Goal: Information Seeking & Learning: Learn about a topic

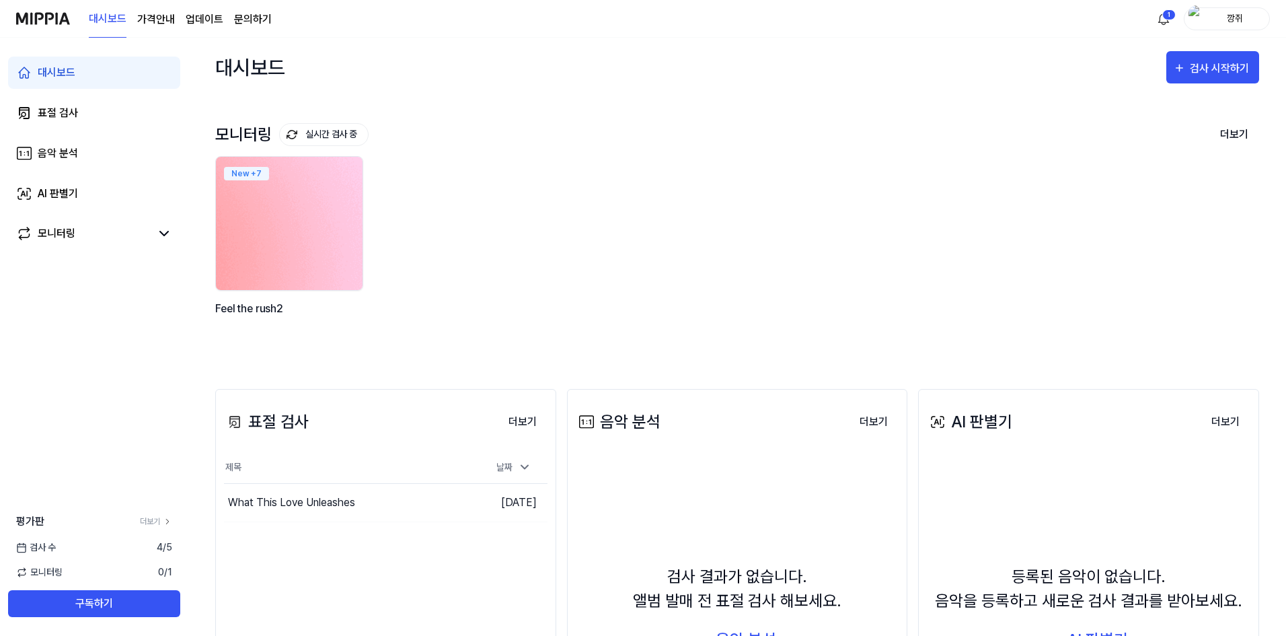
click at [329, 247] on img at bounding box center [289, 223] width 161 height 147
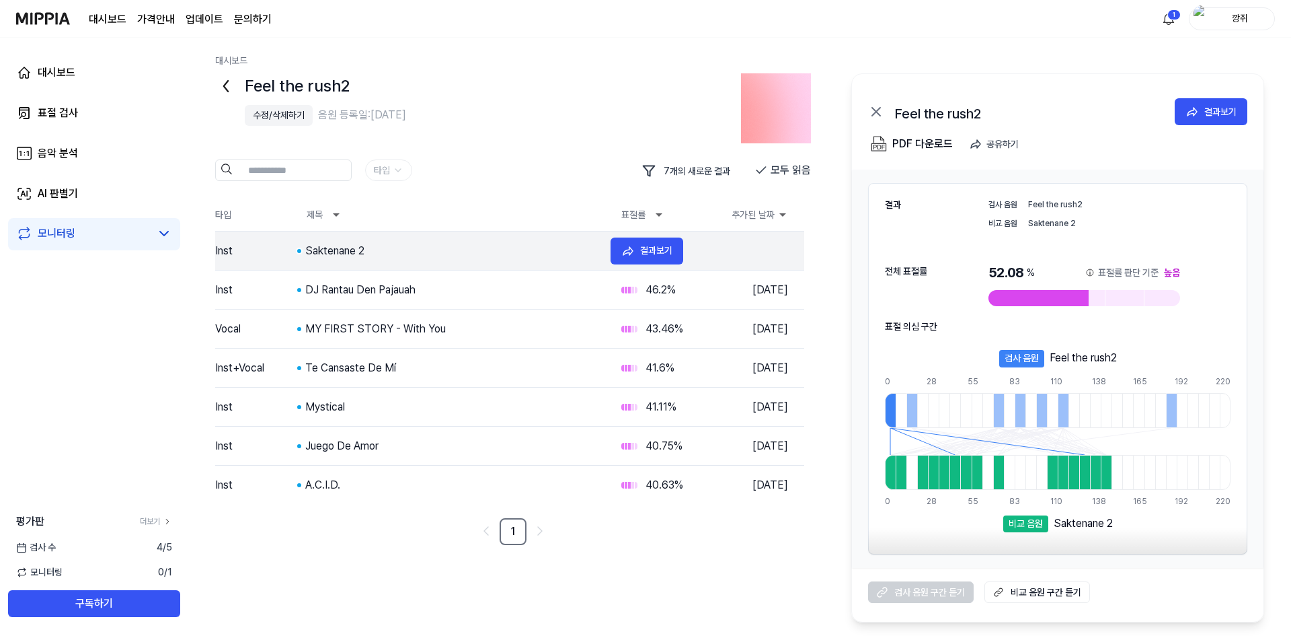
click at [399, 258] on div "Saktenane 2" at bounding box center [452, 251] width 295 height 16
click at [460, 253] on div "Saktenane 2" at bounding box center [452, 251] width 295 height 16
click at [324, 256] on div "Saktenane 2" at bounding box center [452, 251] width 295 height 16
click at [642, 260] on button "결과보기" at bounding box center [647, 250] width 73 height 27
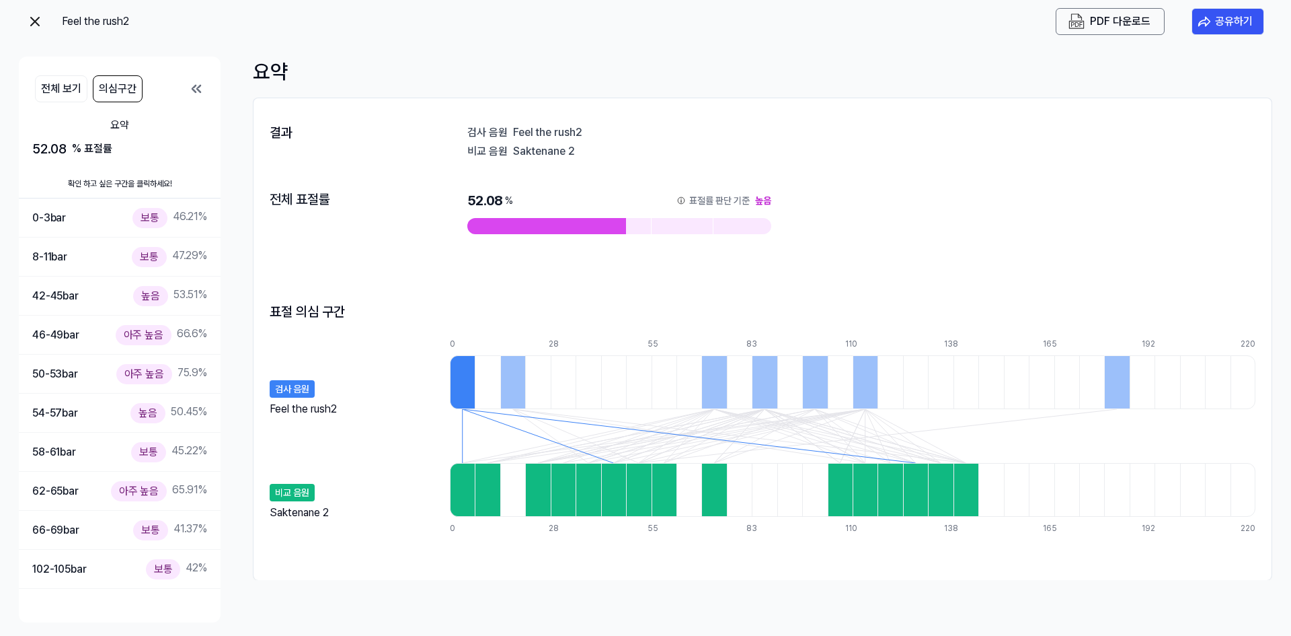
click at [350, 395] on div "검사 음원 Feel the rush2" at bounding box center [353, 375] width 167 height 75
click at [815, 400] on div at bounding box center [814, 382] width 25 height 54
click at [757, 393] on div at bounding box center [764, 382] width 25 height 54
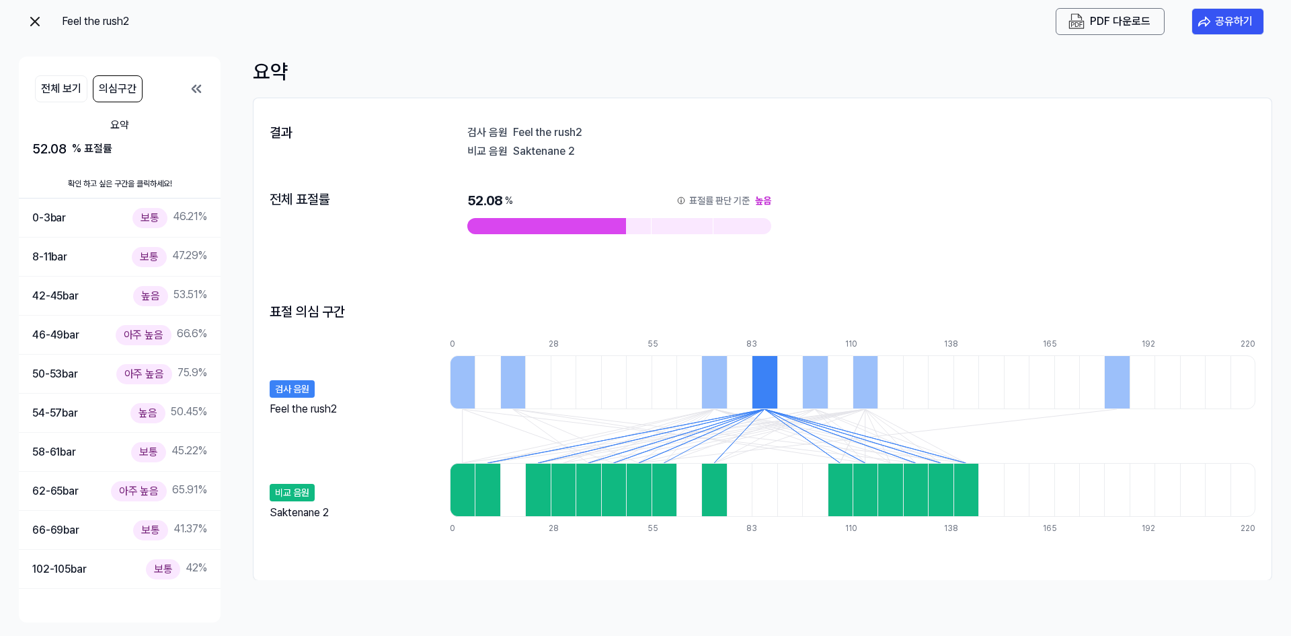
click at [724, 393] on div at bounding box center [714, 382] width 25 height 54
click at [527, 379] on div at bounding box center [537, 382] width 25 height 54
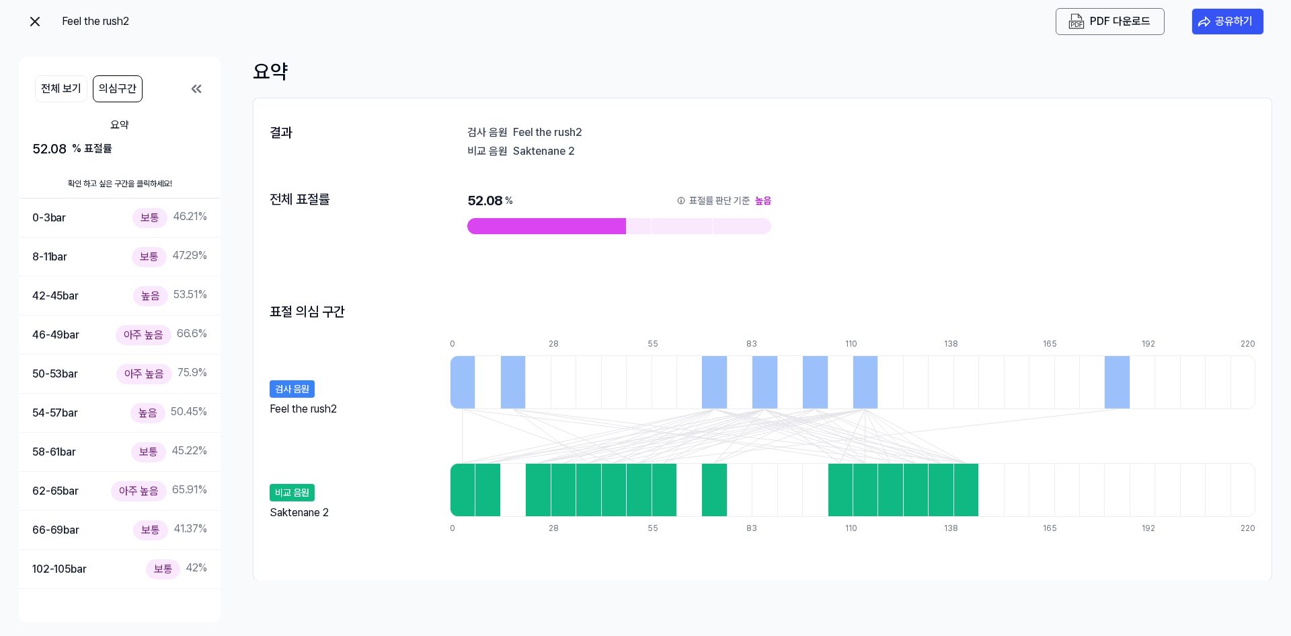
click at [471, 393] on div at bounding box center [462, 382] width 25 height 54
click at [198, 89] on icon at bounding box center [196, 89] width 16 height 16
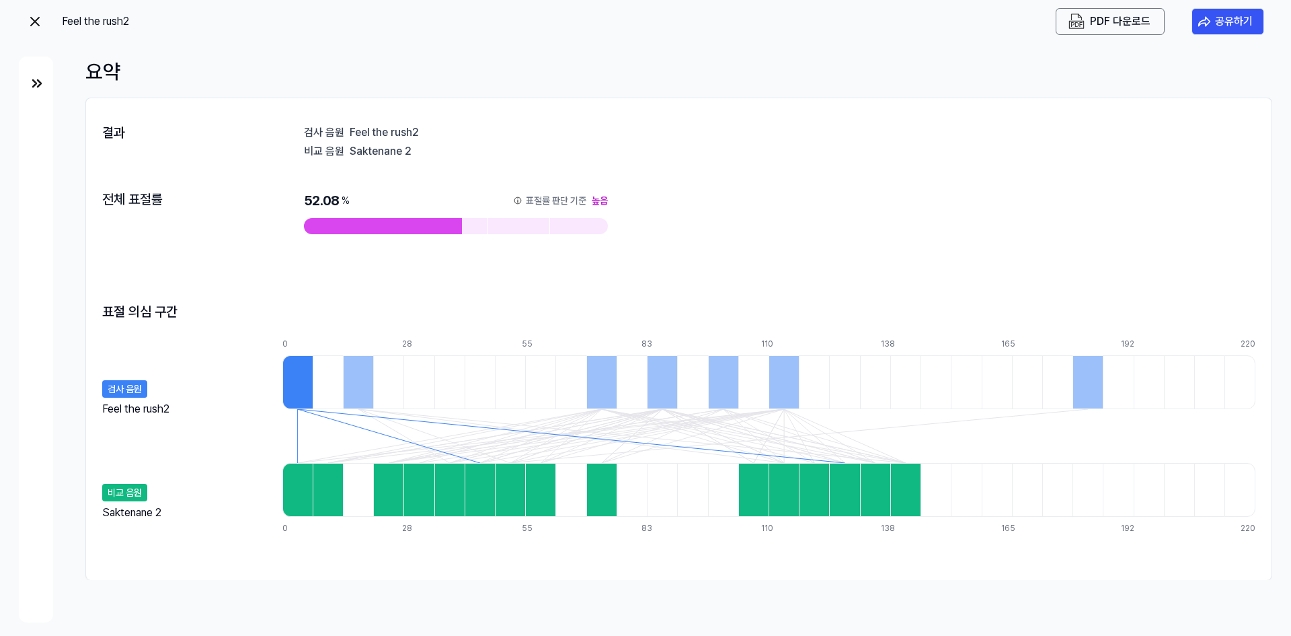
click at [41, 85] on img at bounding box center [37, 83] width 16 height 16
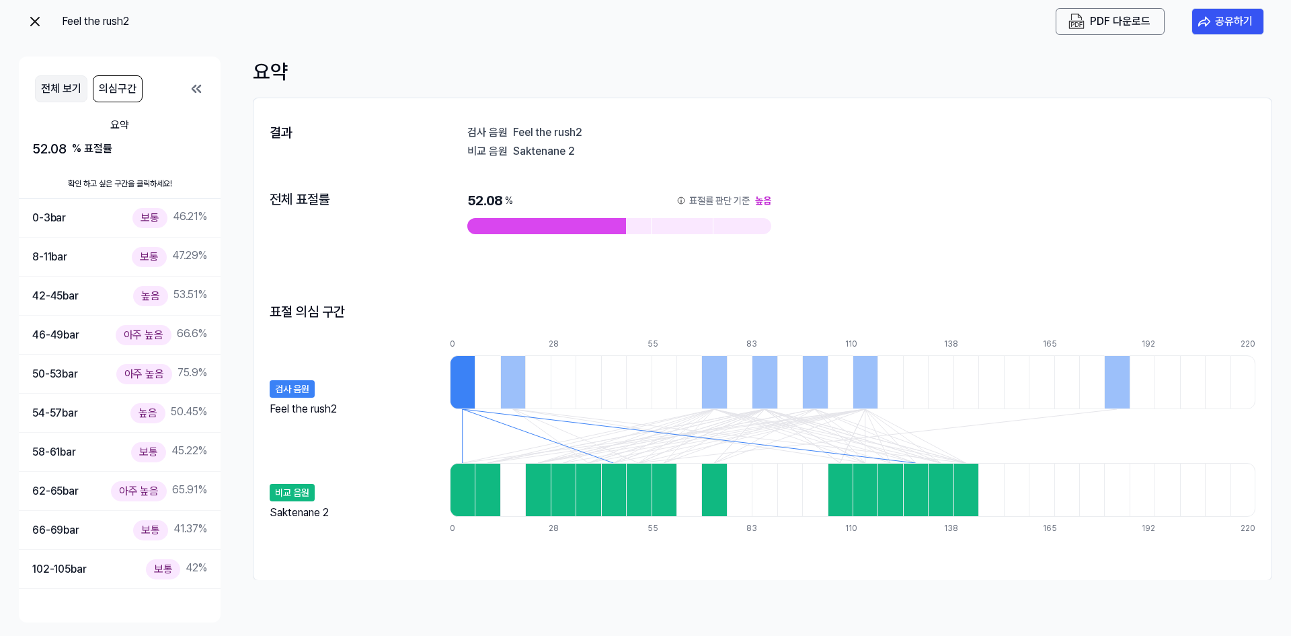
click at [79, 91] on button "전체 보기" at bounding box center [61, 88] width 52 height 27
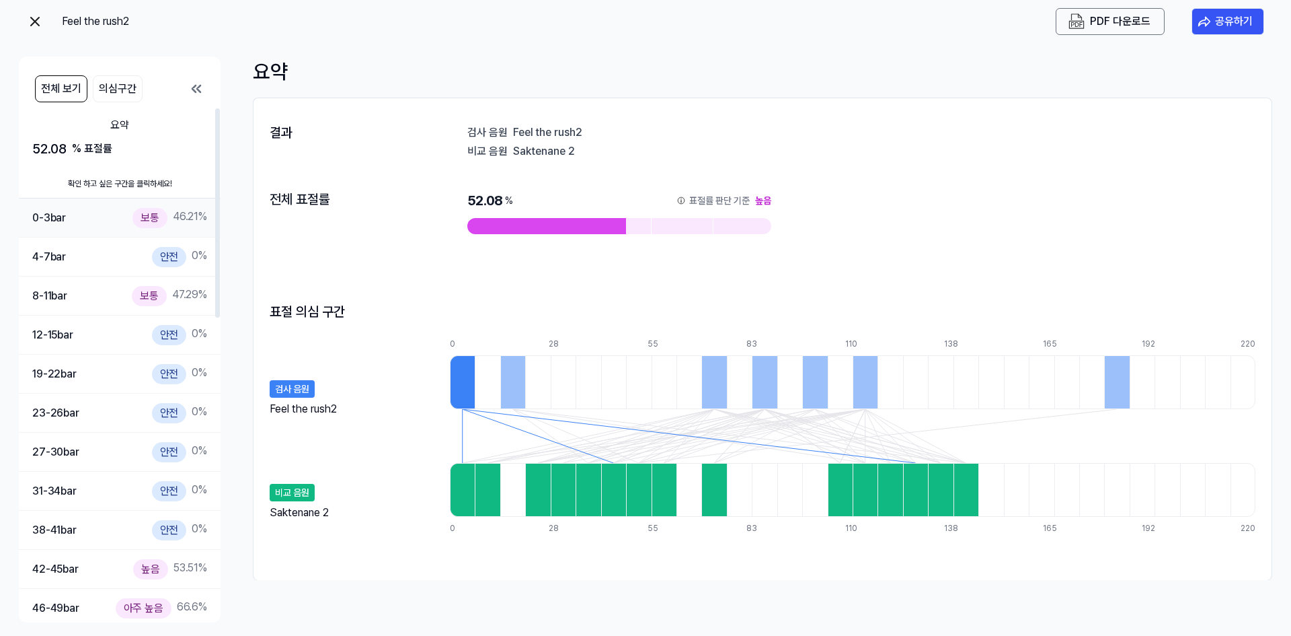
click at [89, 213] on div "0-3 bar 보통 46.21 %" at bounding box center [119, 218] width 175 height 20
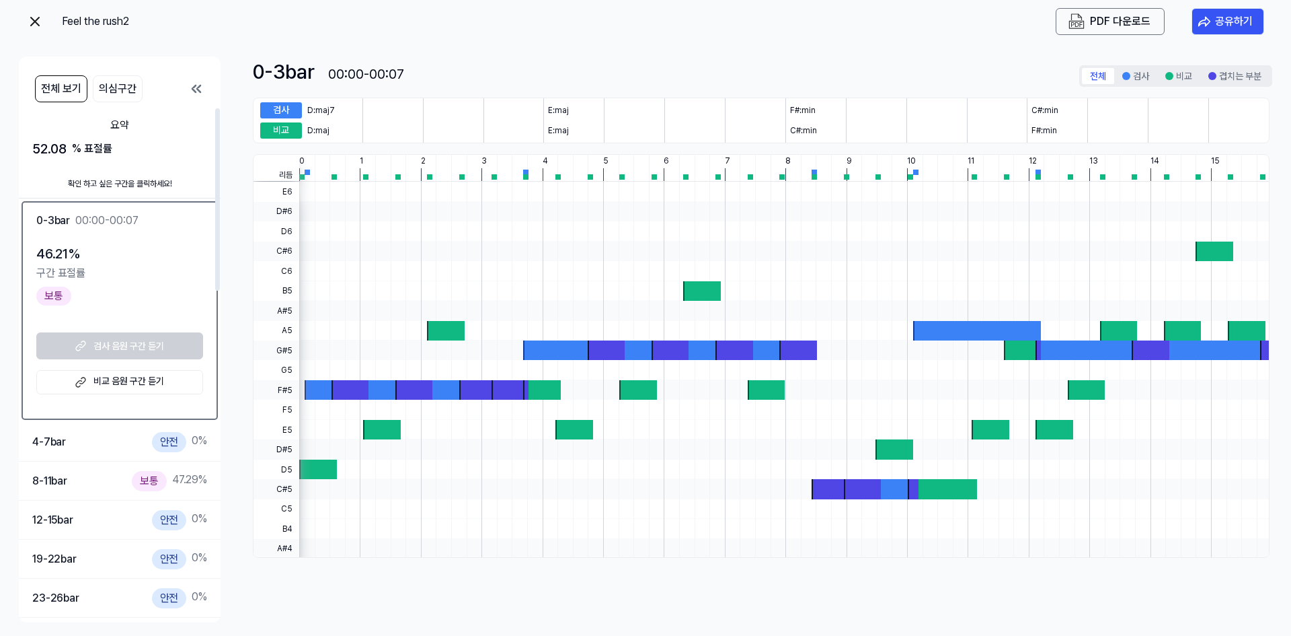
click at [42, 18] on img at bounding box center [35, 21] width 16 height 16
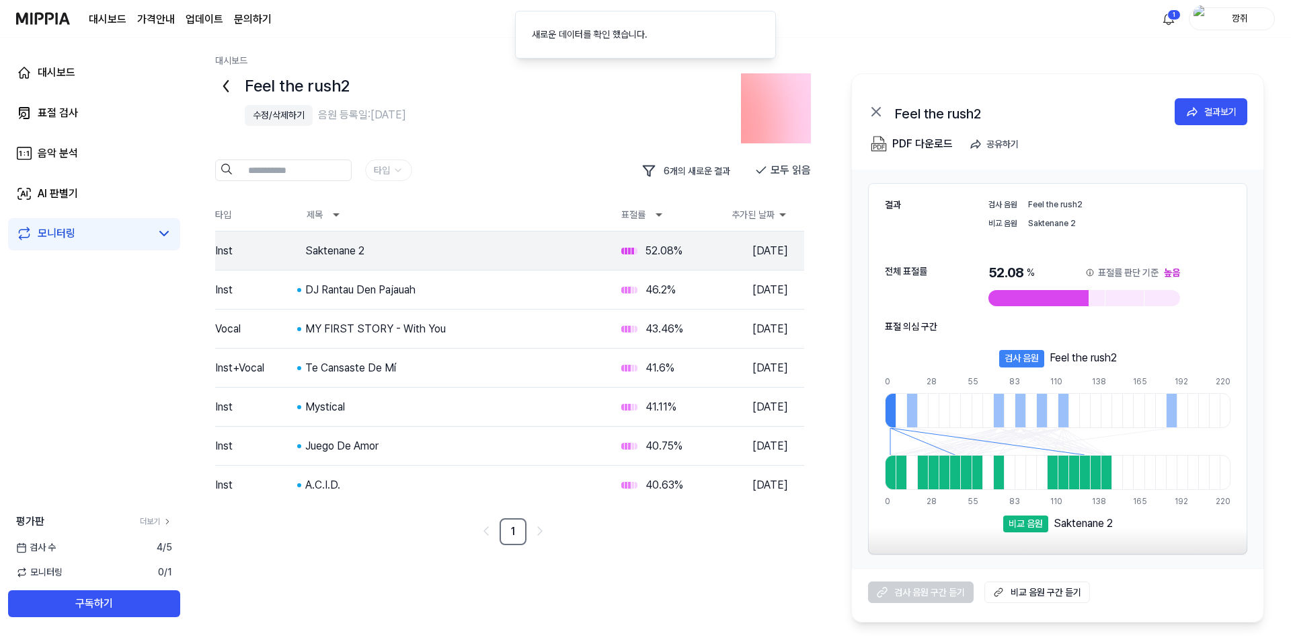
click at [752, 114] on img at bounding box center [776, 108] width 70 height 70
click at [798, 123] on img at bounding box center [776, 108] width 70 height 70
click at [337, 254] on div "Saktenane 2" at bounding box center [452, 251] width 295 height 16
click at [247, 256] on td "Inst" at bounding box center [255, 251] width 81 height 38
click at [222, 86] on icon at bounding box center [226, 86] width 22 height 22
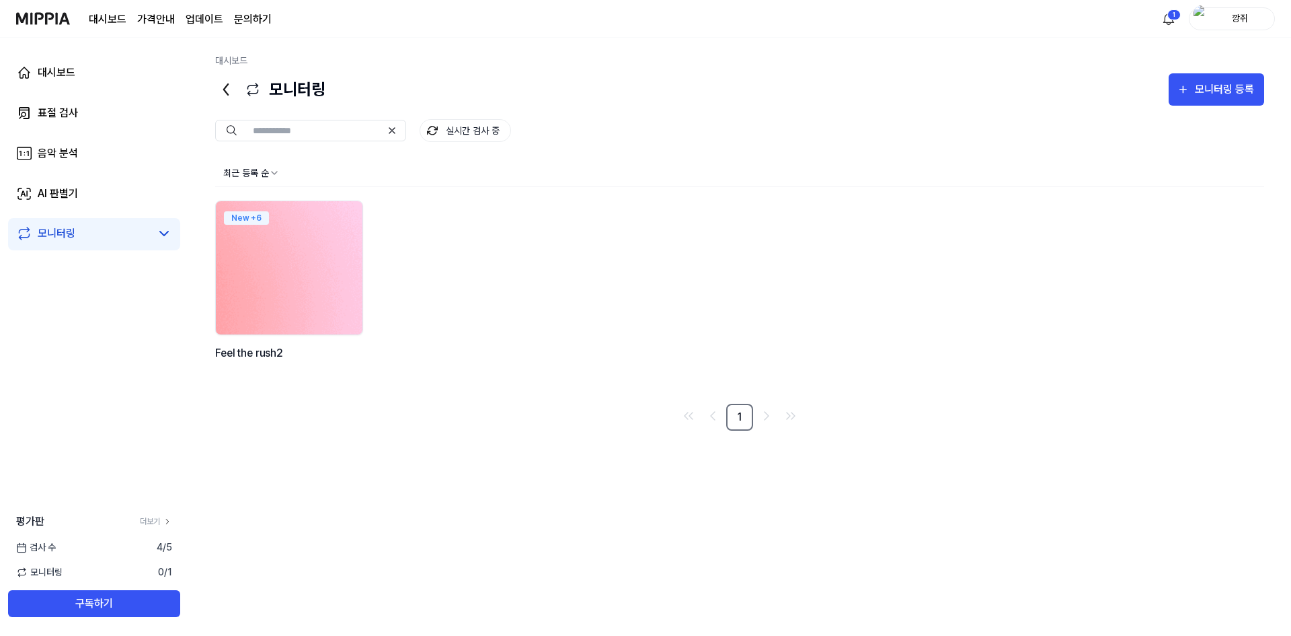
click at [324, 260] on img at bounding box center [289, 267] width 161 height 147
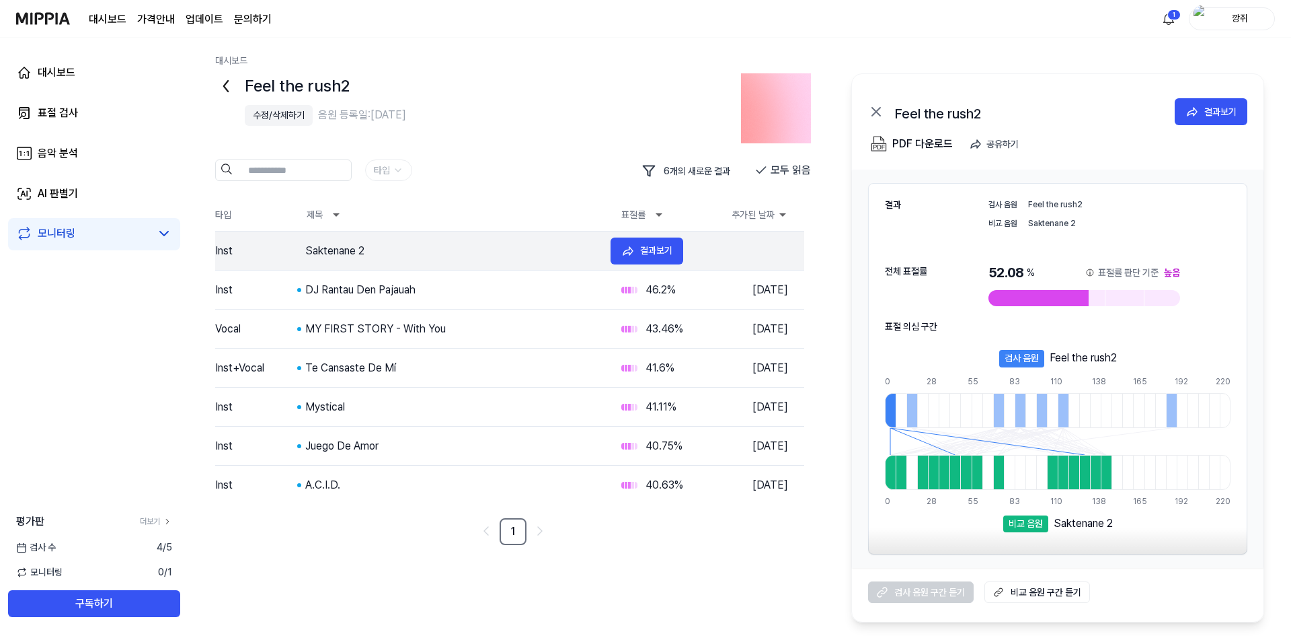
click at [435, 258] on div "Saktenane 2" at bounding box center [452, 251] width 295 height 16
click at [375, 290] on div "DJ Rantau Den Pajauah" at bounding box center [452, 290] width 295 height 16
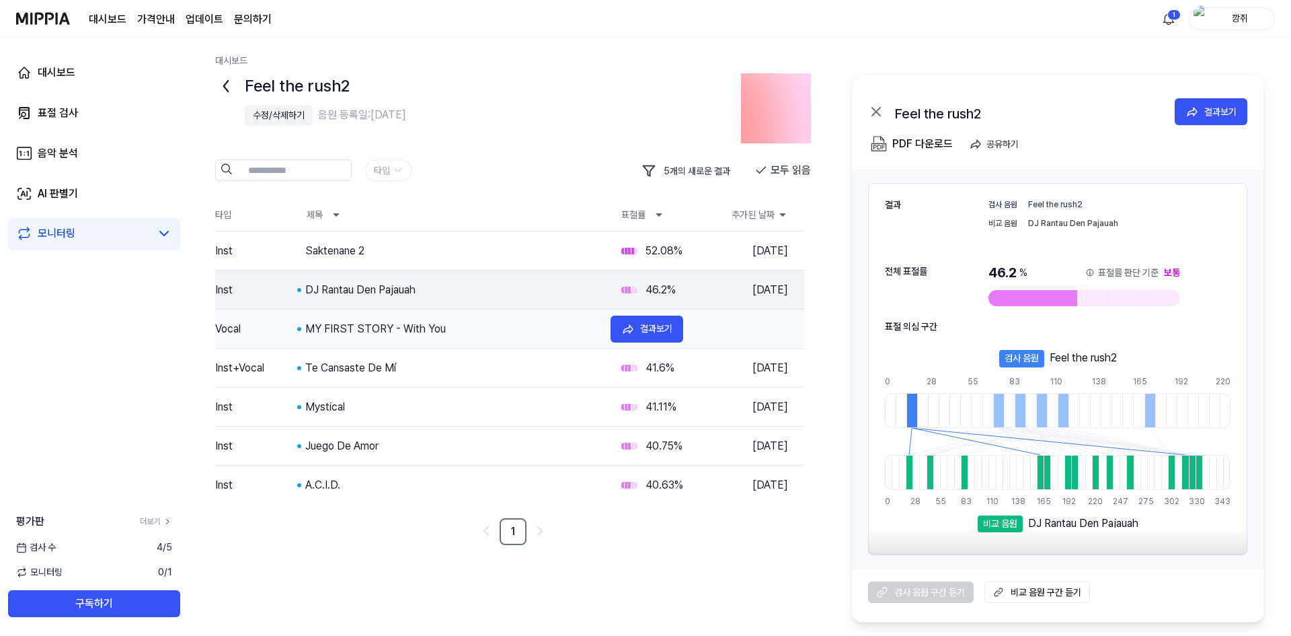
click at [418, 334] on div "MY FIRST STORY - With You" at bounding box center [452, 329] width 295 height 16
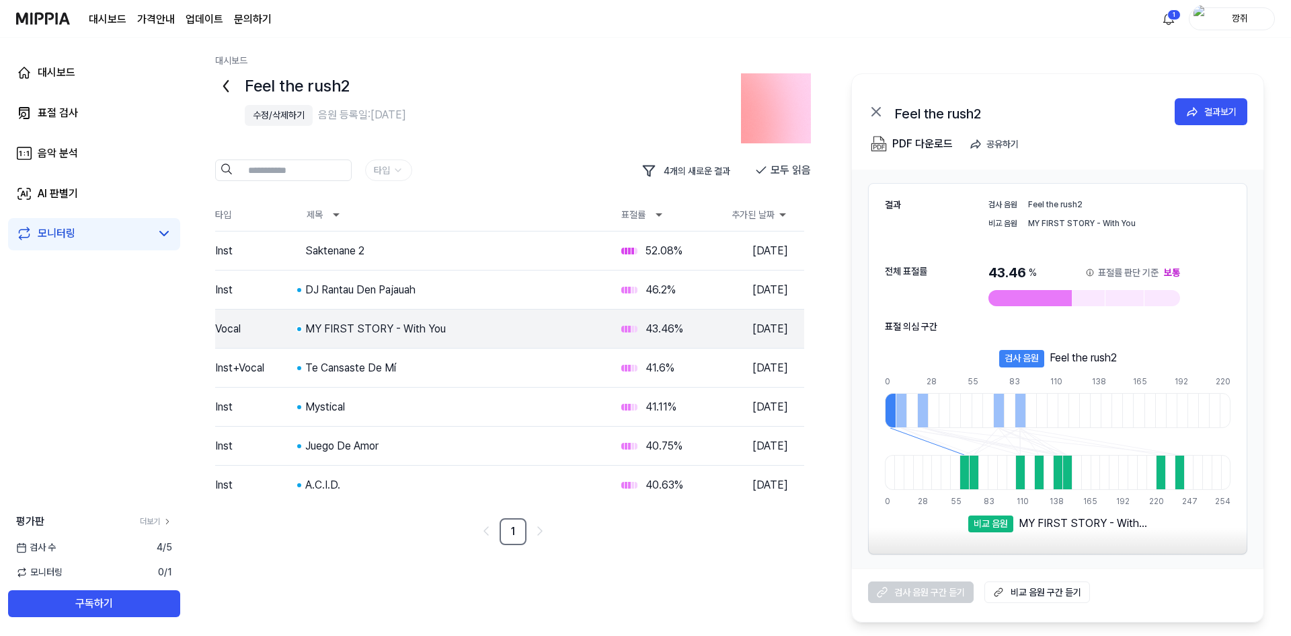
click at [414, 375] on div "Te Cansaste De Mí" at bounding box center [452, 368] width 295 height 16
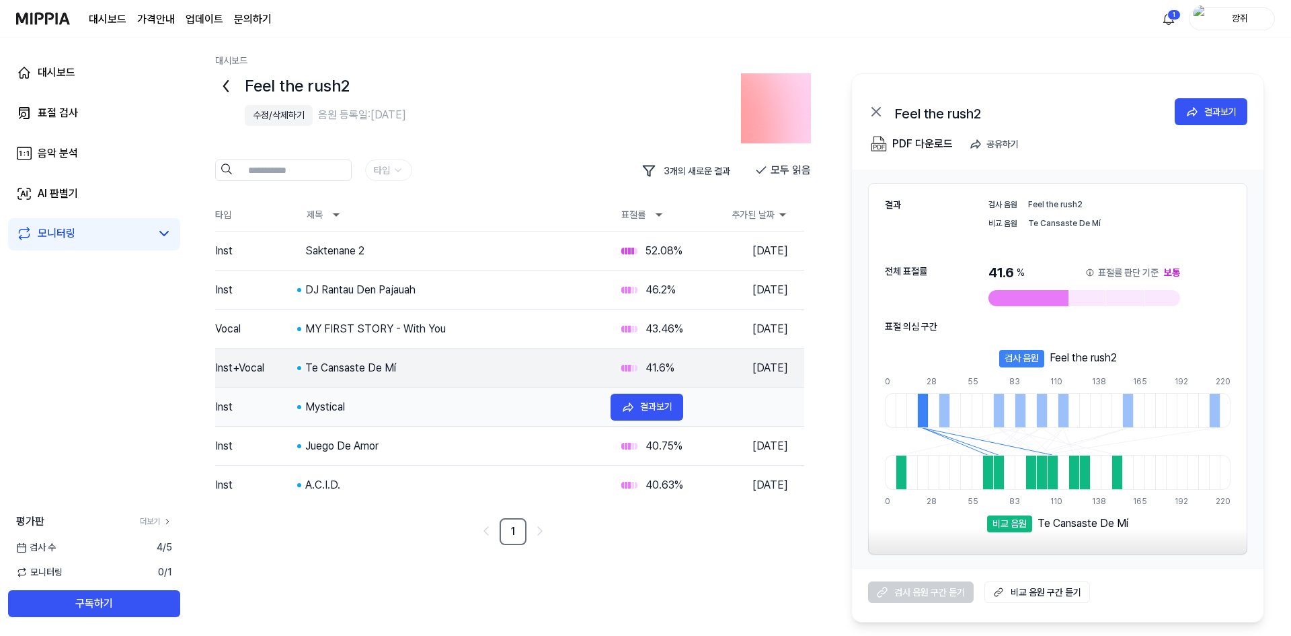
click at [348, 397] on tr "Inst Mystical 41.11 % [DATE] 결과보기" at bounding box center [509, 406] width 589 height 39
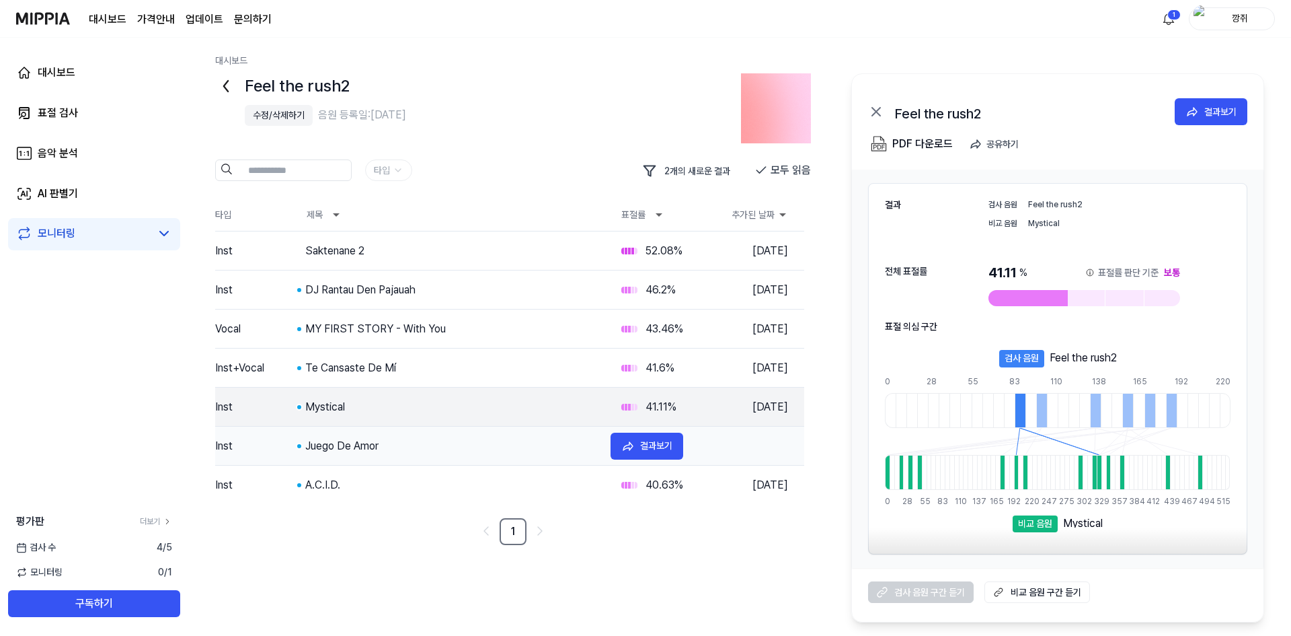
click at [359, 449] on div "Juego De Amor" at bounding box center [452, 446] width 295 height 16
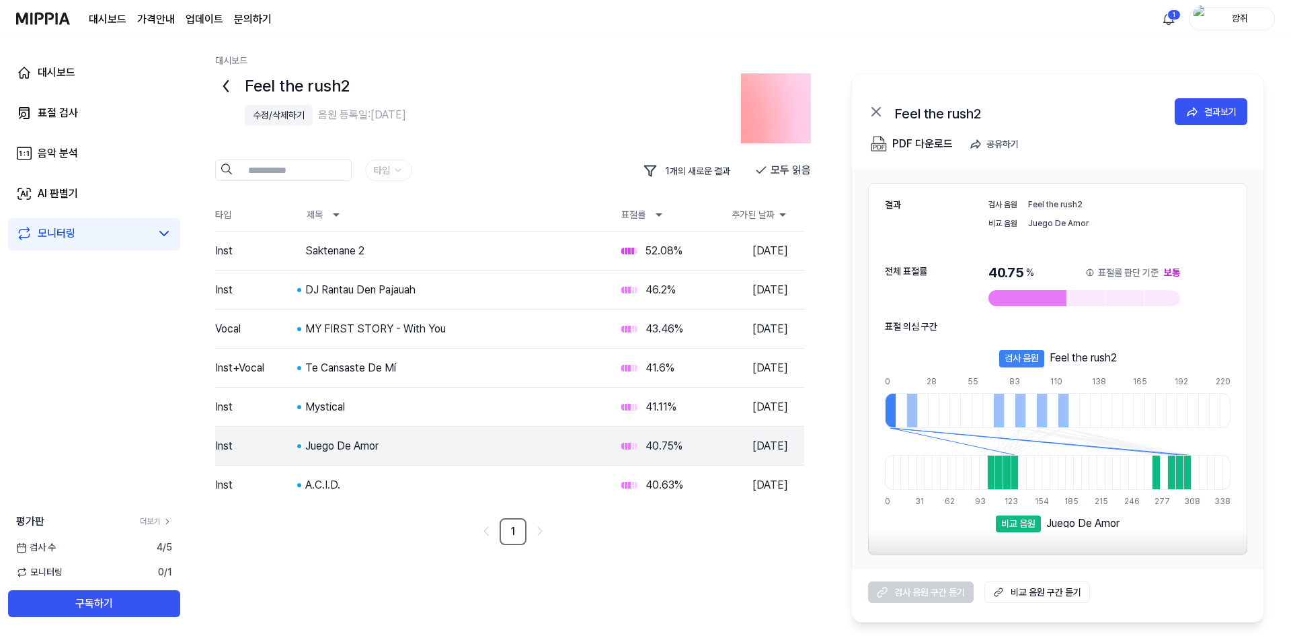
click at [344, 488] on div "A.C.I.D." at bounding box center [452, 485] width 295 height 16
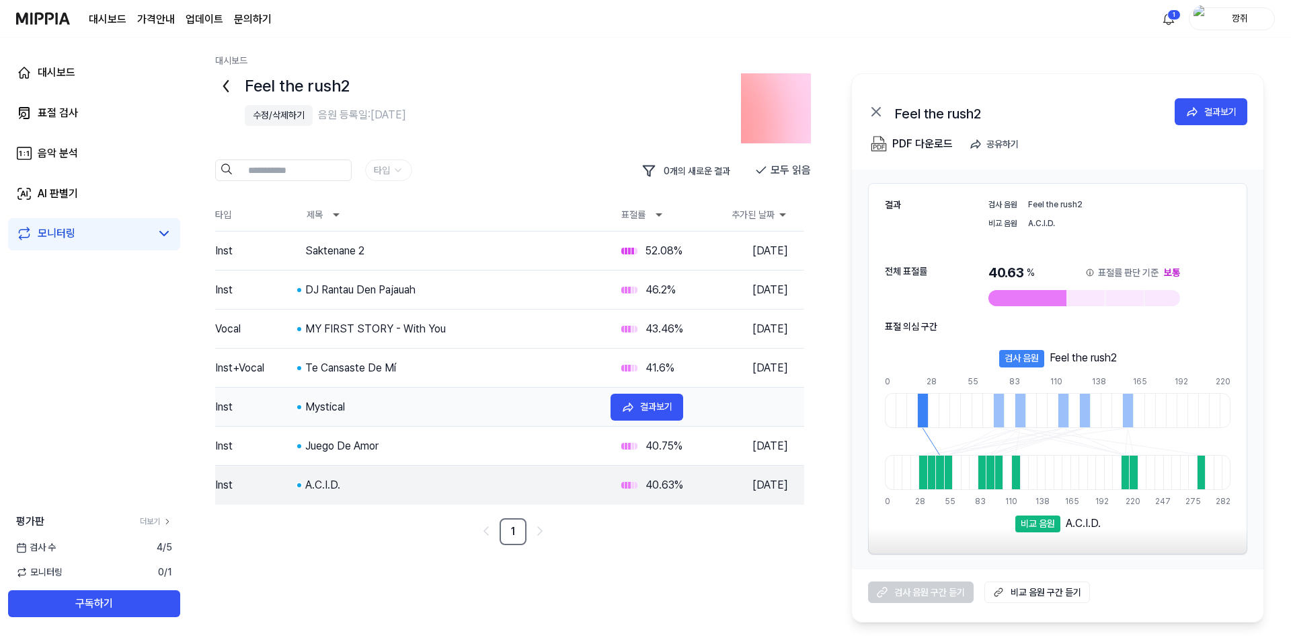
click at [359, 389] on tr "Inst Mystical 41.11 % [DATE] 결과보기" at bounding box center [509, 406] width 589 height 39
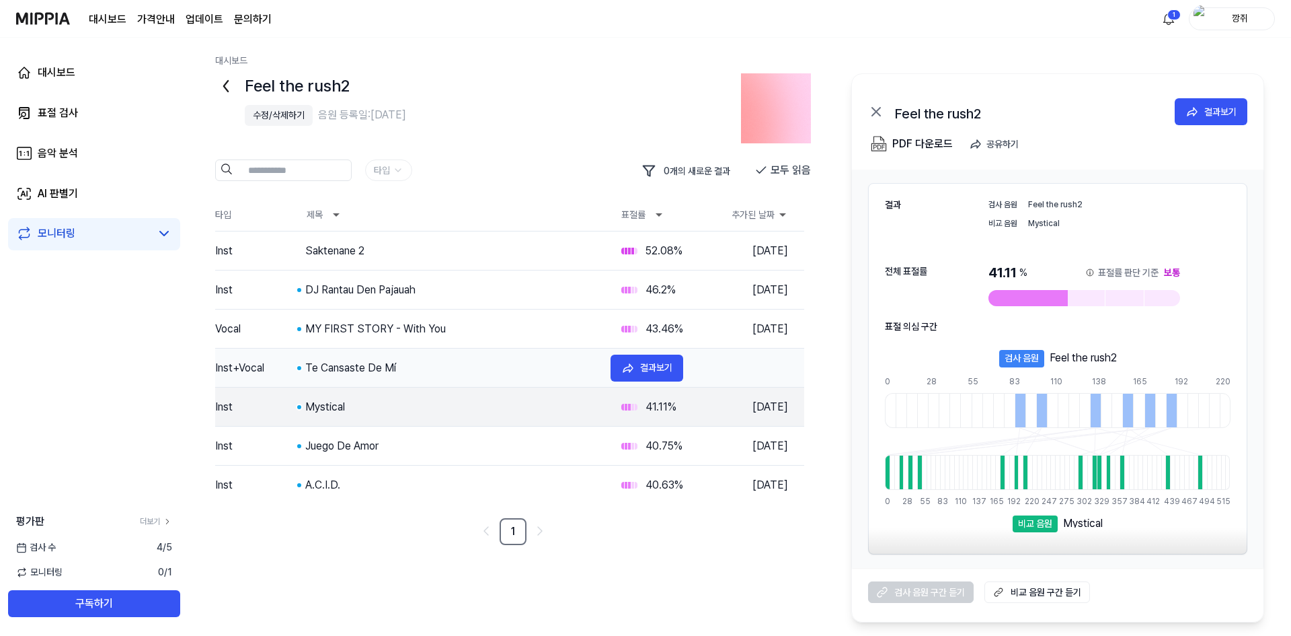
click at [395, 354] on tr "Inst+Vocal Te Cansaste De Mí 41.6 % [DATE] 결과보기" at bounding box center [509, 367] width 589 height 39
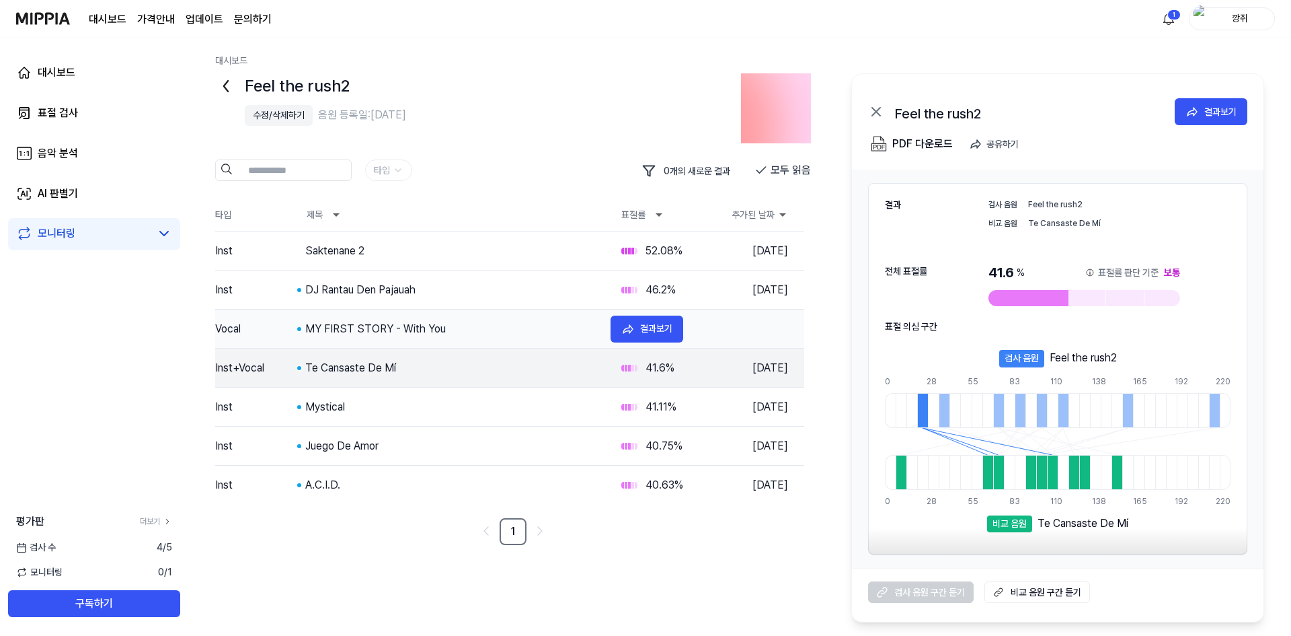
click at [423, 332] on div "MY FIRST STORY - With You" at bounding box center [452, 329] width 295 height 16
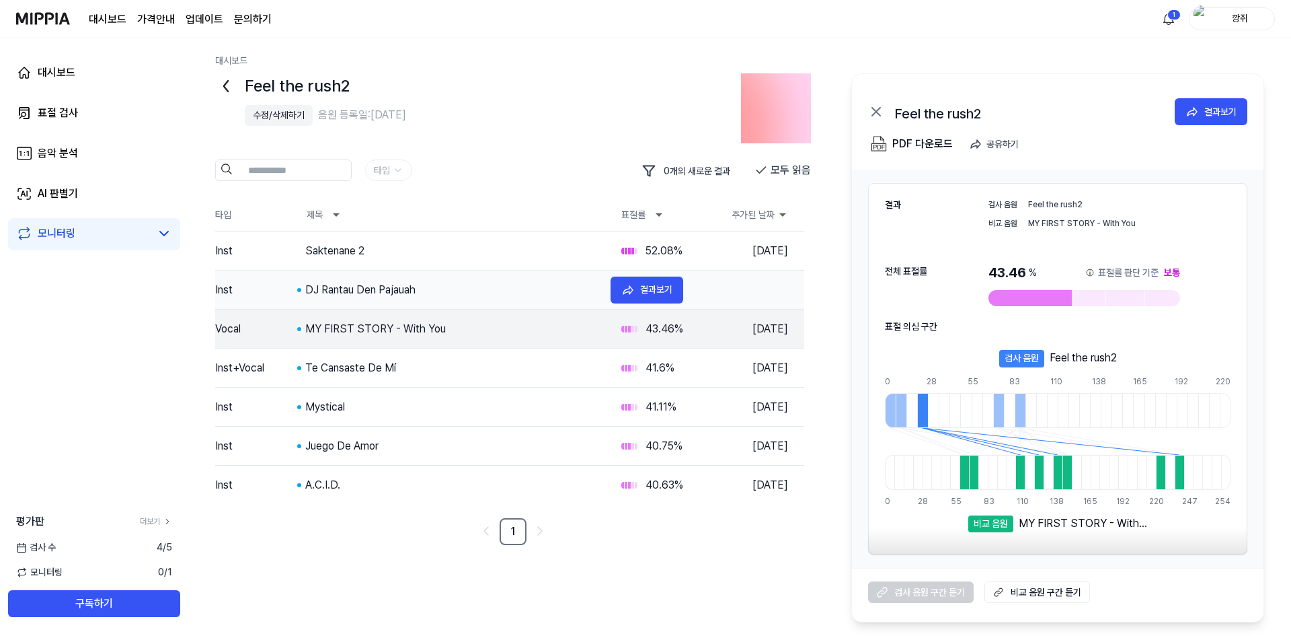
click at [436, 306] on tr "Inst DJ Rantau Den Pajauah 46.2 % [DATE] 결과보기" at bounding box center [509, 289] width 589 height 39
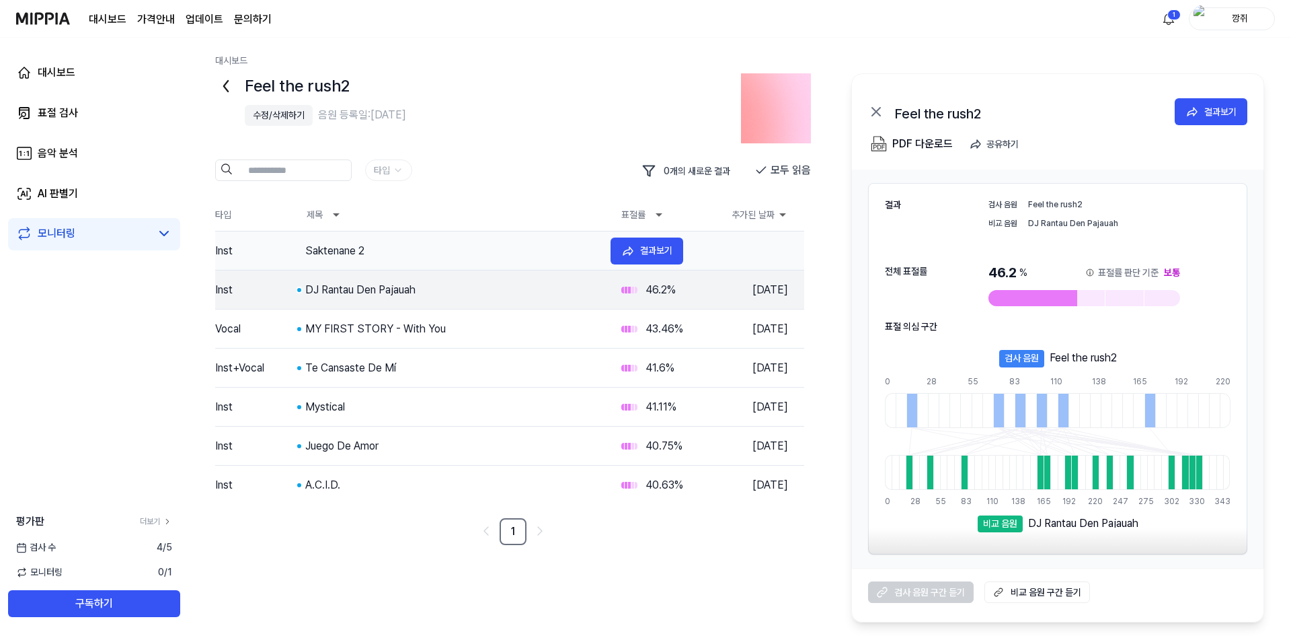
click at [392, 246] on div "Saktenane 2" at bounding box center [452, 251] width 295 height 16
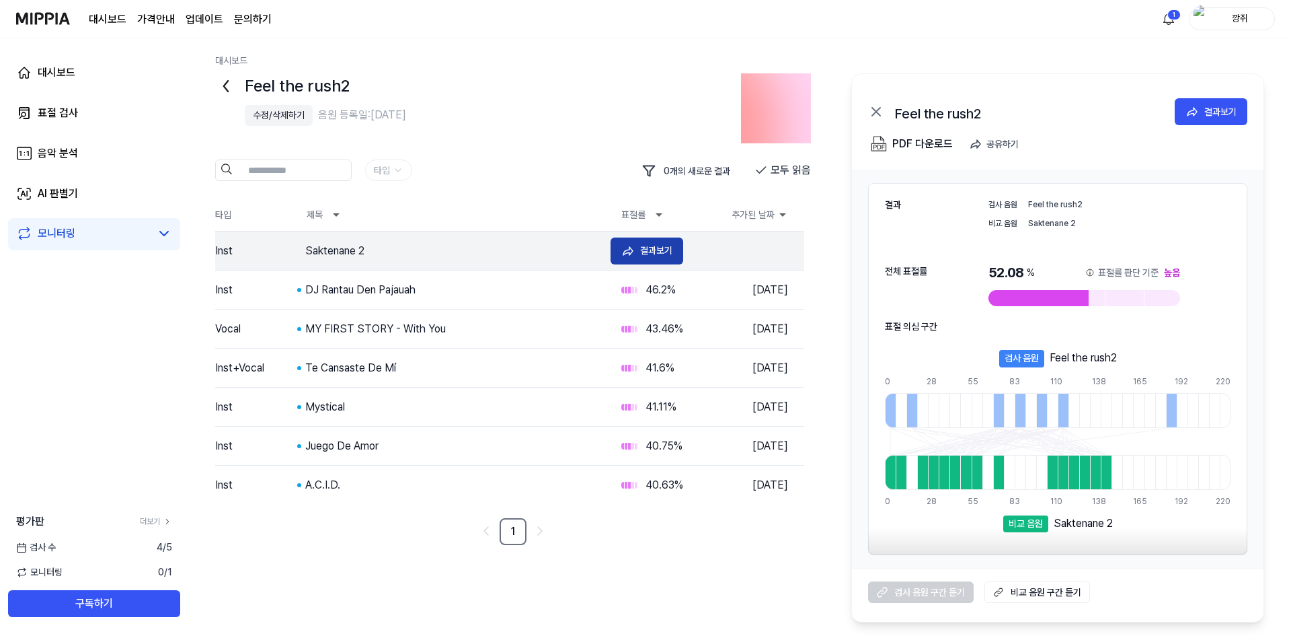
click at [666, 251] on div "결과보기" at bounding box center [656, 250] width 32 height 15
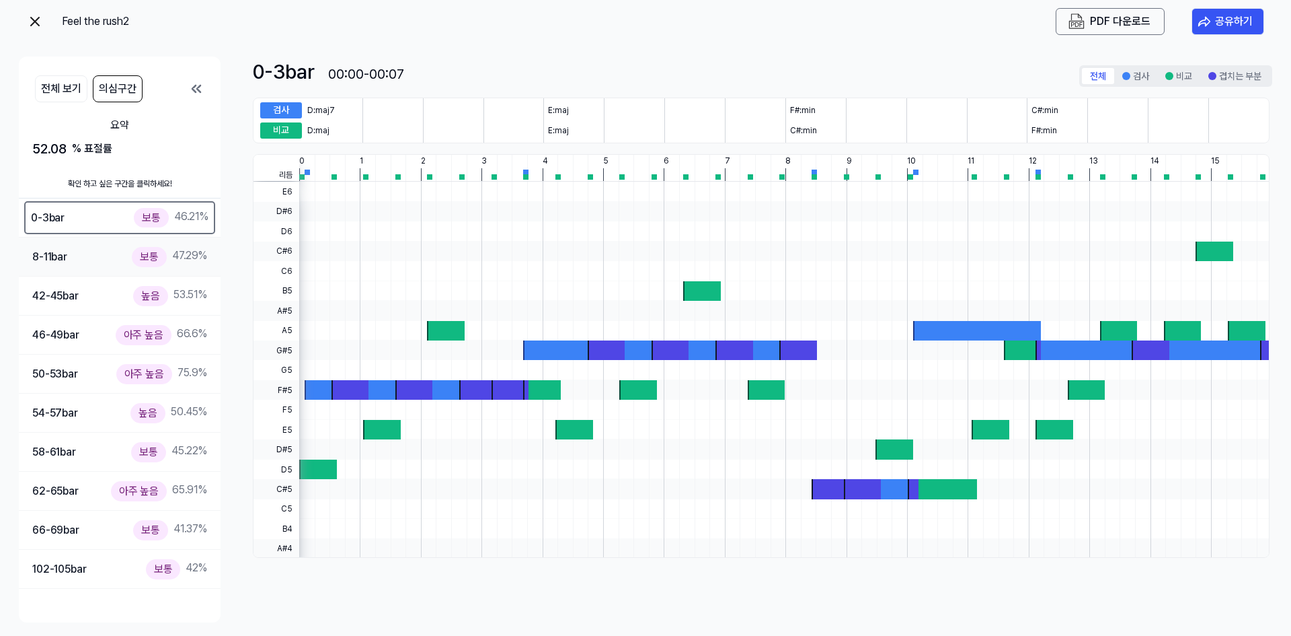
click at [92, 262] on div "8-11 bar 보통 47.29 %" at bounding box center [119, 257] width 175 height 20
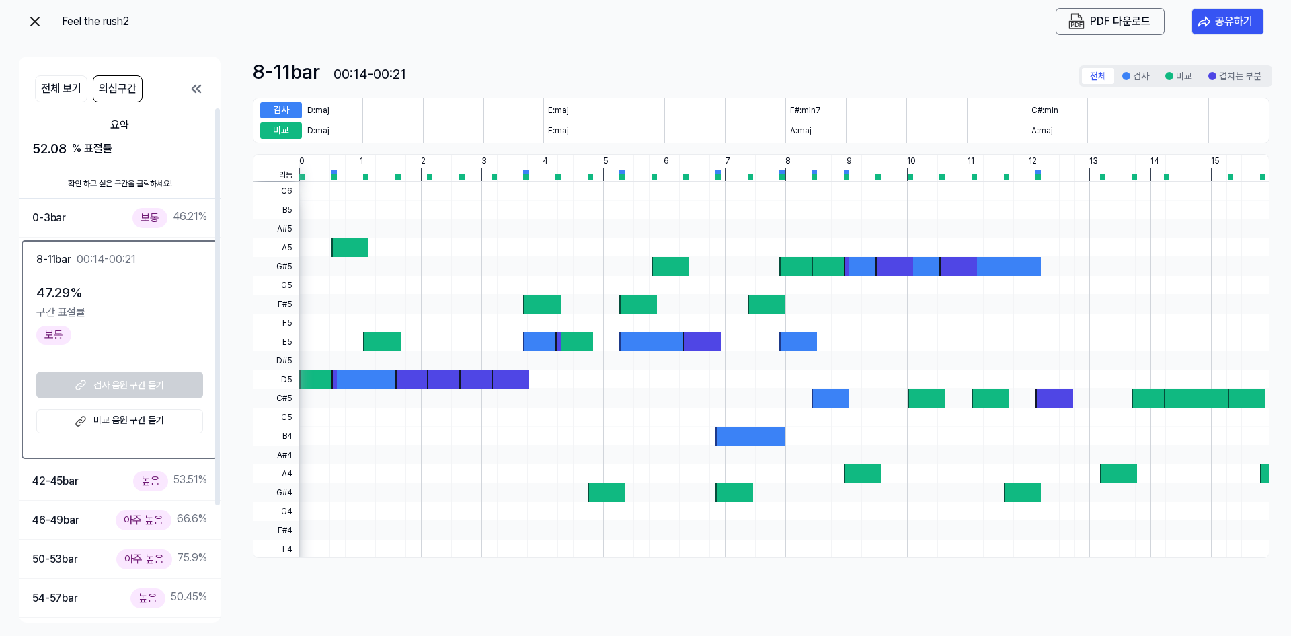
click at [340, 381] on div at bounding box center [431, 379] width 198 height 19
click at [143, 422] on link "비교 음원 구간 듣기" at bounding box center [119, 421] width 167 height 24
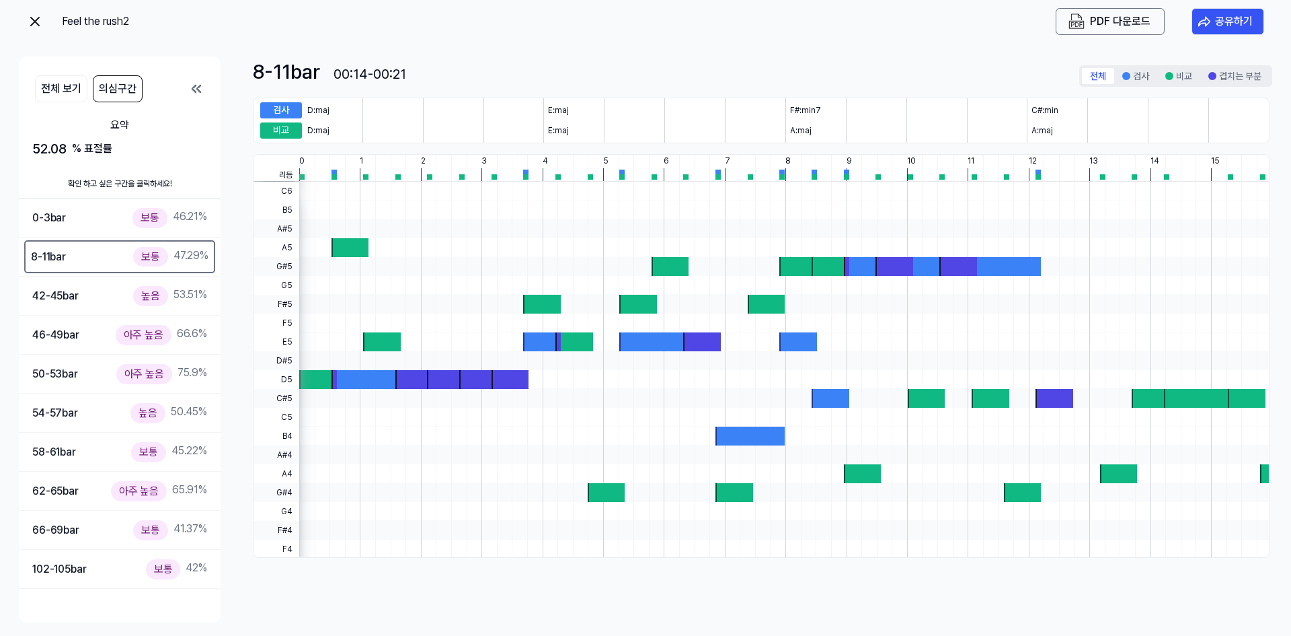
click at [93, 90] on button "의심구간" at bounding box center [118, 88] width 50 height 27
click at [201, 93] on icon at bounding box center [196, 89] width 16 height 16
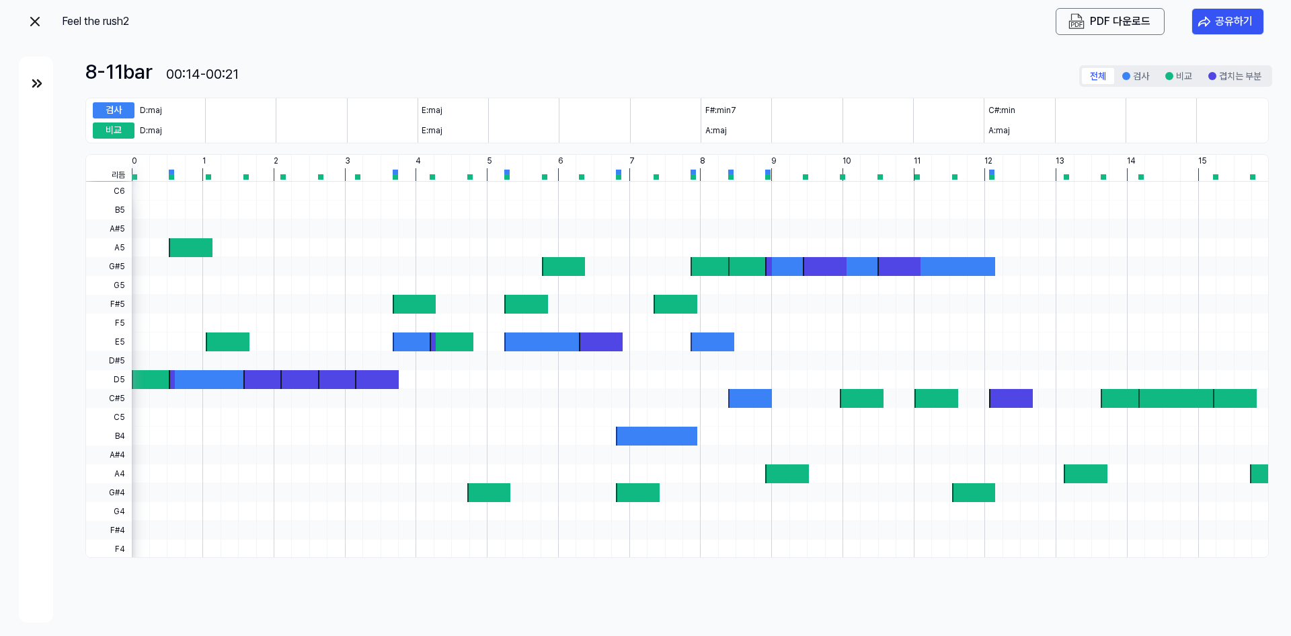
click at [34, 77] on img at bounding box center [37, 83] width 16 height 16
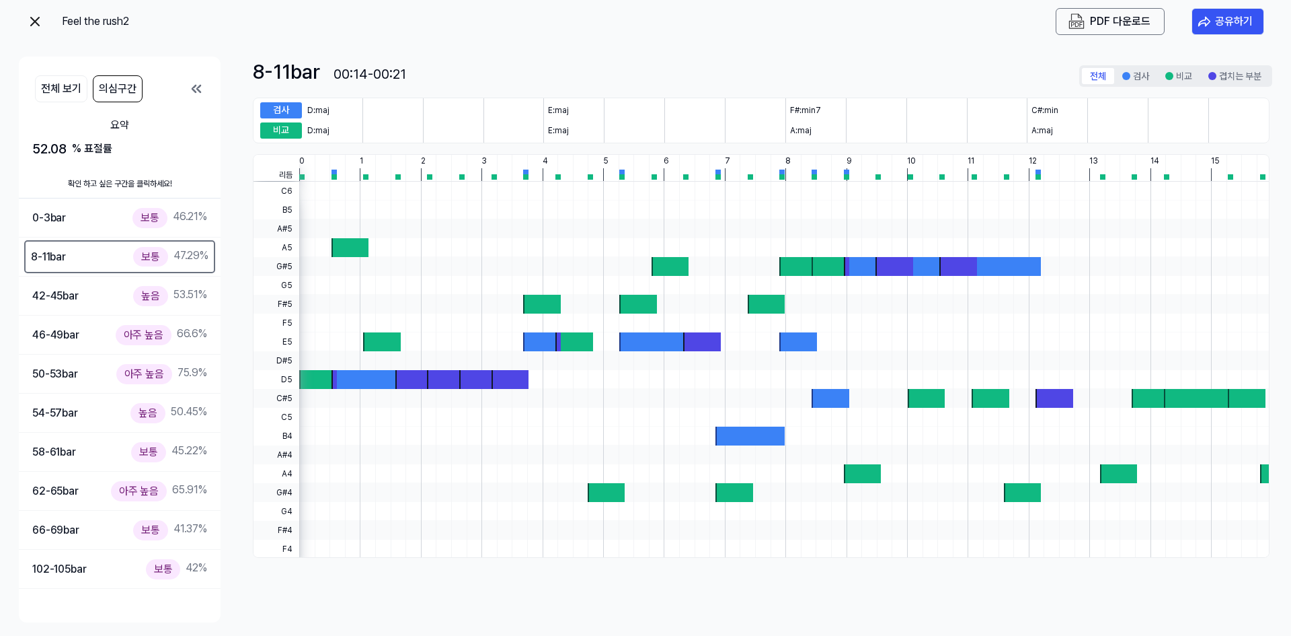
click at [33, 32] on button at bounding box center [35, 21] width 16 height 27
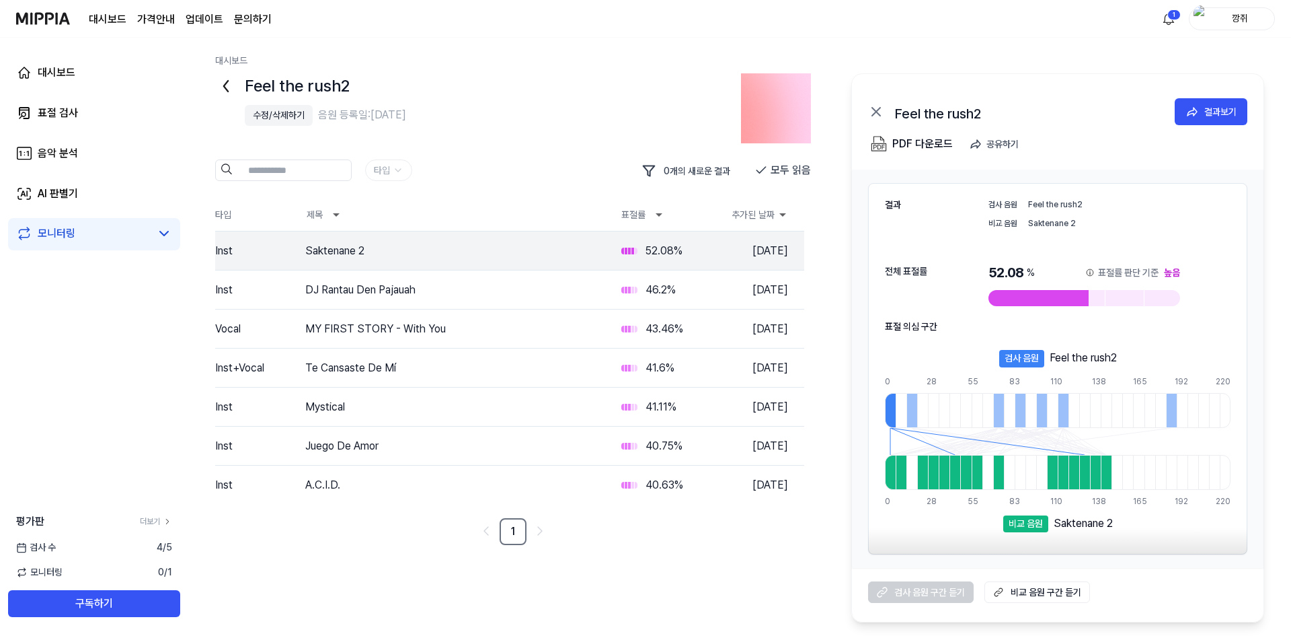
click at [1062, 332] on div "표절 의심 구간" at bounding box center [1058, 326] width 346 height 14
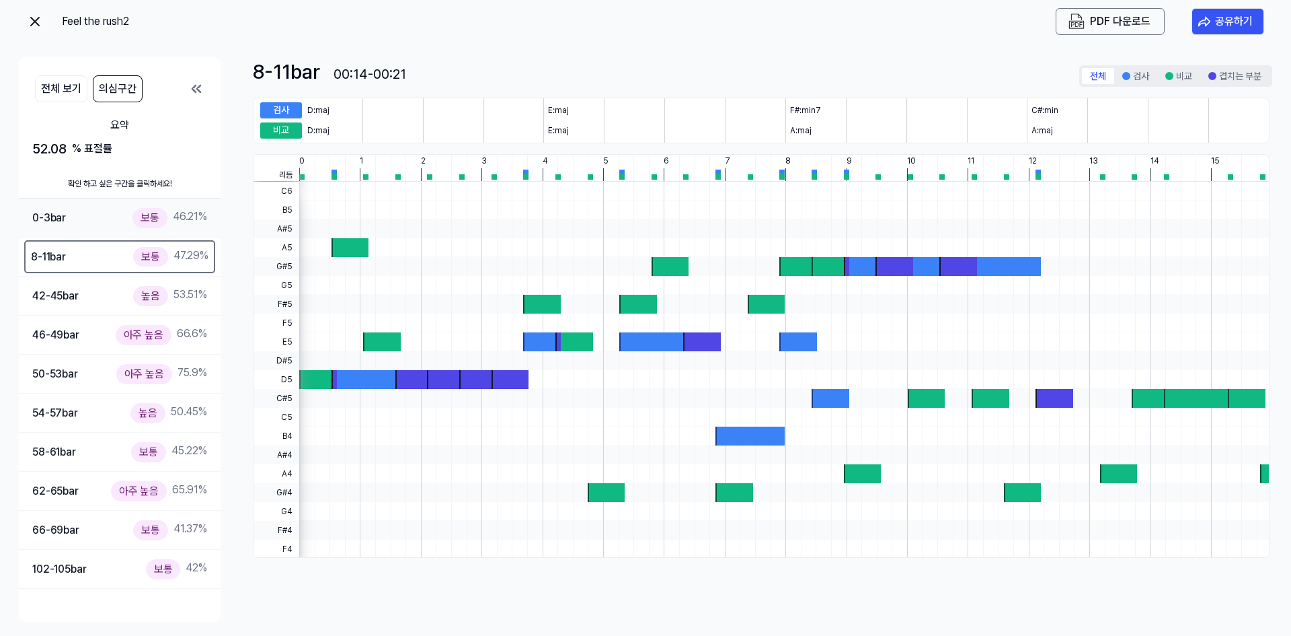
click at [77, 225] on div "0-3 bar 보통 46.21 %" at bounding box center [119, 218] width 175 height 20
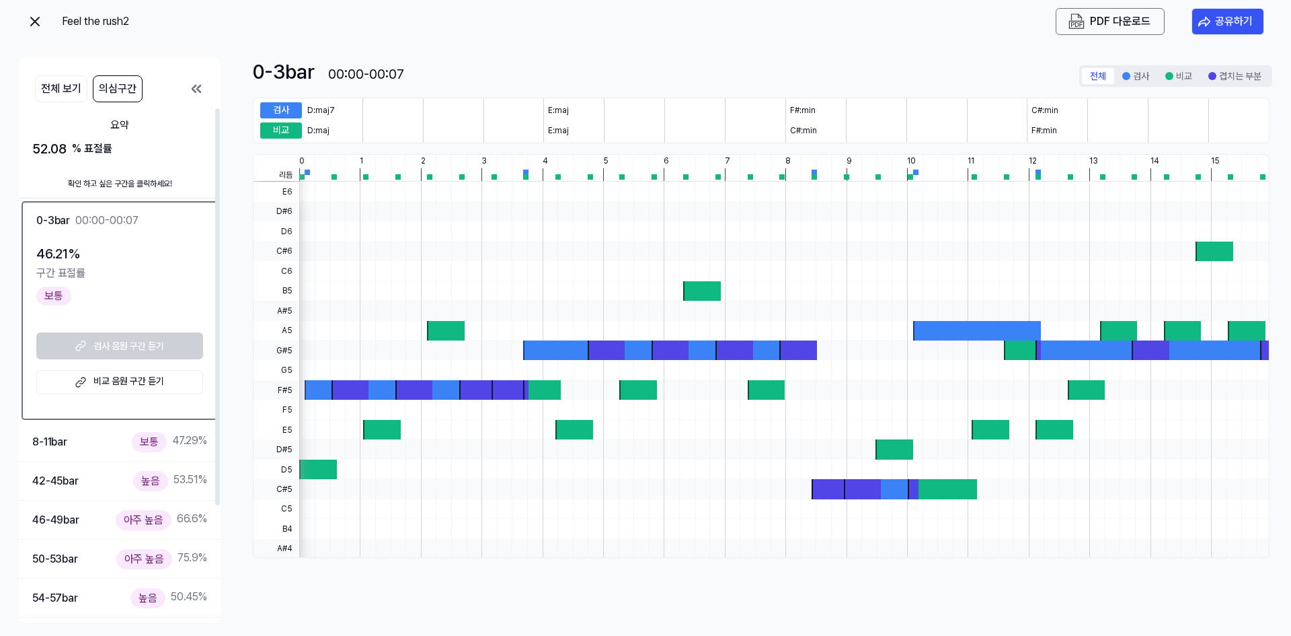
click at [127, 340] on div "검사 음원 구간 듣기 비교 음원 구간 듣기" at bounding box center [119, 363] width 167 height 62
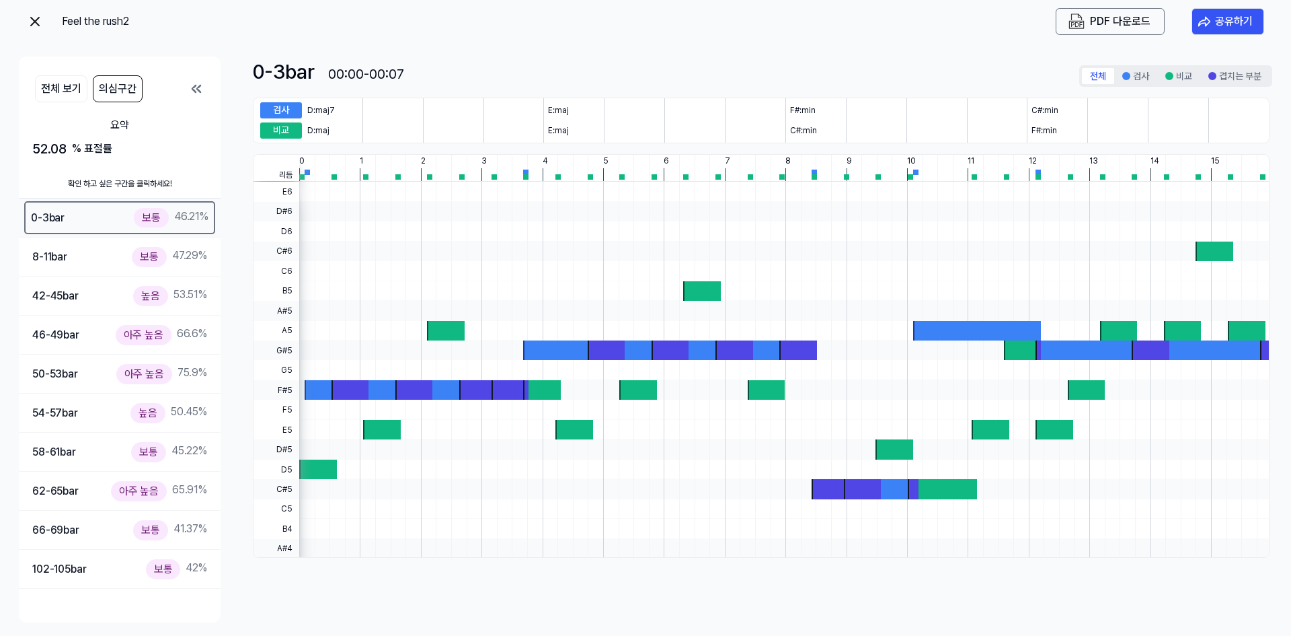
click at [101, 221] on div "0-3 bar 보통 46.21 %" at bounding box center [120, 218] width 178 height 20
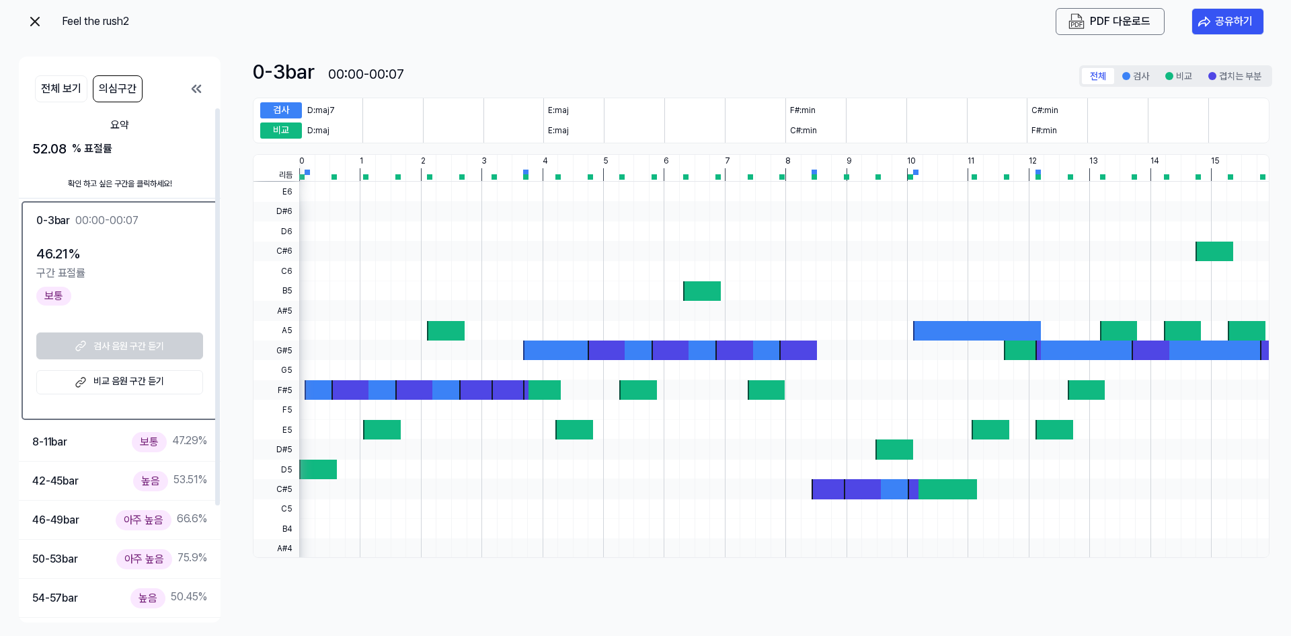
click at [139, 340] on div "검사 음원 구간 듣기 비교 음원 구간 듣기" at bounding box center [119, 363] width 167 height 62
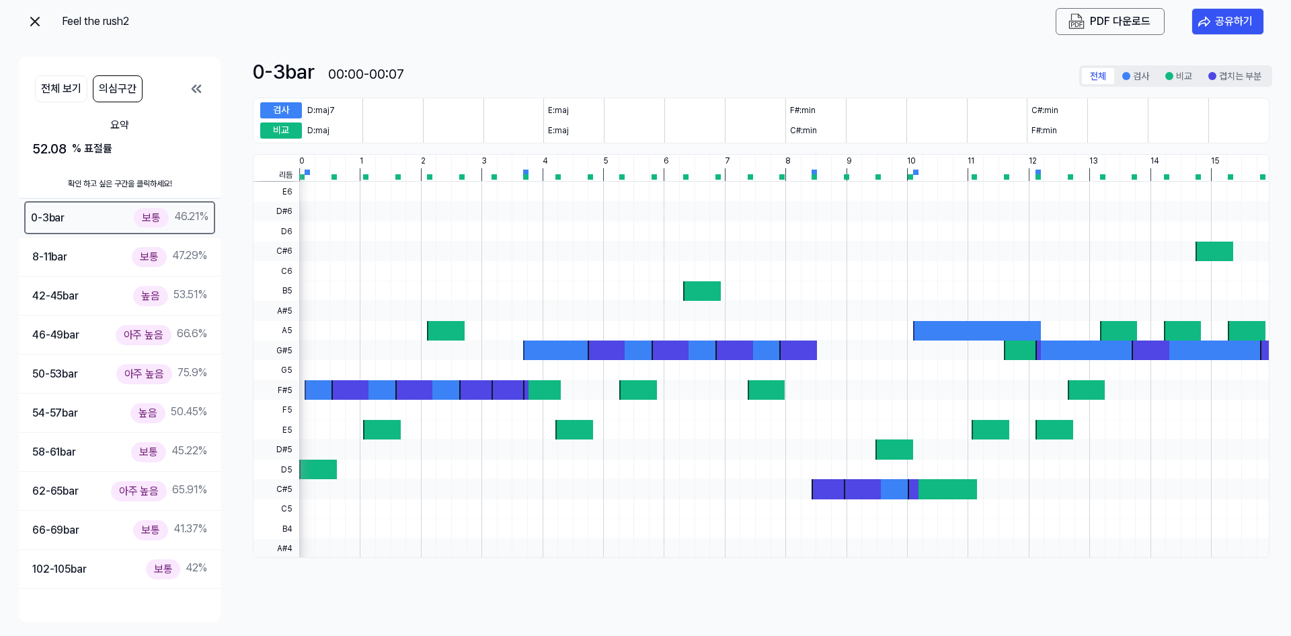
click at [118, 211] on div "0-3 bar 보통 46.21 %" at bounding box center [120, 218] width 178 height 20
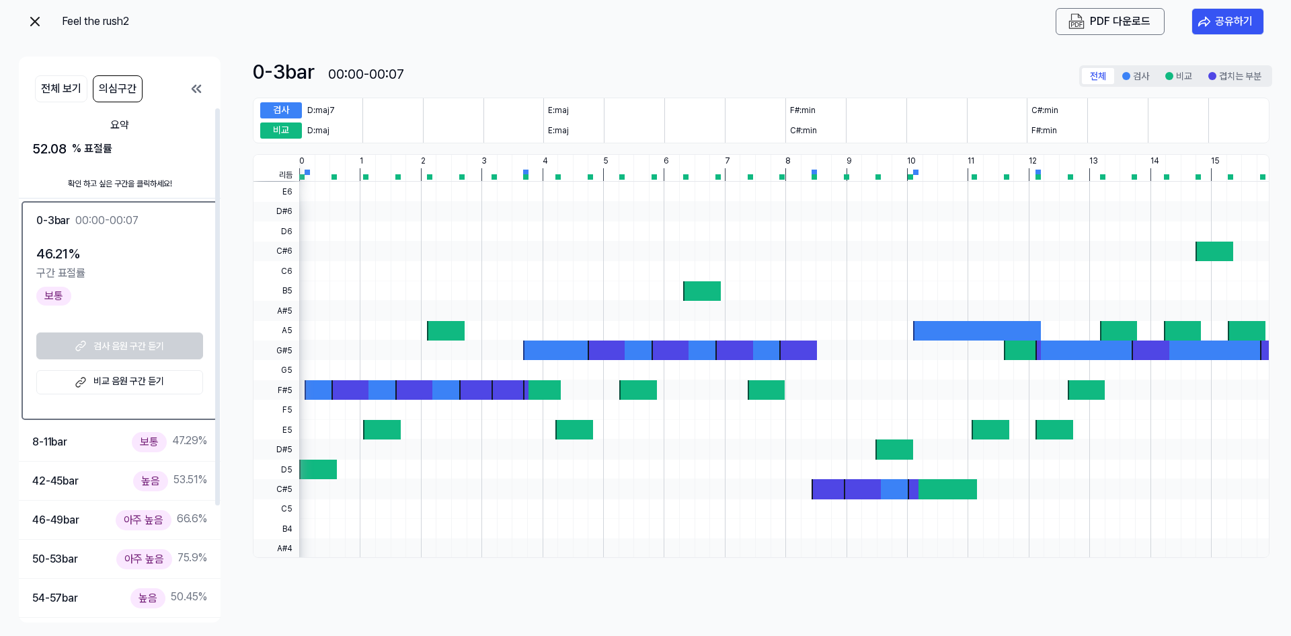
click at [156, 228] on div "0-3 bar 00:00-00:07" at bounding box center [119, 220] width 167 height 17
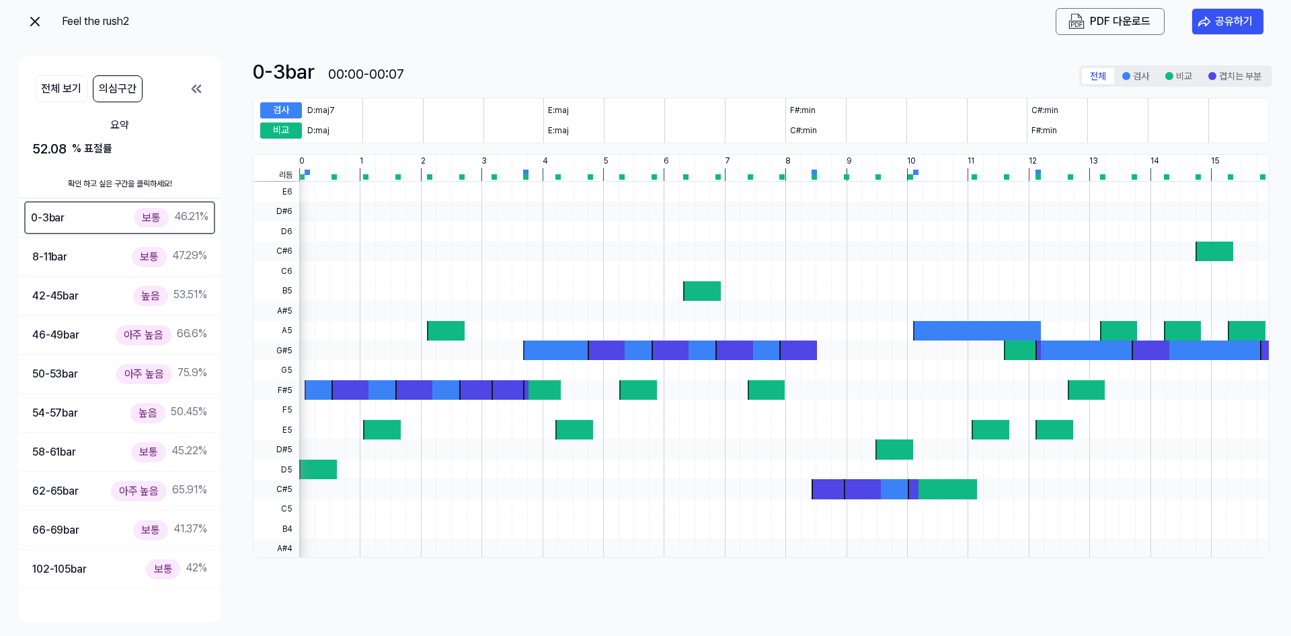
click at [156, 228] on div "0-3 bar 보통 46.21 %" at bounding box center [119, 217] width 191 height 33
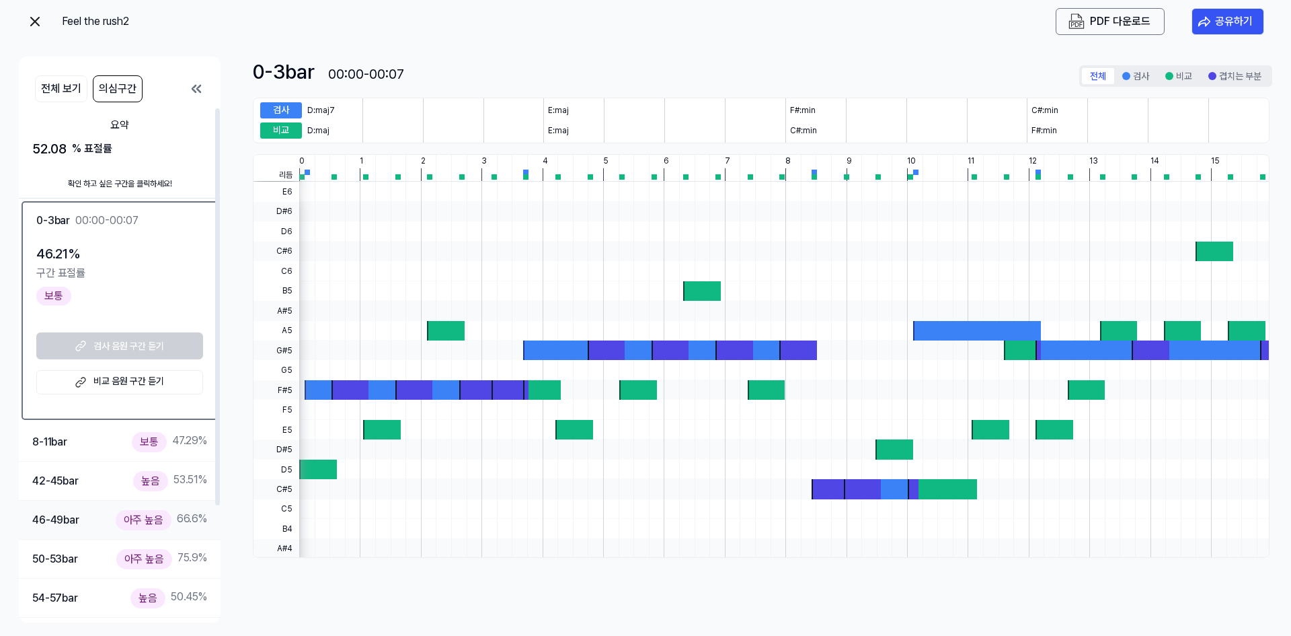
click at [103, 512] on div "46-49 bar 아주 높음 66.6 %" at bounding box center [119, 520] width 175 height 20
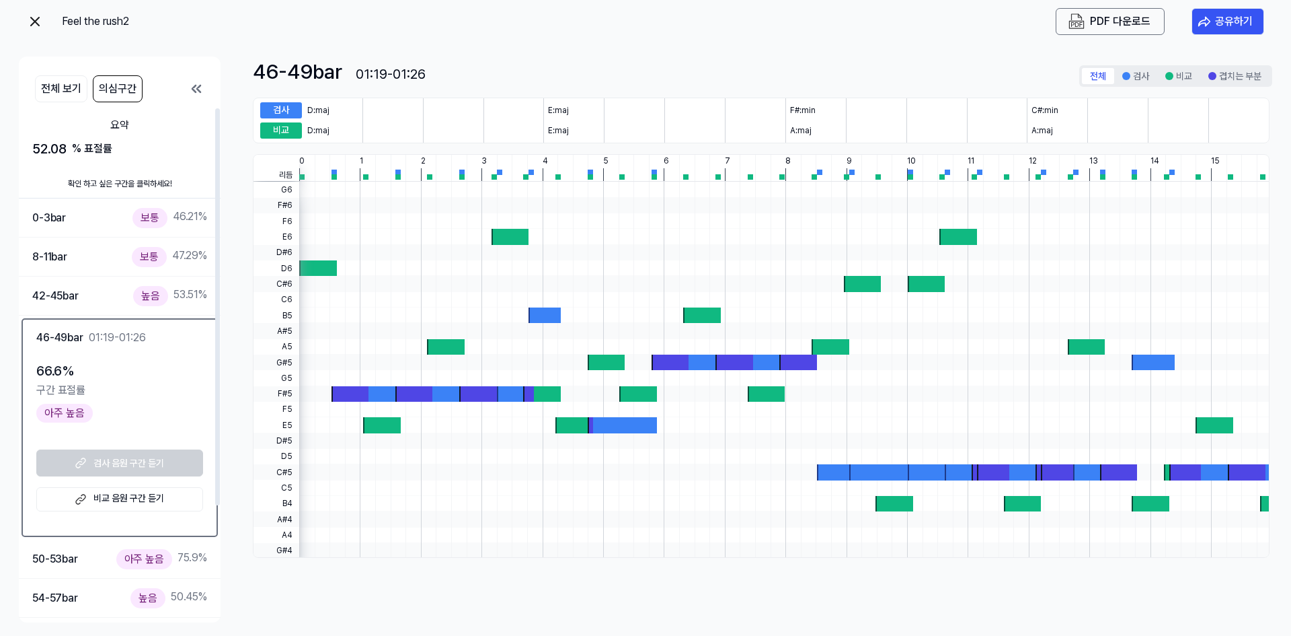
click at [128, 500] on link "비교 음원 구간 듣기" at bounding box center [119, 499] width 167 height 24
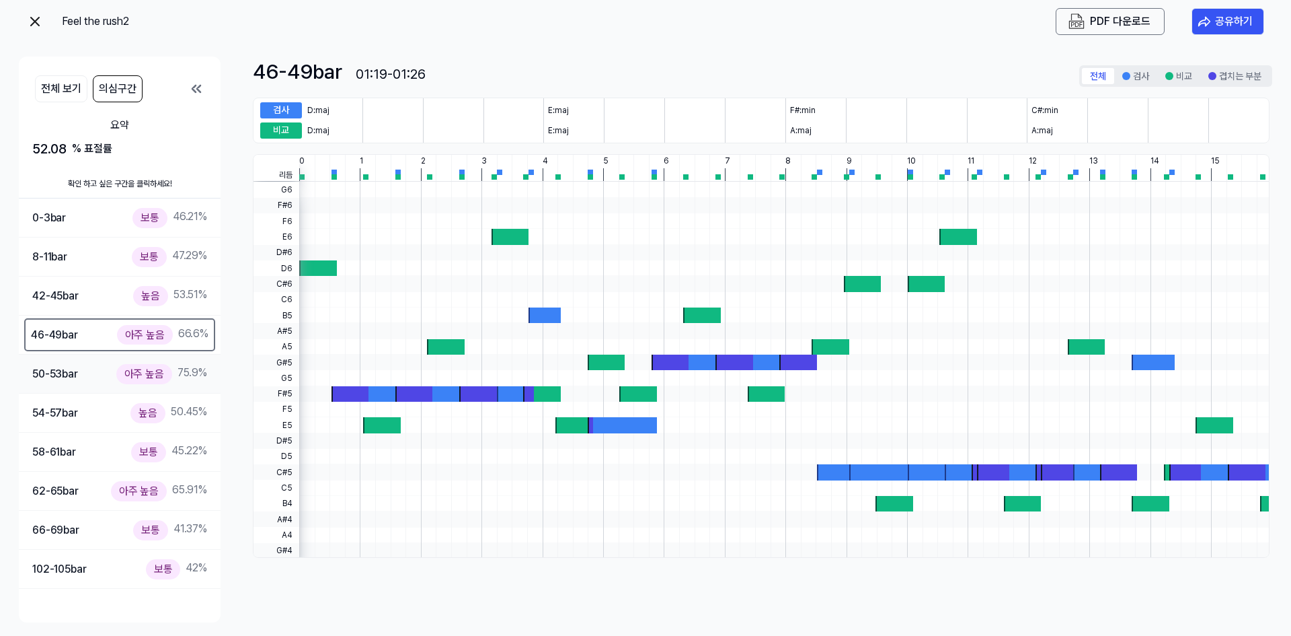
drag, startPoint x: 64, startPoint y: 375, endPoint x: 60, endPoint y: 383, distance: 8.4
click at [60, 383] on div "50-53 bar 아주 높음 75.9 %" at bounding box center [119, 374] width 175 height 20
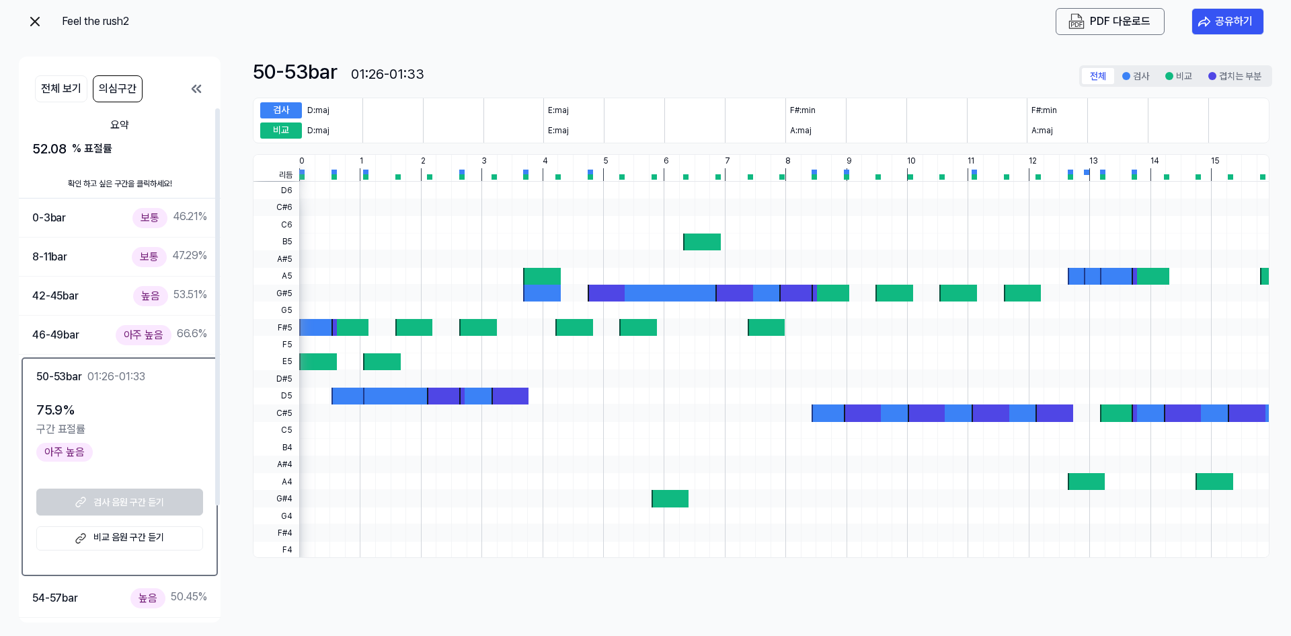
click at [105, 543] on link "비교 음원 구간 듣기" at bounding box center [119, 538] width 167 height 24
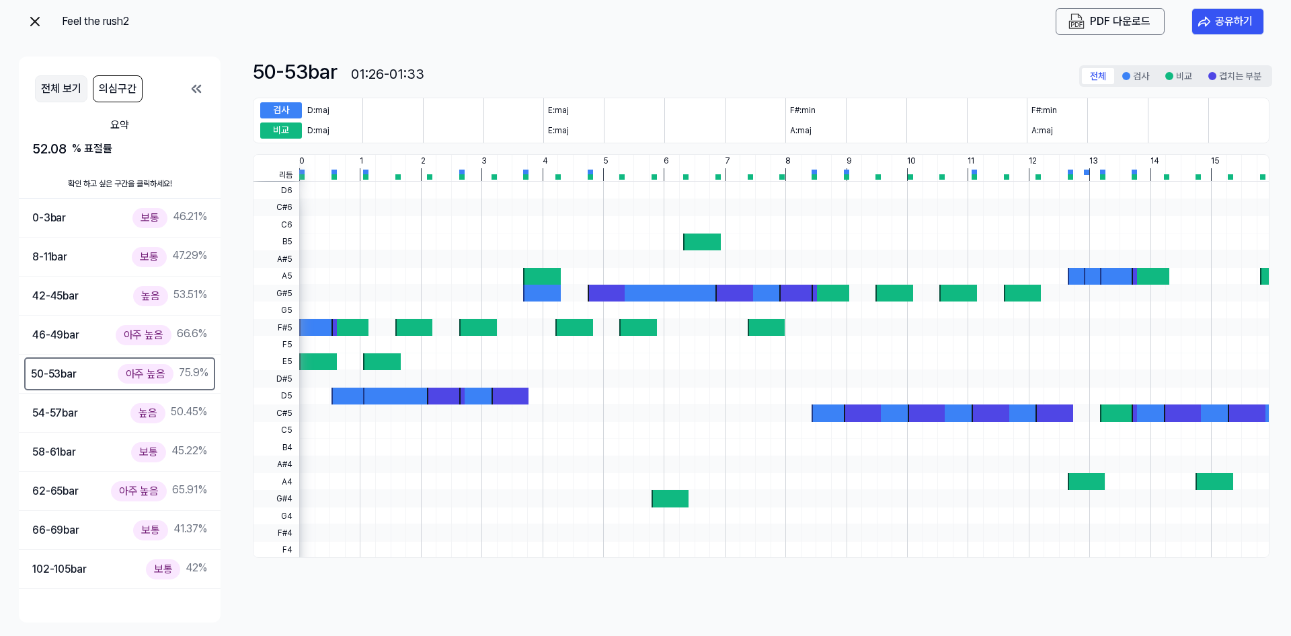
click at [40, 81] on button "전체 보기" at bounding box center [61, 88] width 52 height 27
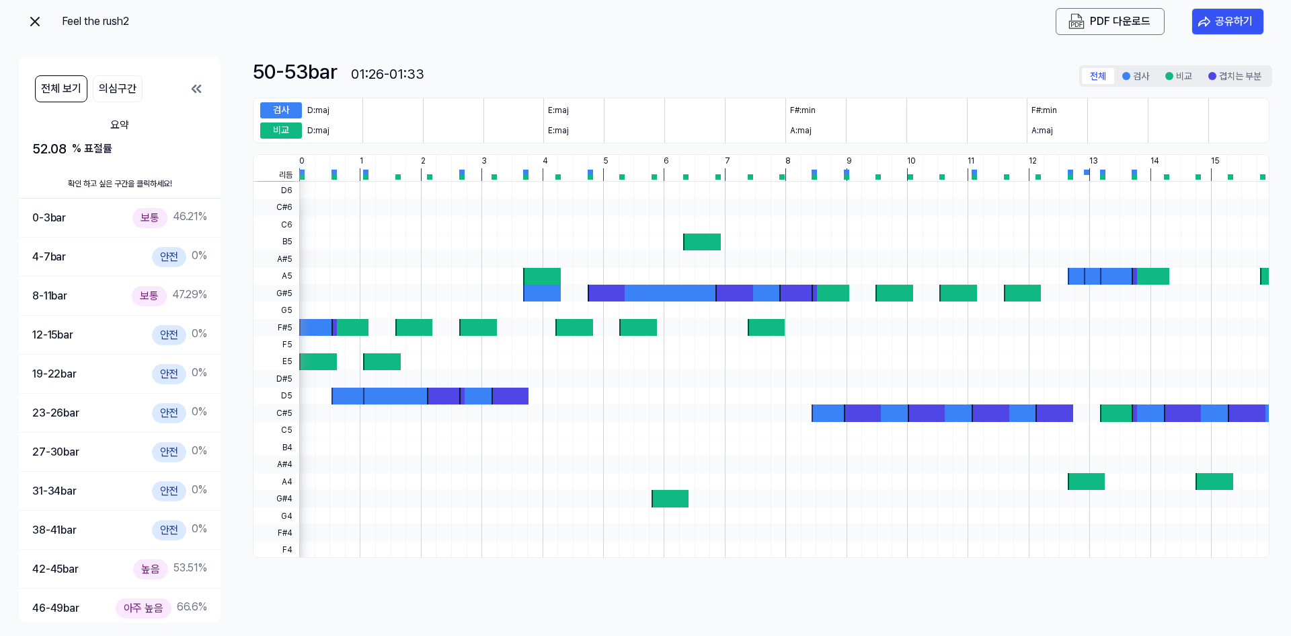
click at [205, 85] on div "전체 보기 의심구간" at bounding box center [120, 89] width 202 height 38
click at [199, 89] on icon at bounding box center [196, 89] width 16 height 16
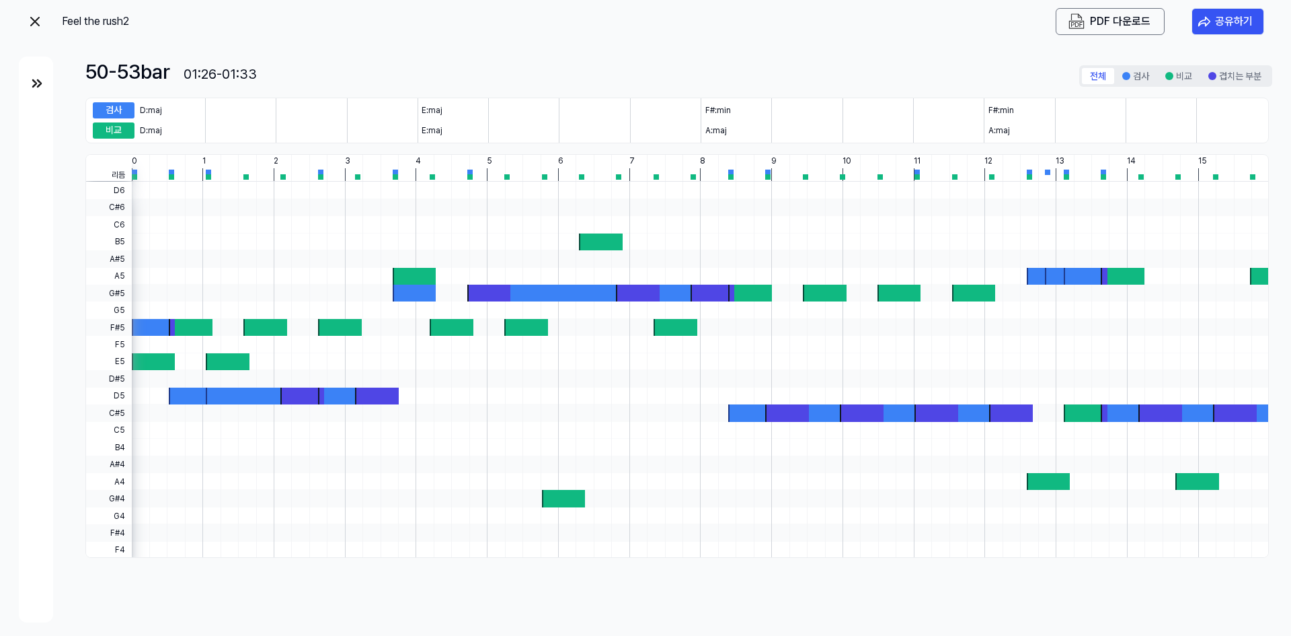
click at [168, 147] on div "검사 D:maj E:maj F#:min F#:min 비교 D:maj E:maj A:maj A:maj 리듬 0 1 2 3 4 5 6 7 8 9 …" at bounding box center [678, 328] width 1187 height 460
click at [178, 305] on div at bounding box center [700, 309] width 1137 height 17
click at [180, 331] on div at bounding box center [191, 327] width 44 height 17
click at [303, 437] on div at bounding box center [700, 430] width 1137 height 17
click at [354, 393] on div at bounding box center [358, 395] width 81 height 17
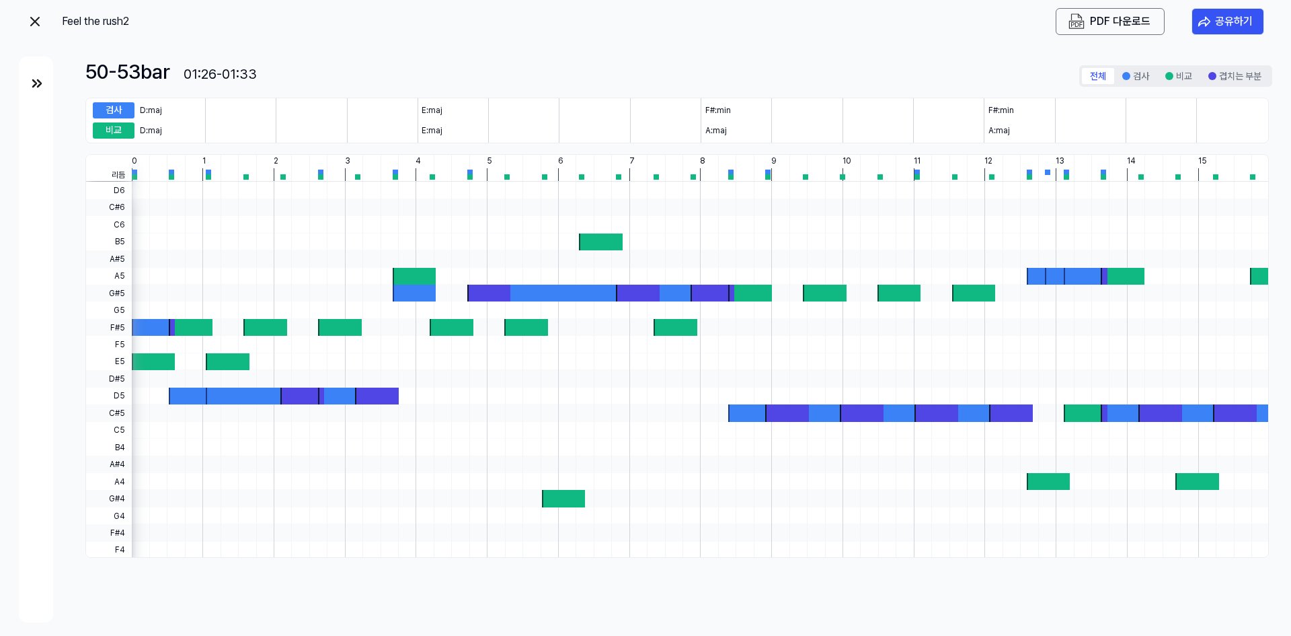
click at [649, 260] on div at bounding box center [700, 258] width 1137 height 17
click at [560, 223] on div at bounding box center [700, 224] width 1137 height 17
click at [1165, 66] on div "전체 검사 비교 겹치는 부분" at bounding box center [1176, 76] width 193 height 22
click at [1134, 77] on button "검사" at bounding box center [1136, 76] width 43 height 16
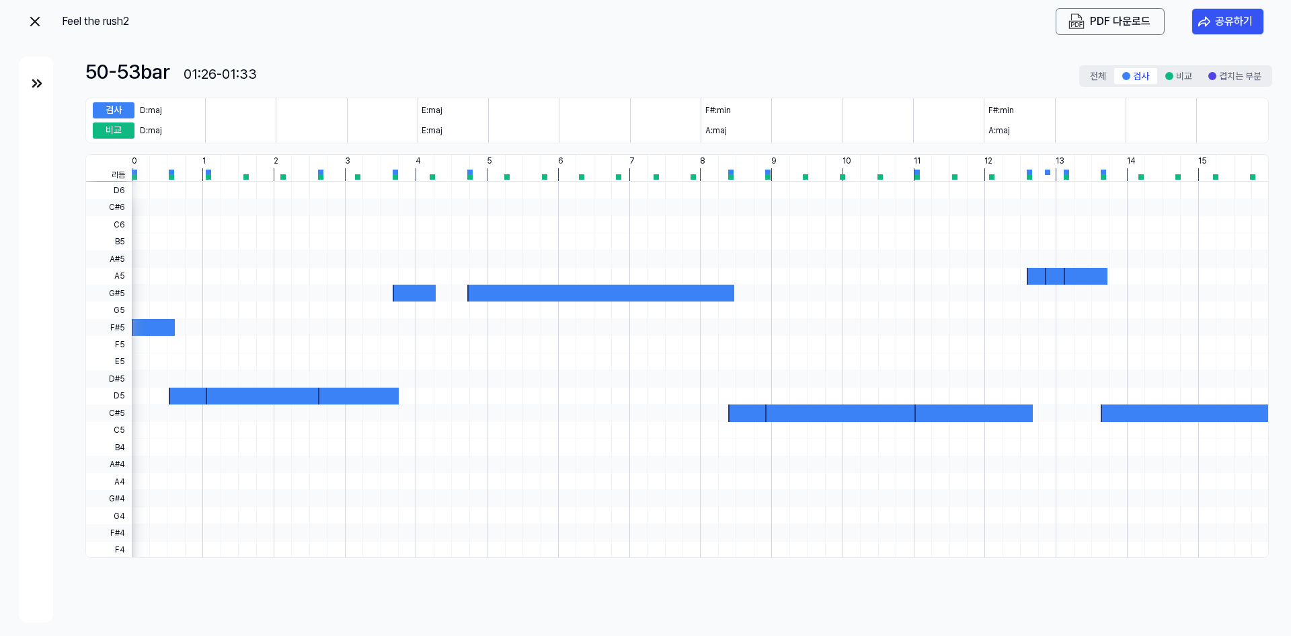
click at [1190, 87] on div "50-53 bar 01:26-01:33 전체 검사 비교 겹치는 부분 검사 D:maj E:maj F#:min F#:min 비교 D:maj E:m…" at bounding box center [678, 339] width 1187 height 566
click at [1182, 85] on div "전체 검사 비교 겹치는 부분" at bounding box center [1176, 76] width 193 height 22
click at [1192, 77] on button "비교" at bounding box center [1179, 76] width 43 height 16
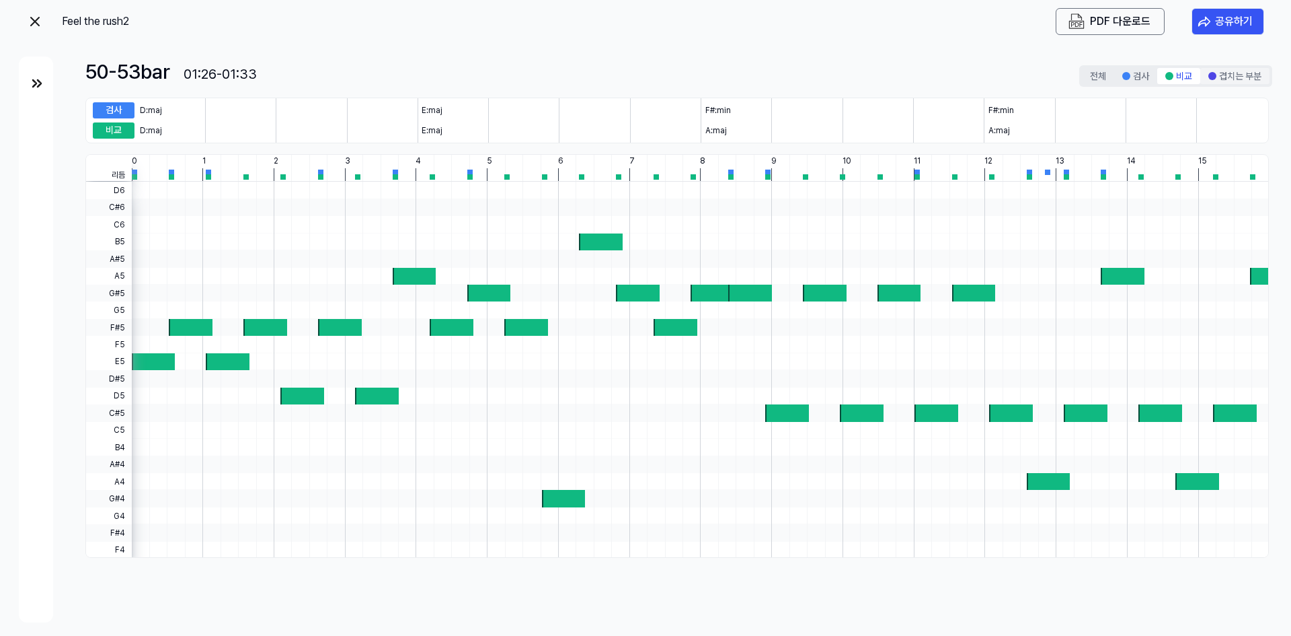
click at [1225, 77] on button "겹치는 부분" at bounding box center [1235, 76] width 69 height 16
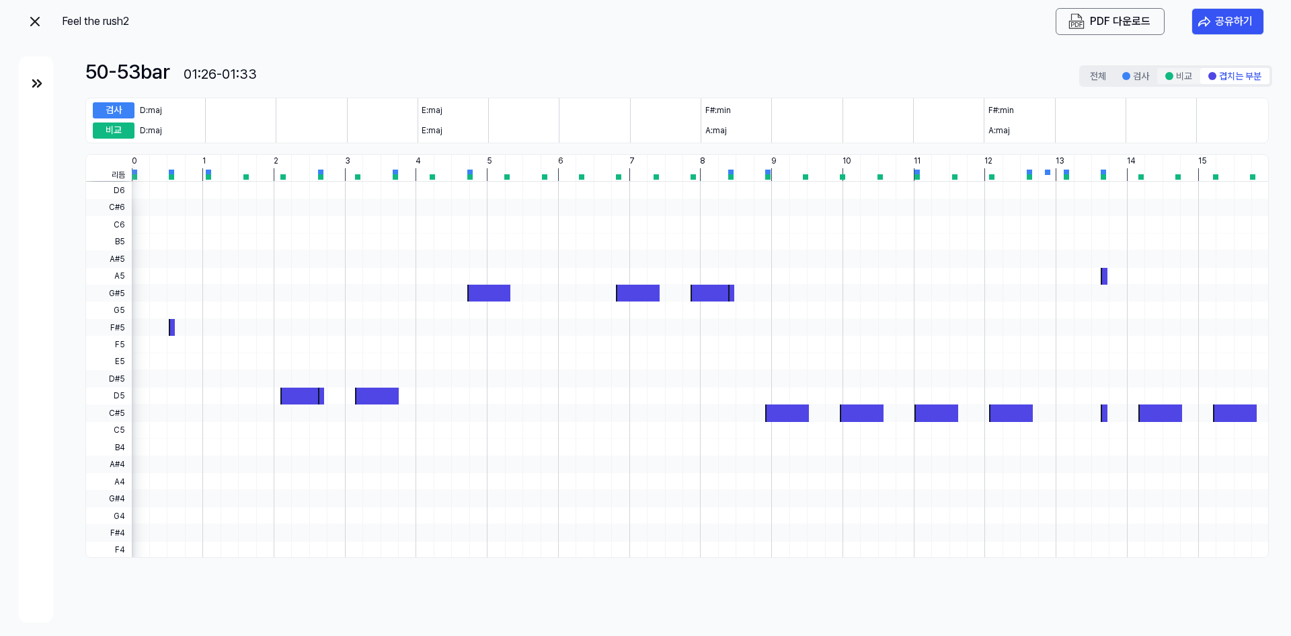
click at [1182, 72] on button "비교" at bounding box center [1179, 76] width 43 height 16
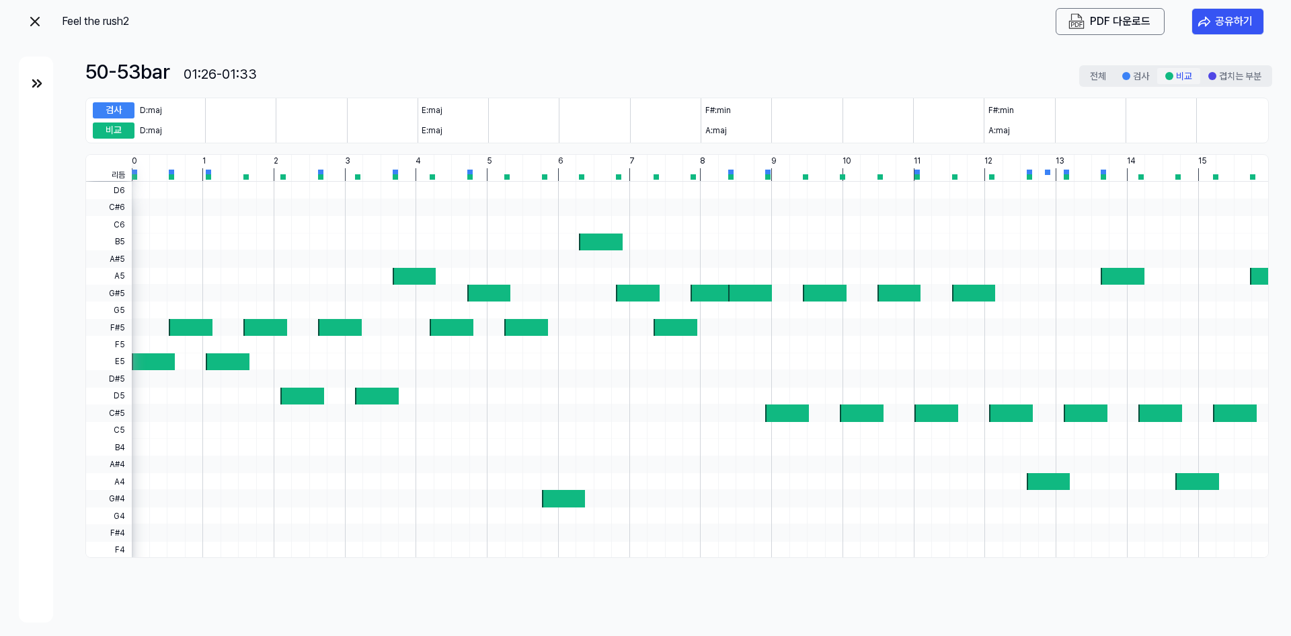
drag, startPoint x: 1158, startPoint y: 73, endPoint x: 1211, endPoint y: 86, distance: 54.0
click at [1159, 74] on button "비교" at bounding box center [1179, 76] width 43 height 16
click at [1250, 86] on div "전체 검사 비교 겹치는 부분" at bounding box center [1176, 76] width 193 height 22
click at [1275, 90] on div "Feel the rush2 PDF 다운로드 공유하기 50-53 bar 01:26-01:33 전체 검사 비교 겹치는 부분 검사 D:maj E:m…" at bounding box center [645, 318] width 1291 height 636
click at [1220, 77] on button "겹치는 부분" at bounding box center [1235, 76] width 69 height 16
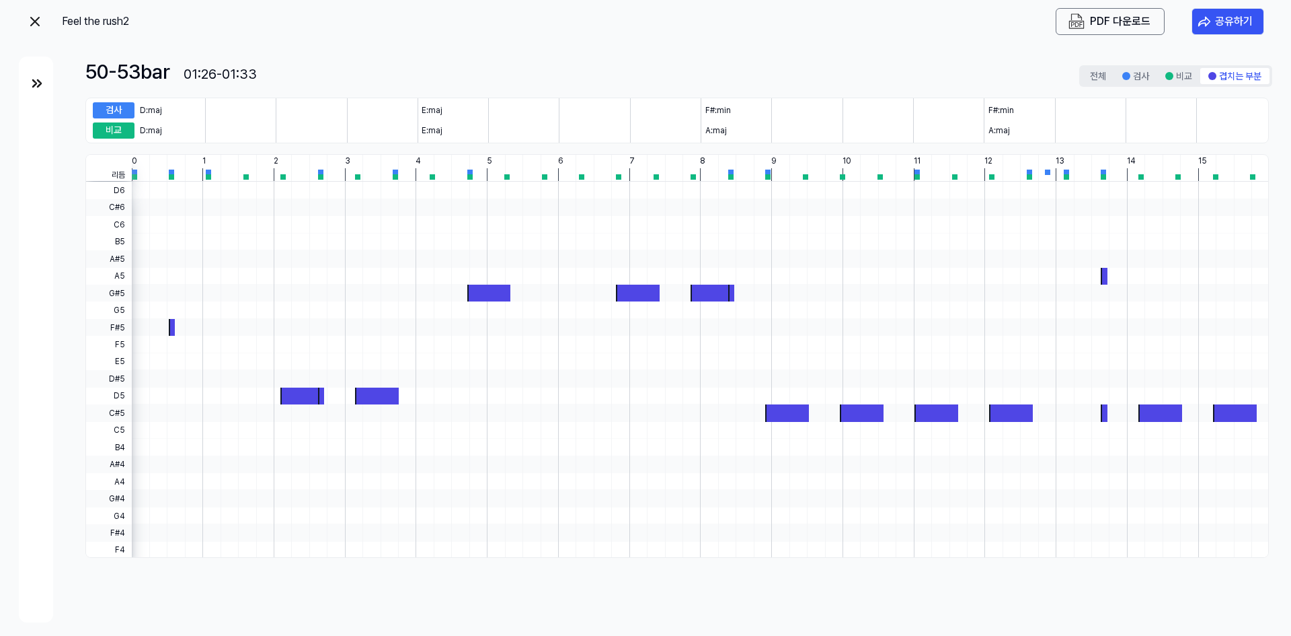
click at [1178, 75] on button "비교" at bounding box center [1179, 76] width 43 height 16
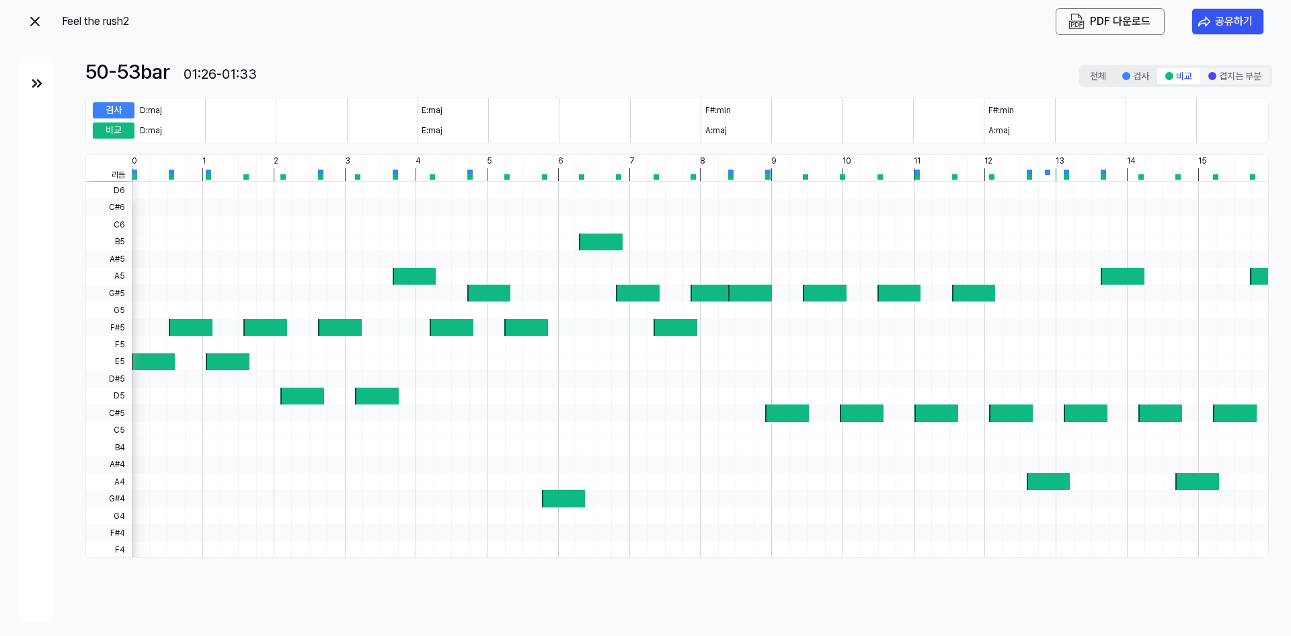
click at [1241, 73] on button "겹치는 부분" at bounding box center [1235, 76] width 69 height 16
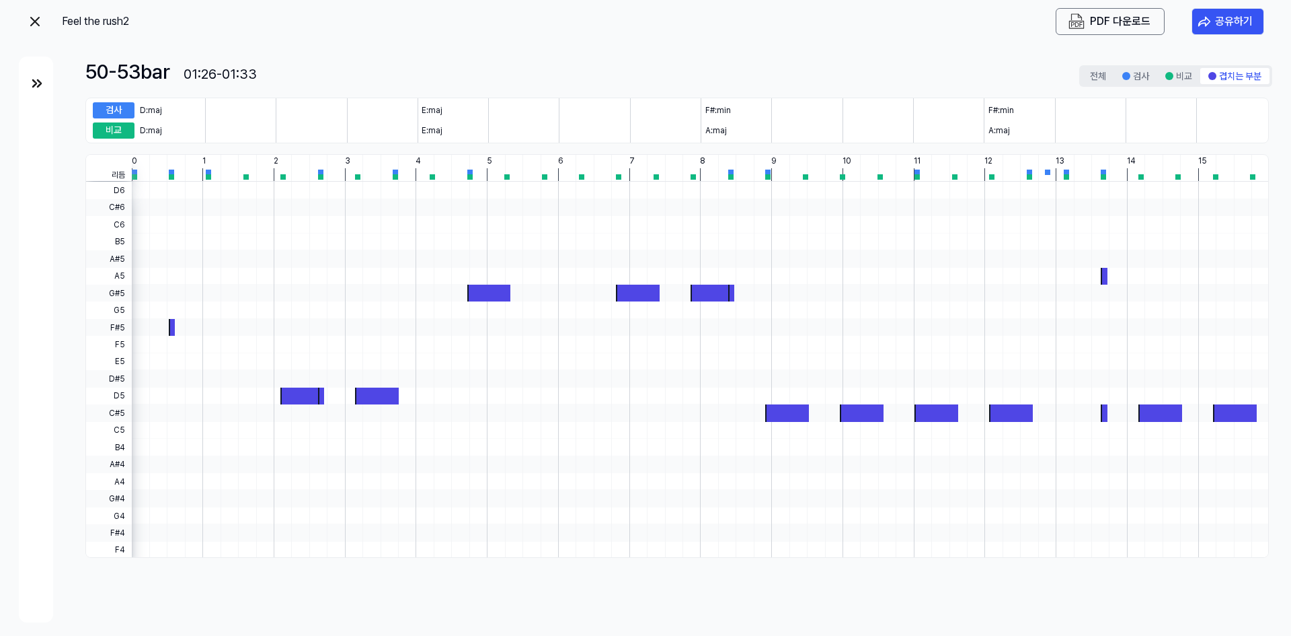
click at [1172, 76] on div at bounding box center [1170, 76] width 8 height 8
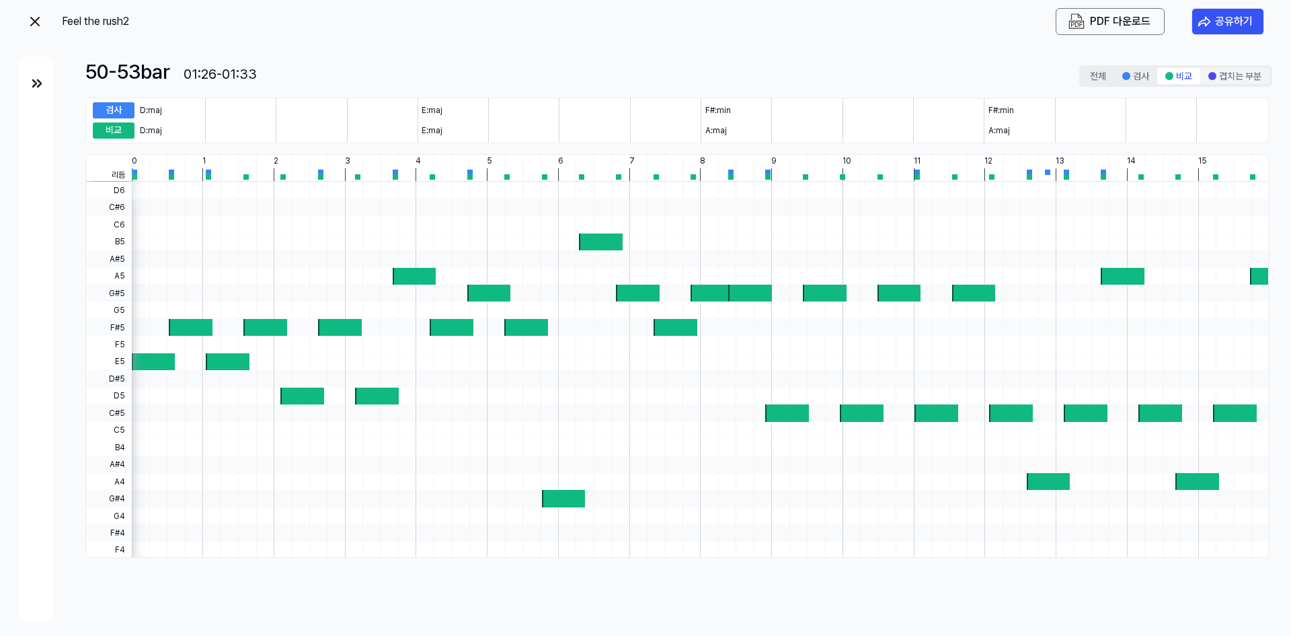
click at [1204, 76] on button "겹치는 부분" at bounding box center [1235, 76] width 69 height 16
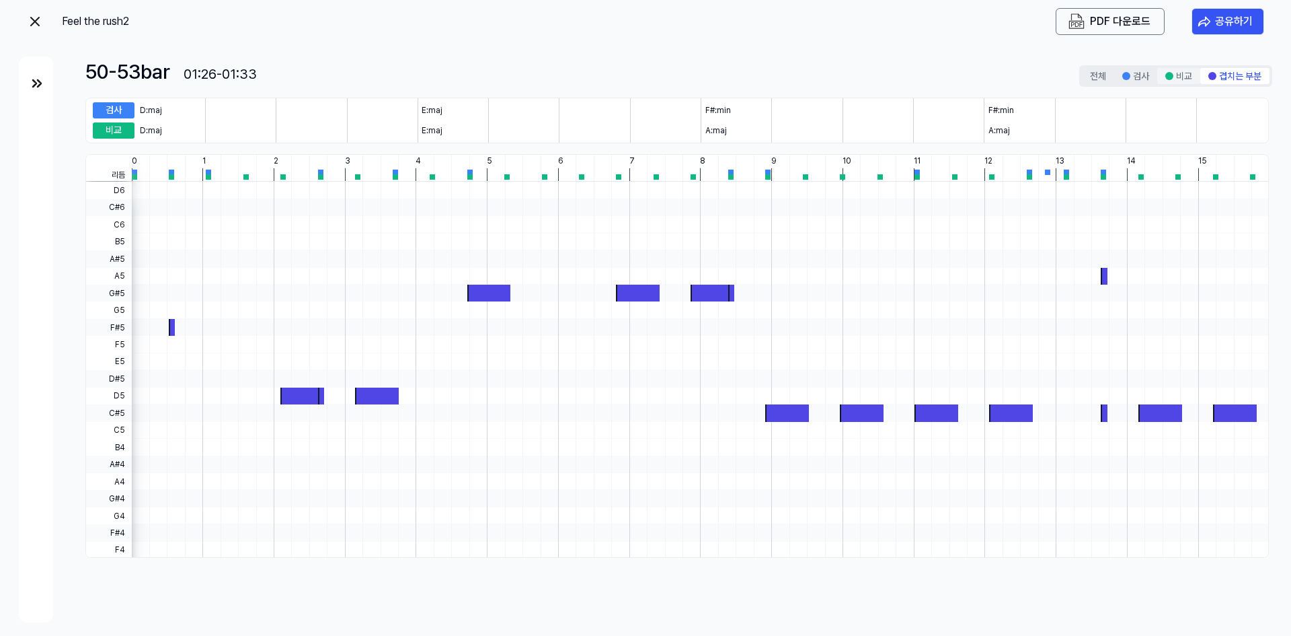
click at [1160, 80] on button "비교" at bounding box center [1179, 76] width 43 height 16
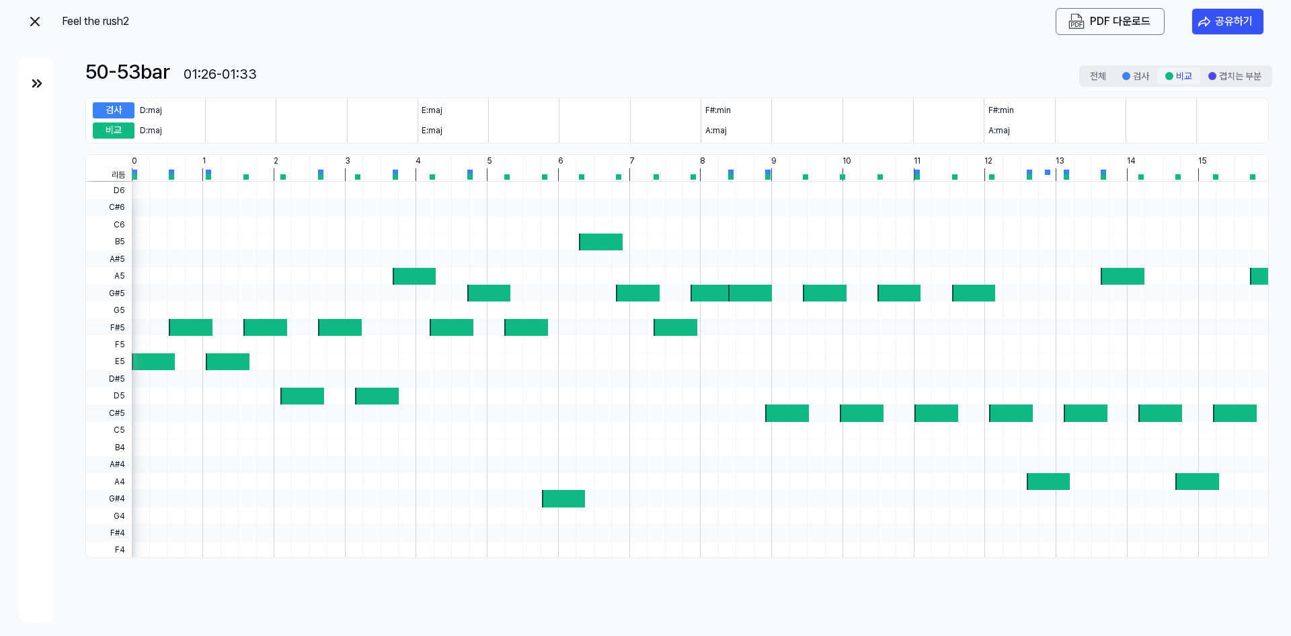
drag, startPoint x: 1116, startPoint y: 83, endPoint x: 1160, endPoint y: 79, distance: 44.0
click at [1116, 84] on div "전체 검사 비교 겹치는 부분" at bounding box center [1176, 76] width 193 height 22
click at [1131, 80] on button "검사" at bounding box center [1136, 76] width 43 height 16
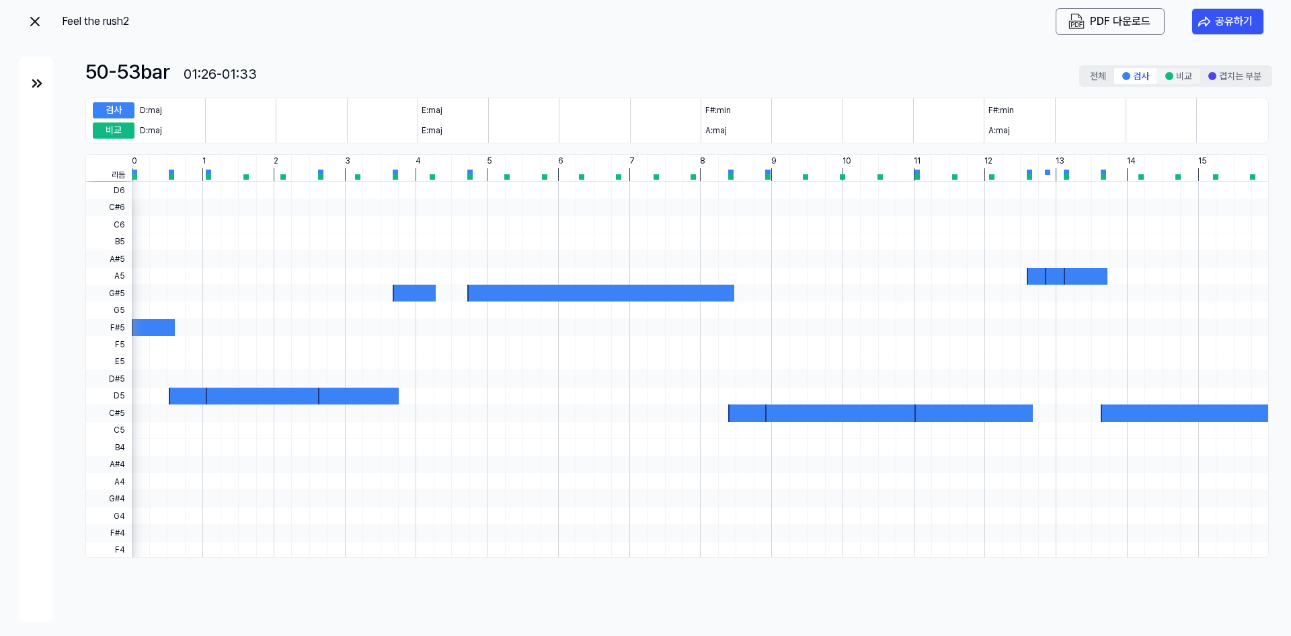
click at [1190, 75] on button "비교" at bounding box center [1179, 76] width 43 height 16
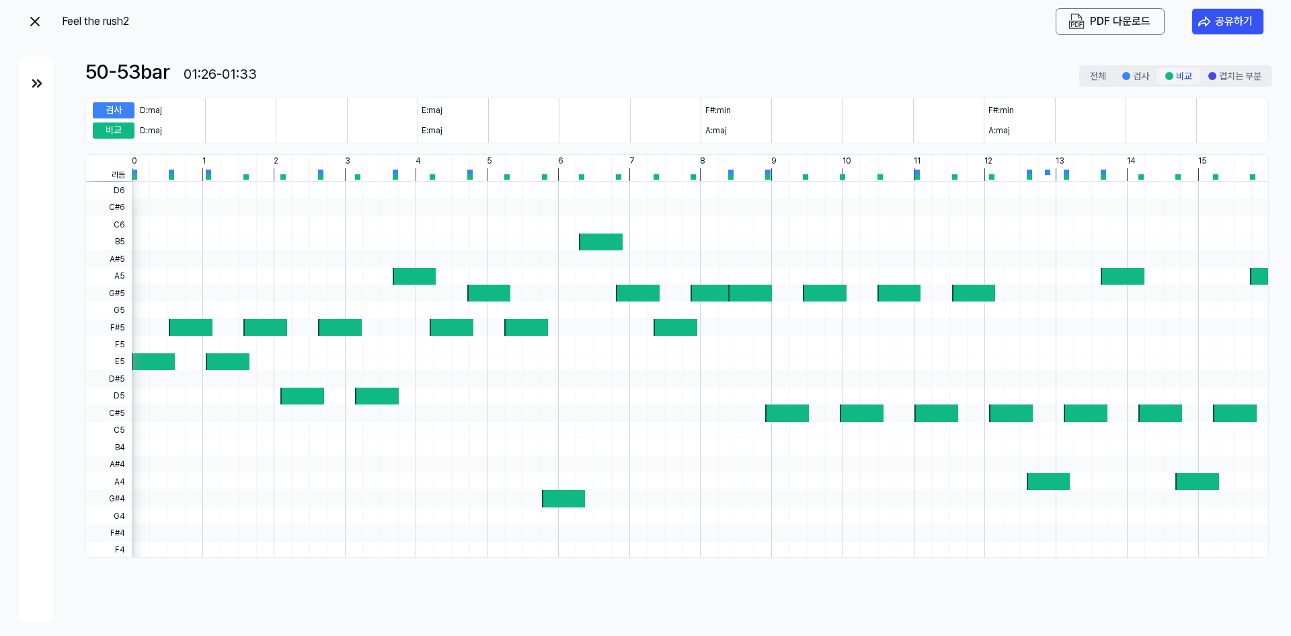
click at [1166, 75] on div at bounding box center [1170, 76] width 8 height 8
click at [31, 15] on img at bounding box center [35, 21] width 16 height 16
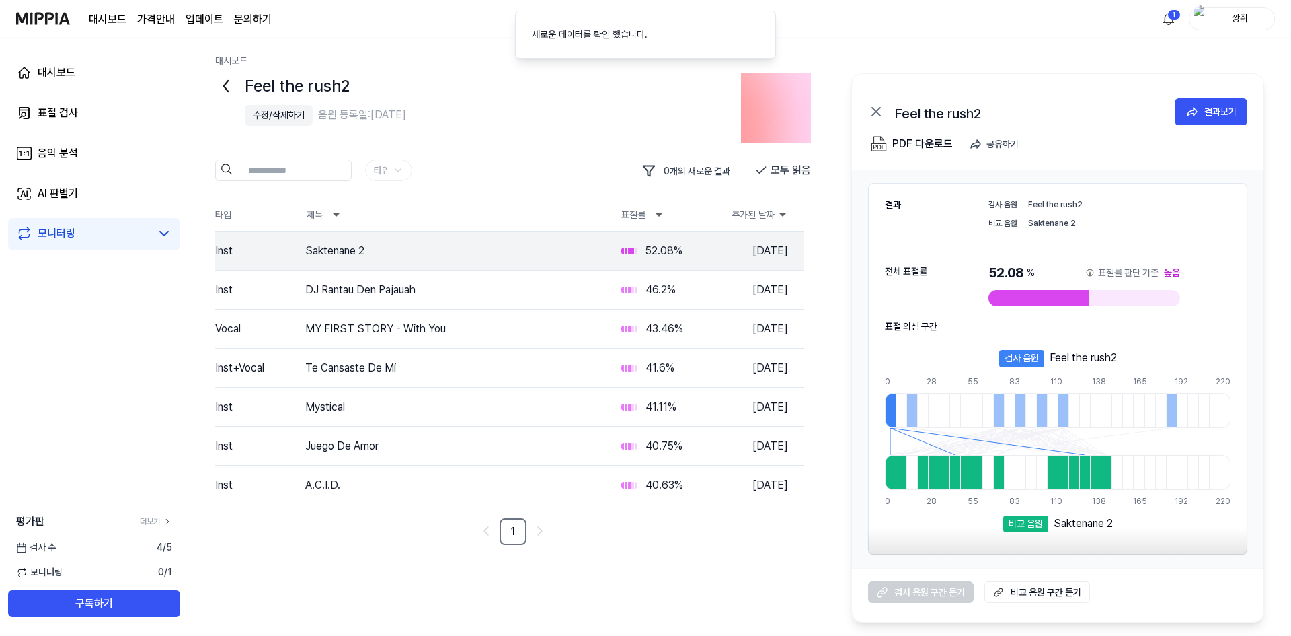
click at [488, 82] on div "Feel the rush2" at bounding box center [486, 86] width 483 height 26
click at [231, 89] on icon at bounding box center [226, 86] width 22 height 22
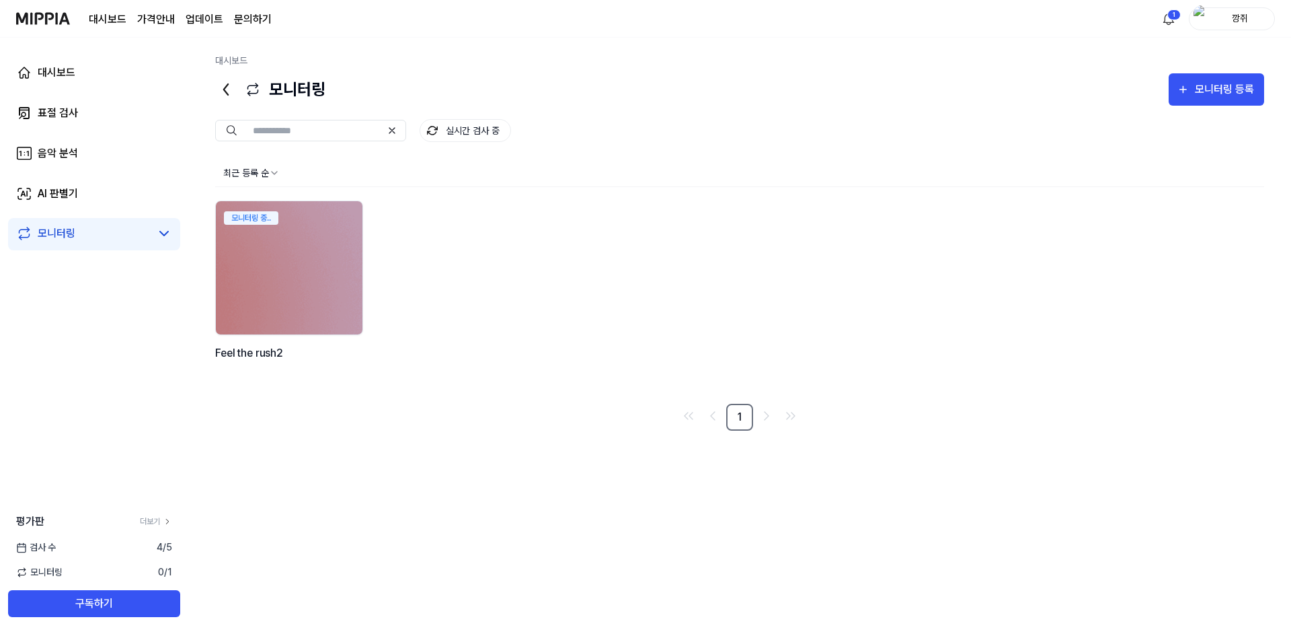
click at [98, 570] on div "모니터링 0 / 1" at bounding box center [94, 572] width 188 height 14
click at [69, 569] on div "모니터링 0 / 1" at bounding box center [94, 572] width 188 height 14
click at [54, 567] on span "모니터링" at bounding box center [39, 572] width 46 height 14
click at [88, 233] on link "모니터링" at bounding box center [83, 233] width 135 height 16
click at [168, 239] on icon at bounding box center [164, 233] width 16 height 16
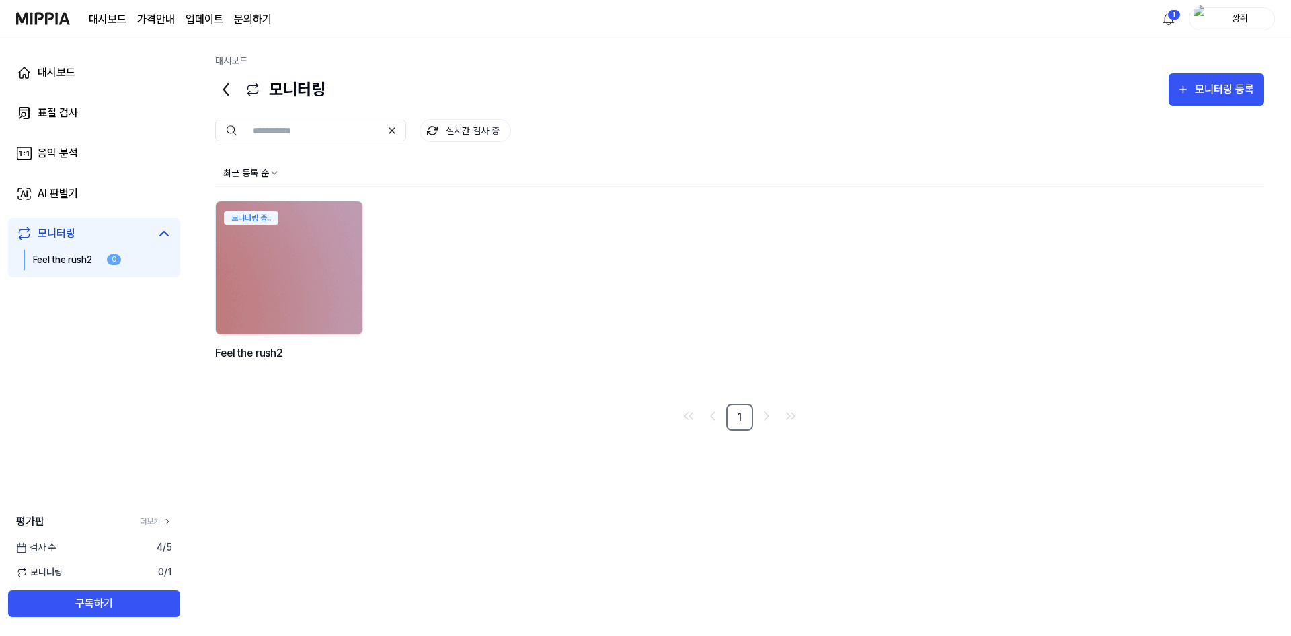
click at [545, 420] on nav "1" at bounding box center [739, 417] width 1049 height 27
click at [77, 257] on div "Feel the rush2" at bounding box center [63, 260] width 61 height 14
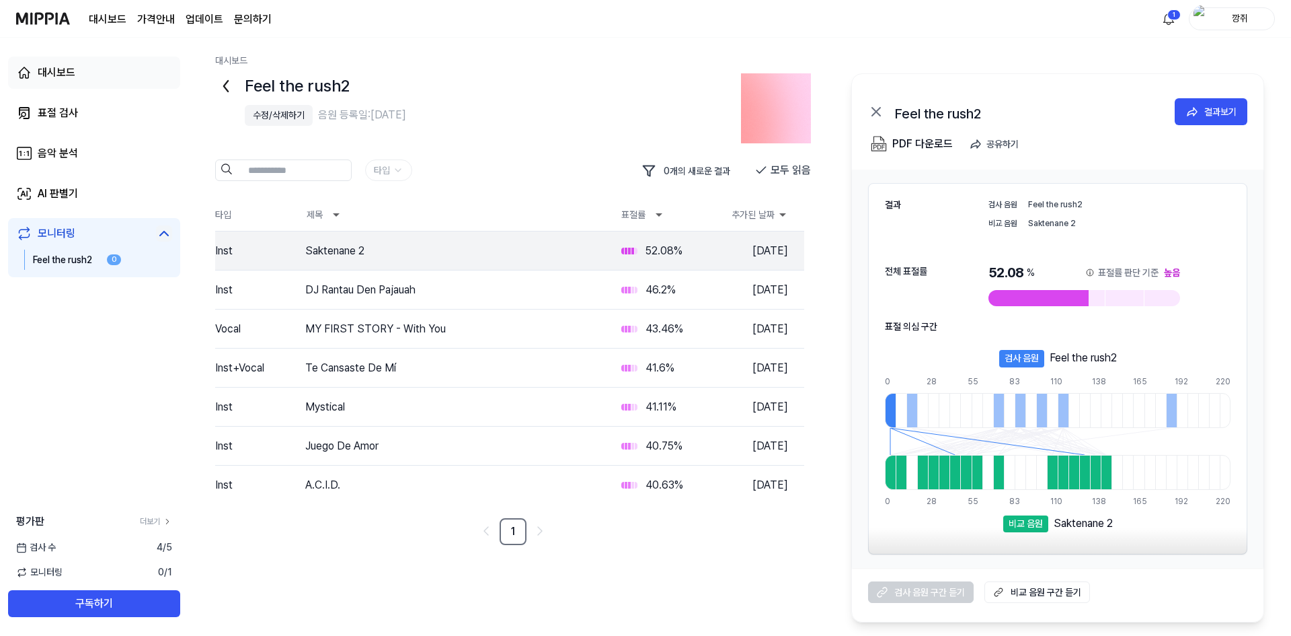
click at [73, 85] on link "대시보드" at bounding box center [94, 72] width 172 height 32
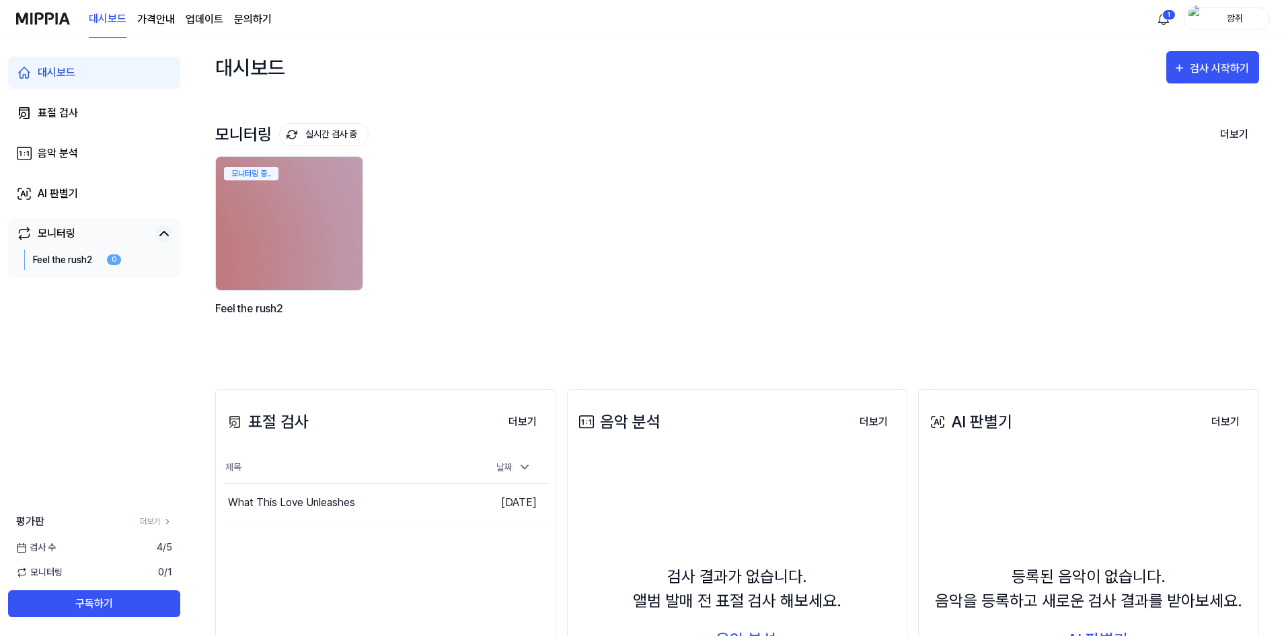
drag, startPoint x: 331, startPoint y: 533, endPoint x: 332, endPoint y: 517, distance: 16.9
click at [331, 533] on div "표절 검사 더보기 표절 검사 제목 날짜 What This Love Unleashes 이동하기 [DATE] 더보기" at bounding box center [385, 601] width 341 height 424
drag, startPoint x: 350, startPoint y: 387, endPoint x: 362, endPoint y: 432, distance: 46.7
click at [350, 388] on div "표절 검사 더보기 표절 검사 제목 날짜 What This Love Unleashes 이동하기 [DATE] 더보기 음악 분석 더보기 음악 분석 …" at bounding box center [737, 601] width 1044 height 478
click at [362, 432] on div "표절 검사 더보기" at bounding box center [386, 422] width 324 height 38
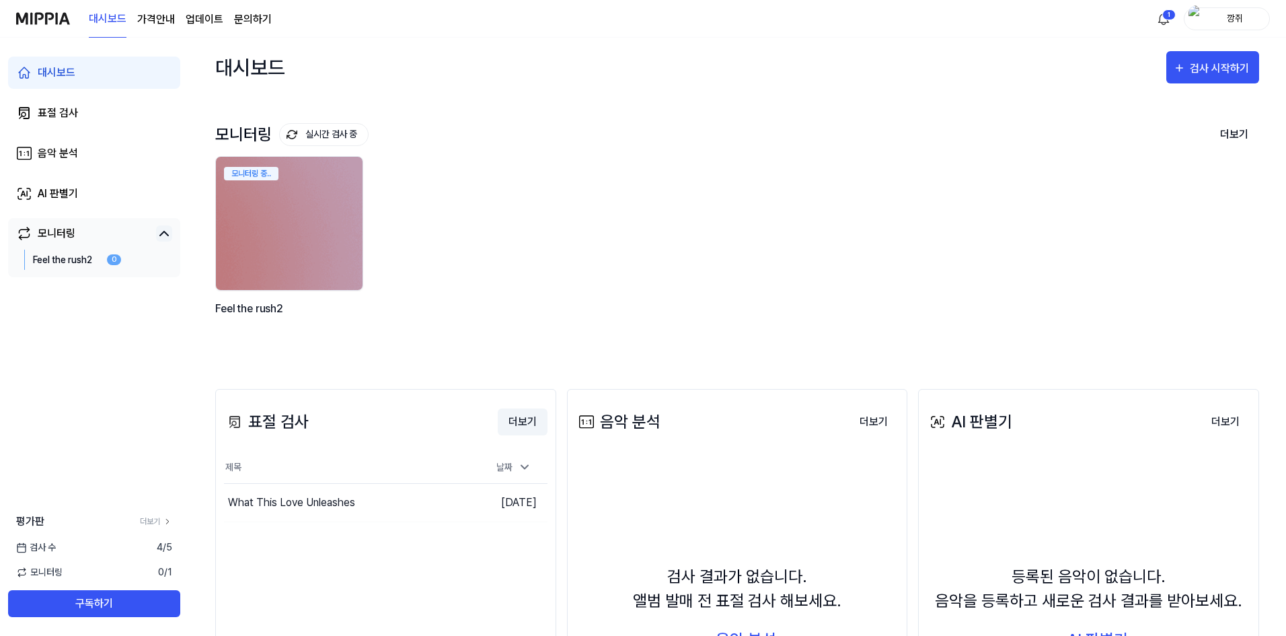
click at [514, 427] on button "더보기" at bounding box center [523, 421] width 50 height 27
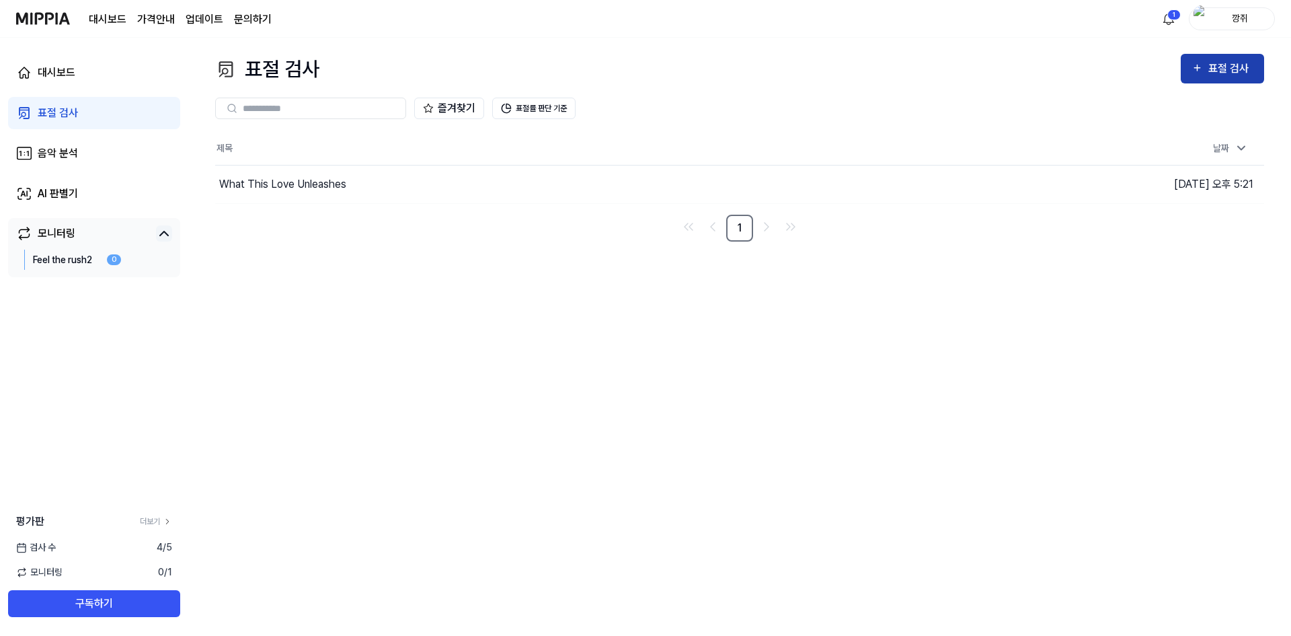
click at [1221, 82] on button "표절 검사" at bounding box center [1222, 69] width 83 height 30
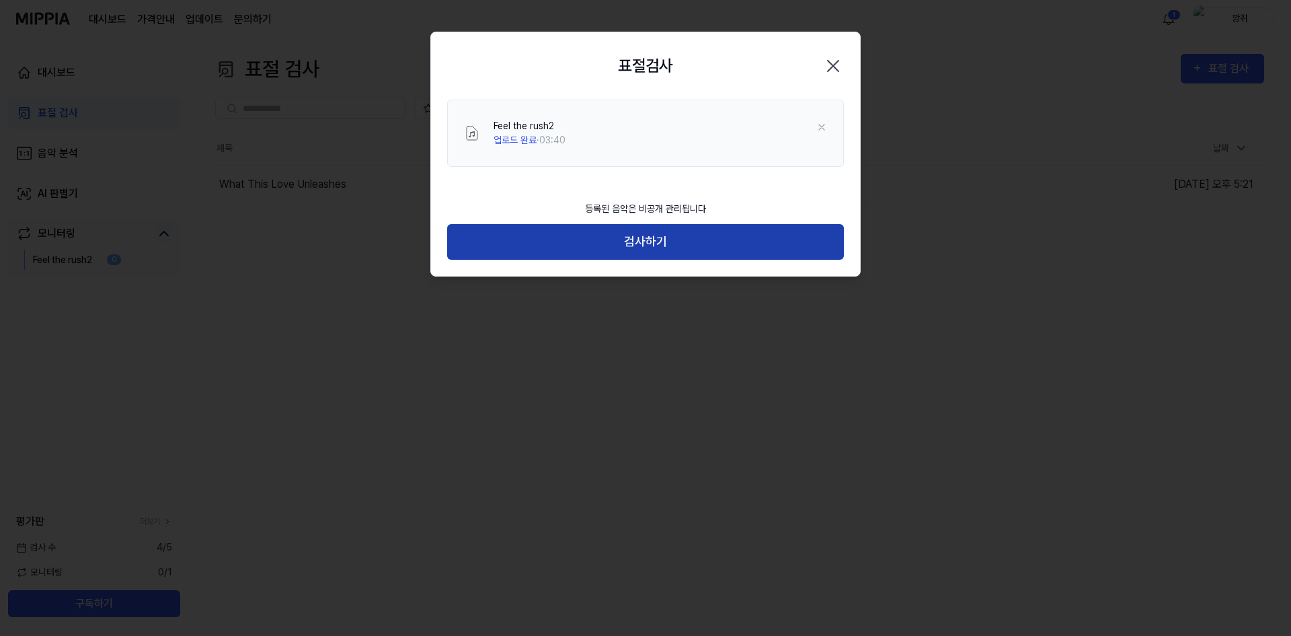
click at [651, 244] on button "검사하기" at bounding box center [645, 242] width 397 height 36
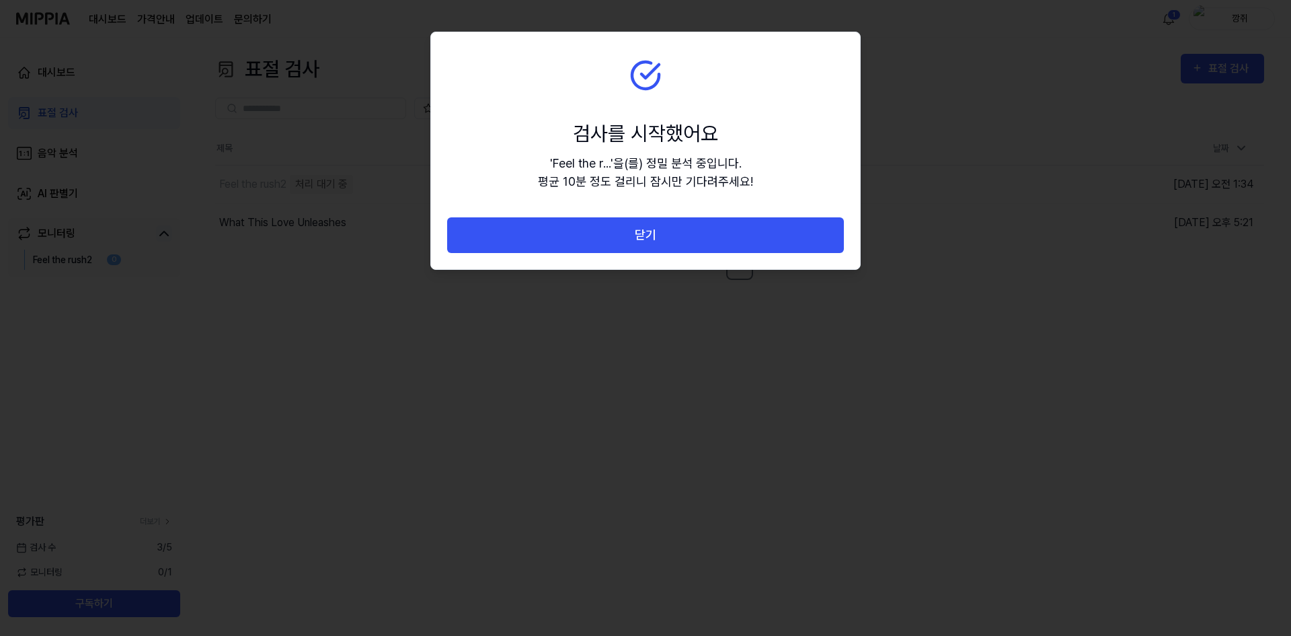
click at [651, 244] on button "닫기" at bounding box center [645, 235] width 397 height 36
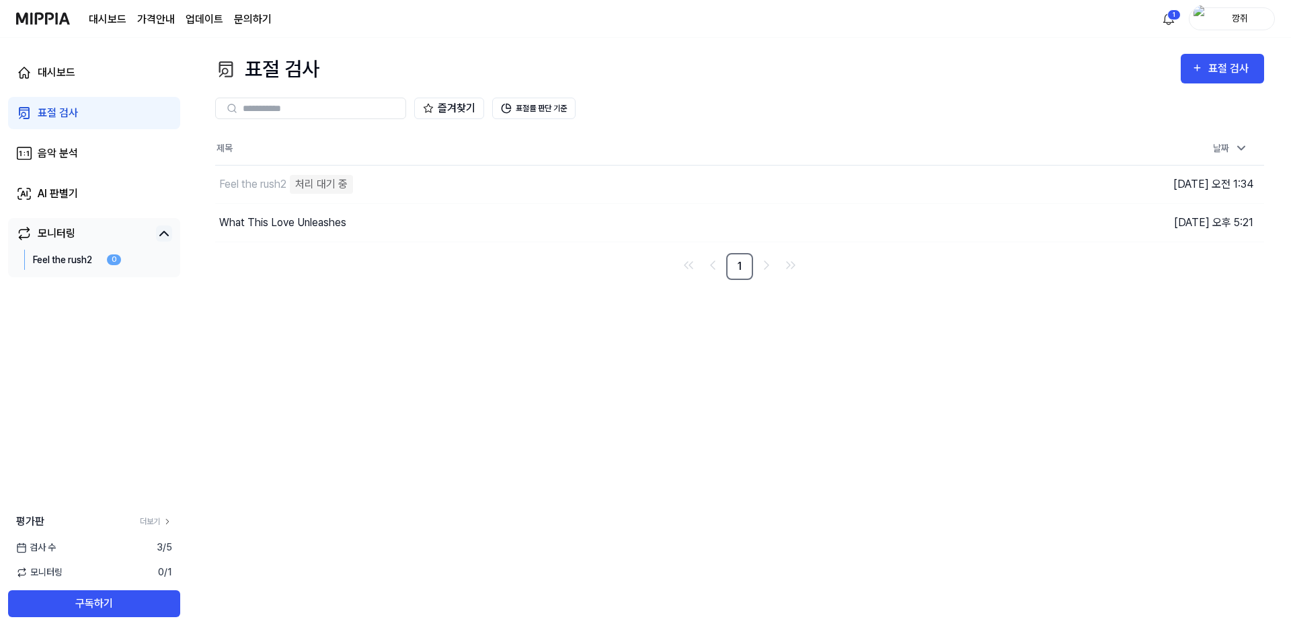
click at [129, 264] on div "Feel the rush2 0" at bounding box center [94, 260] width 156 height 20
click at [169, 237] on icon at bounding box center [164, 233] width 16 height 16
click at [103, 263] on link "Feel the rush2 0" at bounding box center [77, 260] width 88 height 20
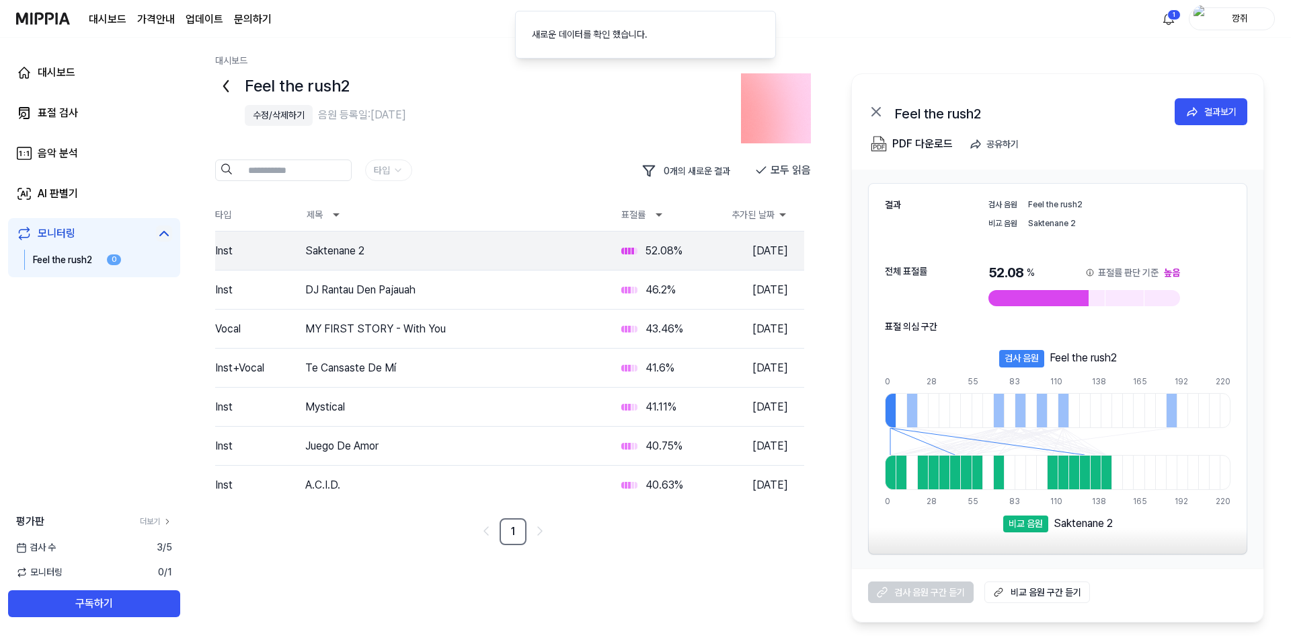
click at [290, 115] on div "수정/삭제하기" at bounding box center [279, 115] width 52 height 14
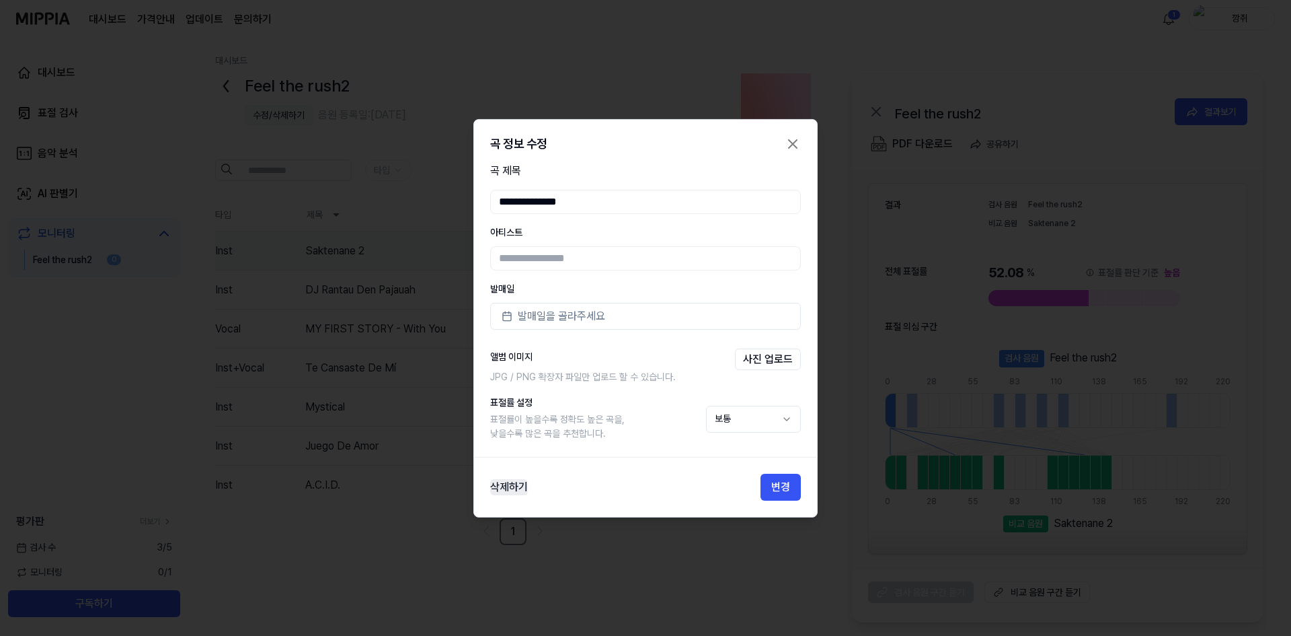
click at [506, 493] on button "삭제하기" at bounding box center [509, 487] width 38 height 16
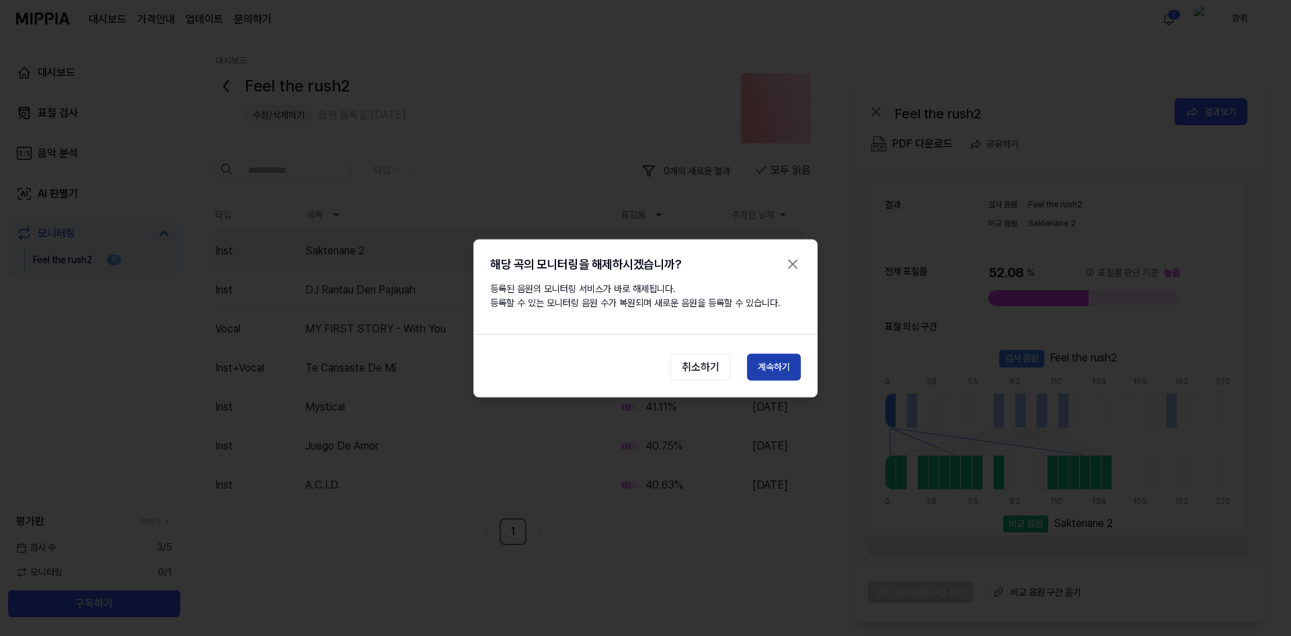
click at [748, 374] on button "계속하기" at bounding box center [774, 366] width 54 height 27
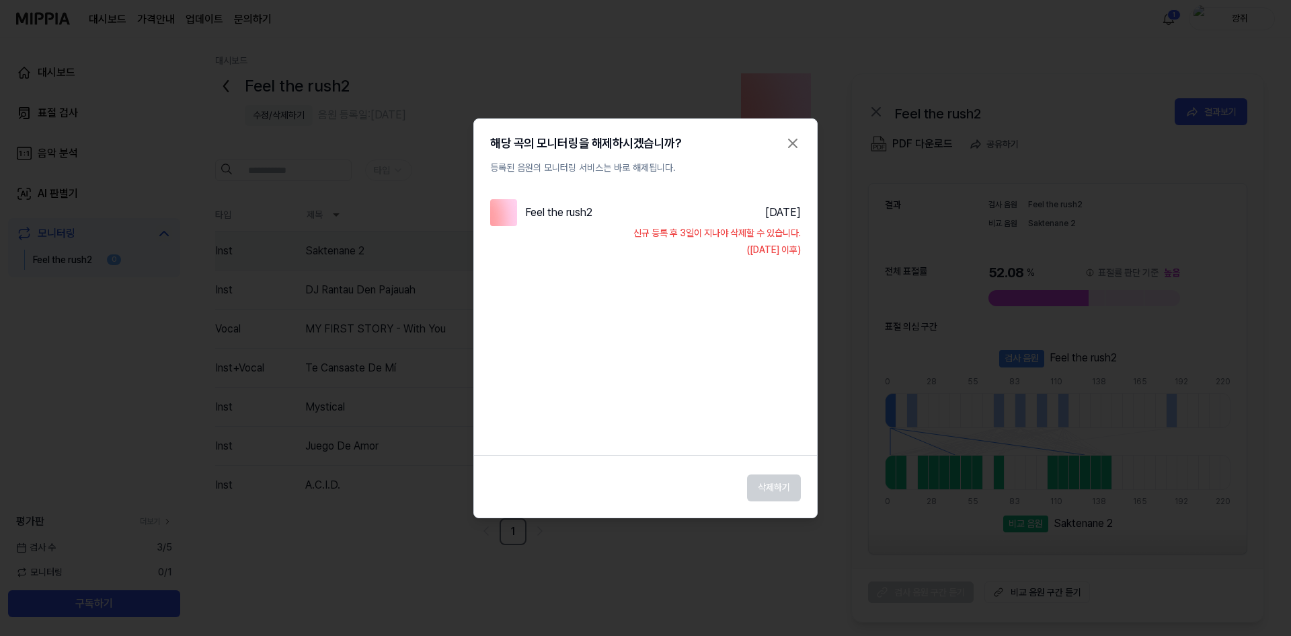
click at [800, 139] on icon "button" at bounding box center [793, 143] width 16 height 16
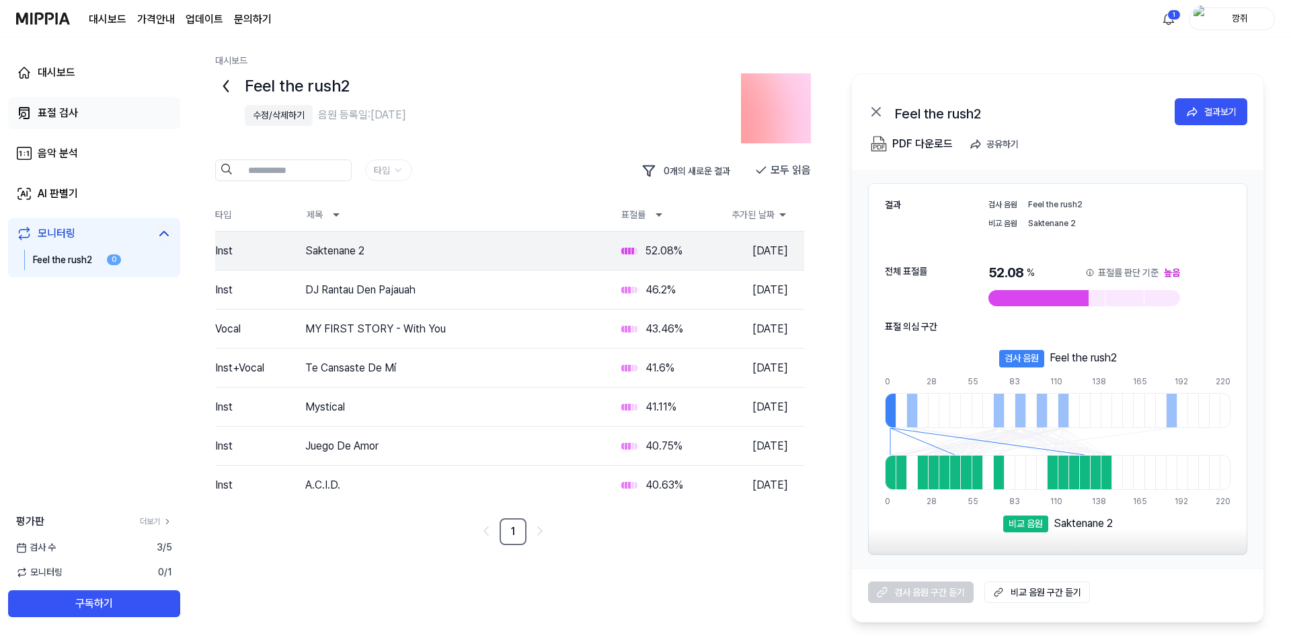
click at [89, 108] on link "표절 검사" at bounding box center [94, 113] width 172 height 32
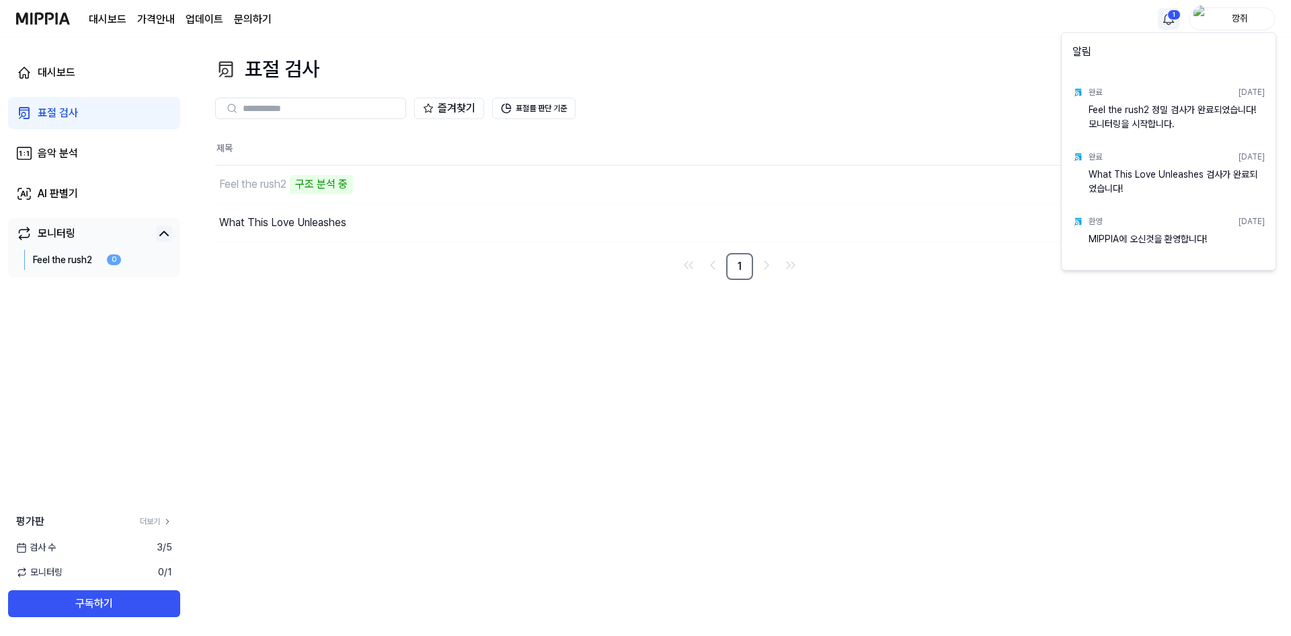
click at [1177, 22] on html "대시보드 가격안내 업데이트 문의하기 1 깡쥐 대시보드 표절 검사 음악 분석 AI 판별기 모니터링 Feel the rush2 0 평가판 더보기 …" at bounding box center [645, 318] width 1291 height 636
click at [661, 330] on html "대시보드 가격안내 업데이트 문의하기 깡쥐 대시보드 표절 검사 음악 분석 AI 판별기 모니터링 Feel the rush2 0 평가판 더보기 검사…" at bounding box center [645, 318] width 1291 height 636
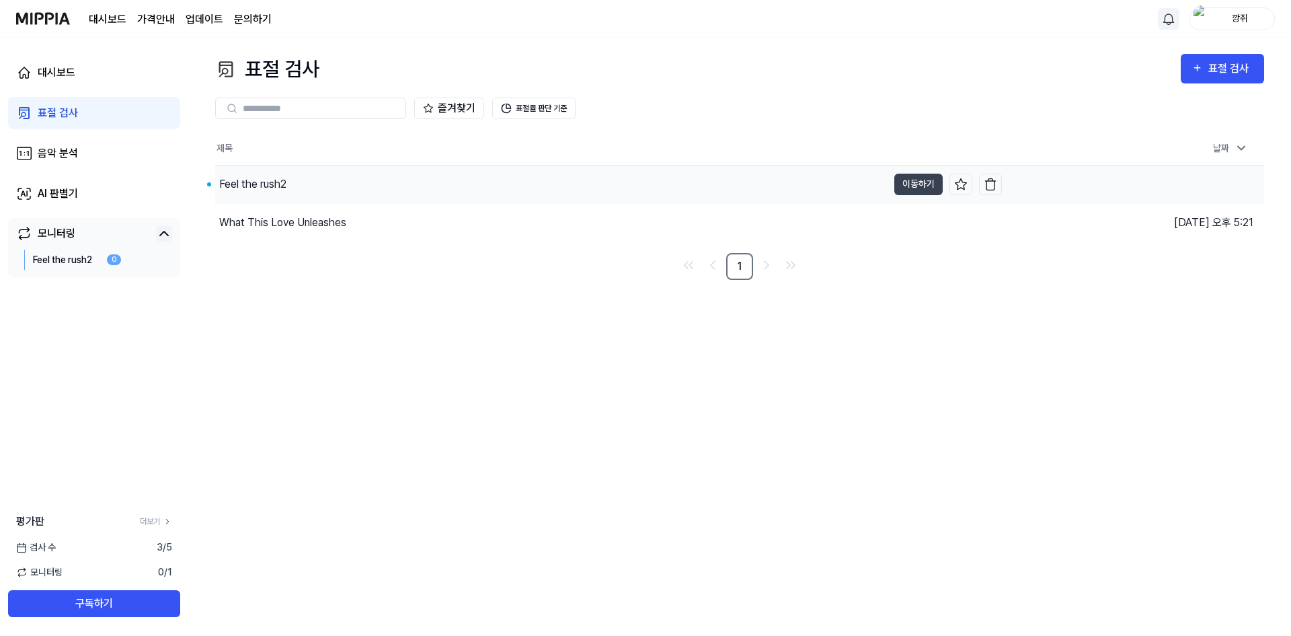
click at [268, 178] on div "Feel the rush2" at bounding box center [252, 184] width 67 height 16
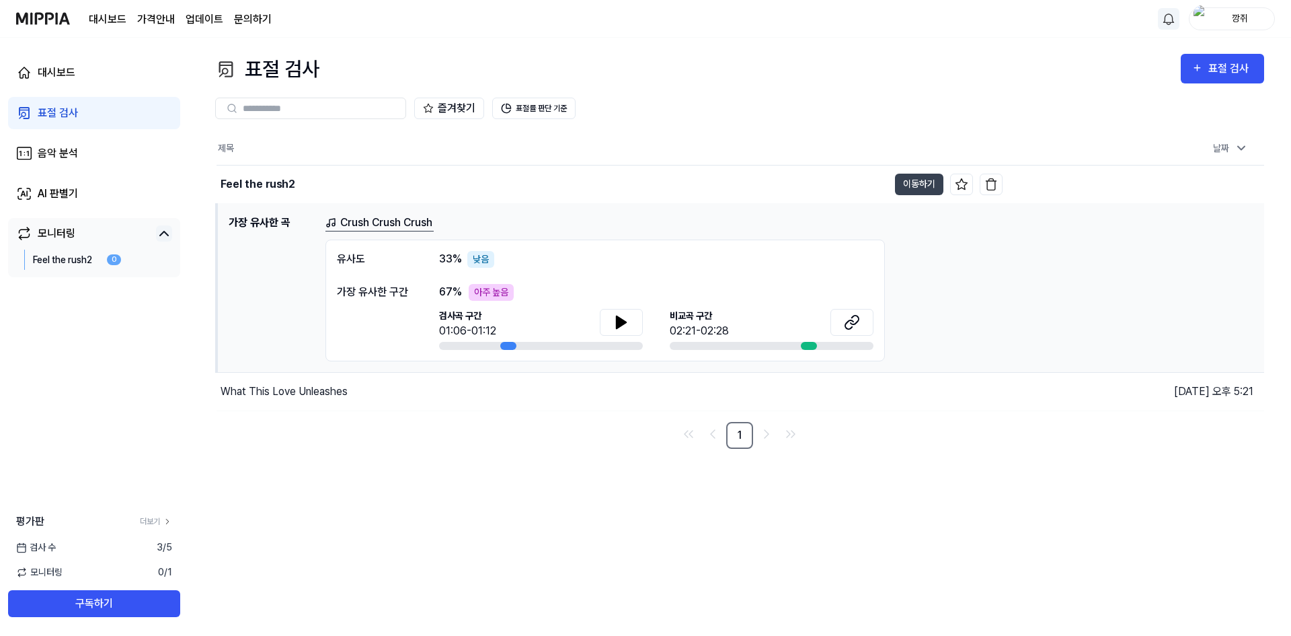
click at [455, 546] on div "표절 검사 표절 검사 표절 검사 음악 분석 AI 판별기 즐겨찾기 표절률 판단 기준 제목 날짜 Feel the rush2 이동하기 [DATE] …" at bounding box center [739, 337] width 1103 height 598
click at [506, 215] on div "Crush Crush Crush" at bounding box center [790, 223] width 928 height 17
drag, startPoint x: 301, startPoint y: 224, endPoint x: 310, endPoint y: 223, distance: 8.8
click at [301, 224] on h1 "가장 유사한 곡" at bounding box center [272, 288] width 86 height 147
click at [363, 223] on link "Crush Crush Crush" at bounding box center [380, 223] width 108 height 17
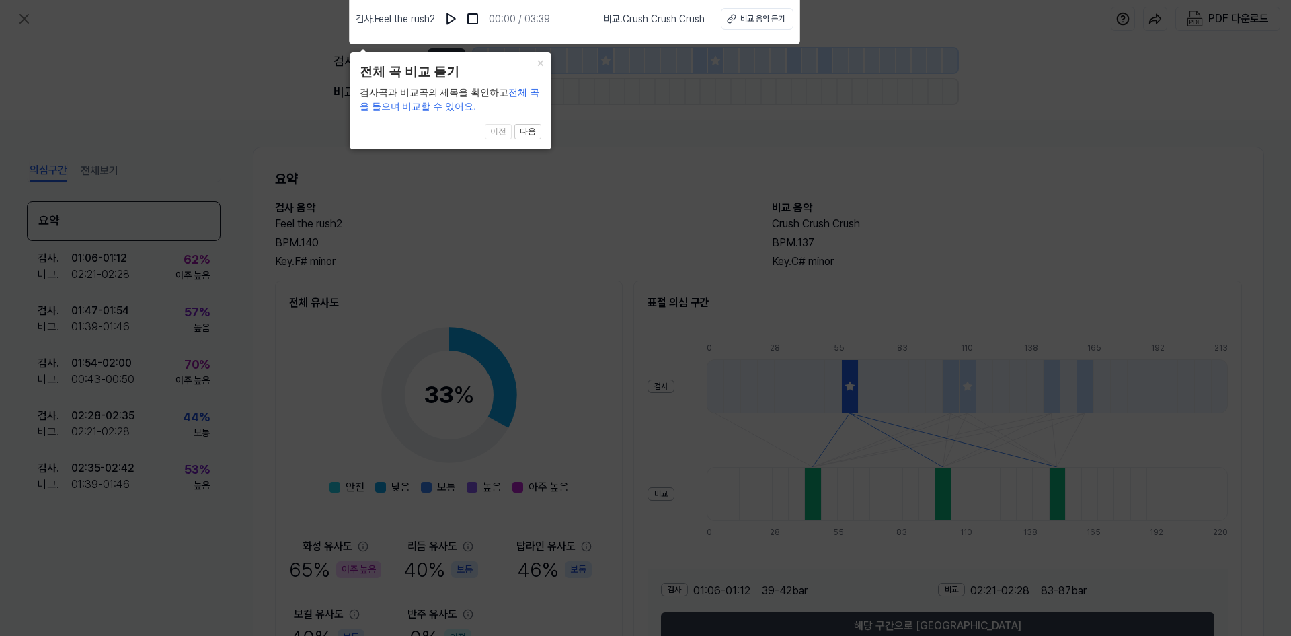
click at [363, 223] on icon at bounding box center [645, 314] width 1291 height 642
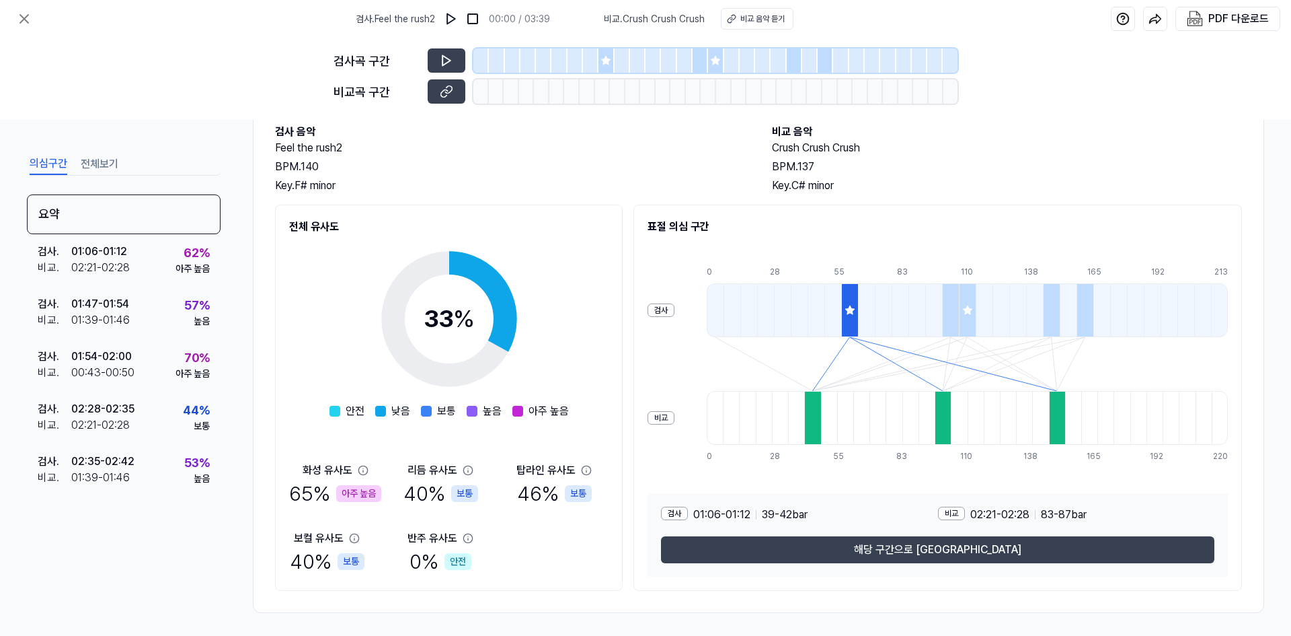
scroll to position [80, 0]
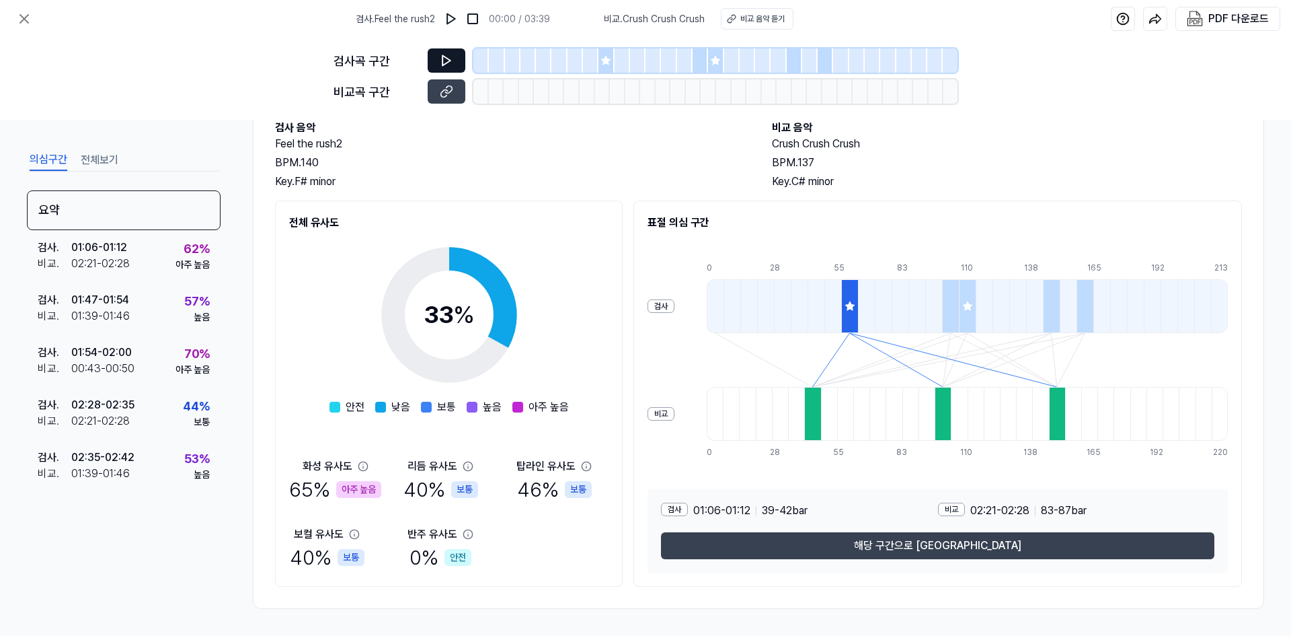
click at [445, 53] on button at bounding box center [447, 60] width 38 height 24
click at [459, 52] on button at bounding box center [447, 60] width 38 height 24
click at [451, 19] on img at bounding box center [451, 18] width 13 height 13
click at [754, 20] on div "비교 음악 듣기" at bounding box center [763, 19] width 44 height 12
click at [845, 310] on icon at bounding box center [850, 306] width 11 height 11
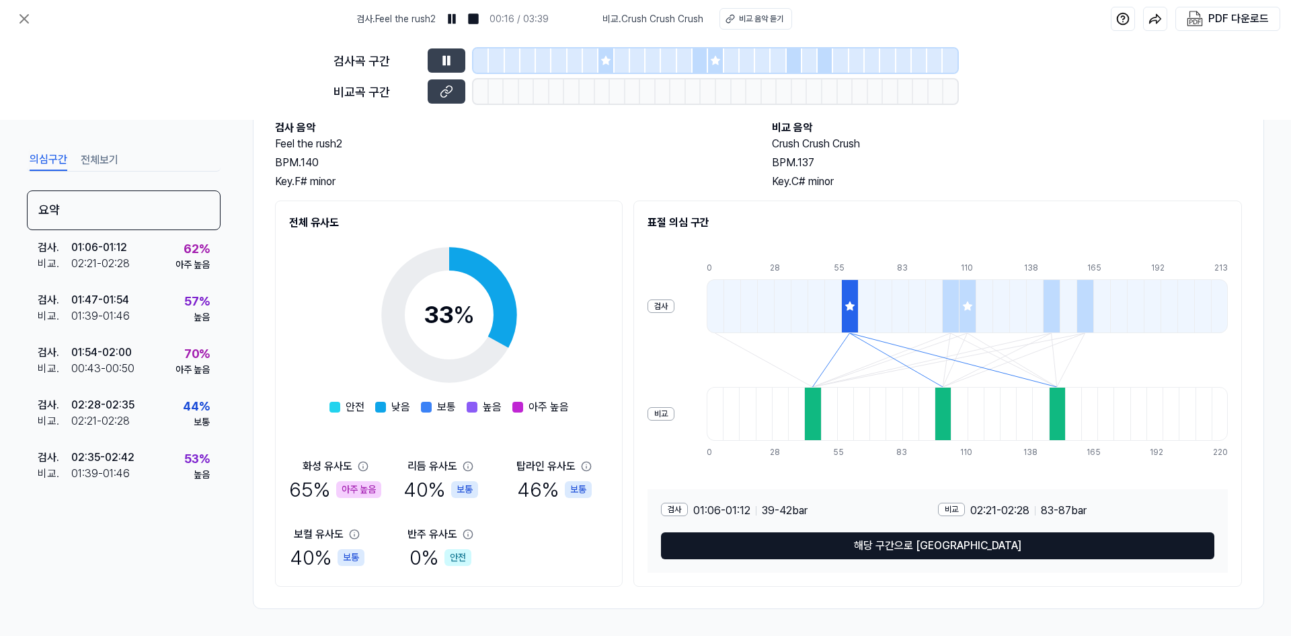
click at [921, 545] on button "해당 구간으로 [GEOGRAPHIC_DATA]" at bounding box center [938, 545] width 554 height 27
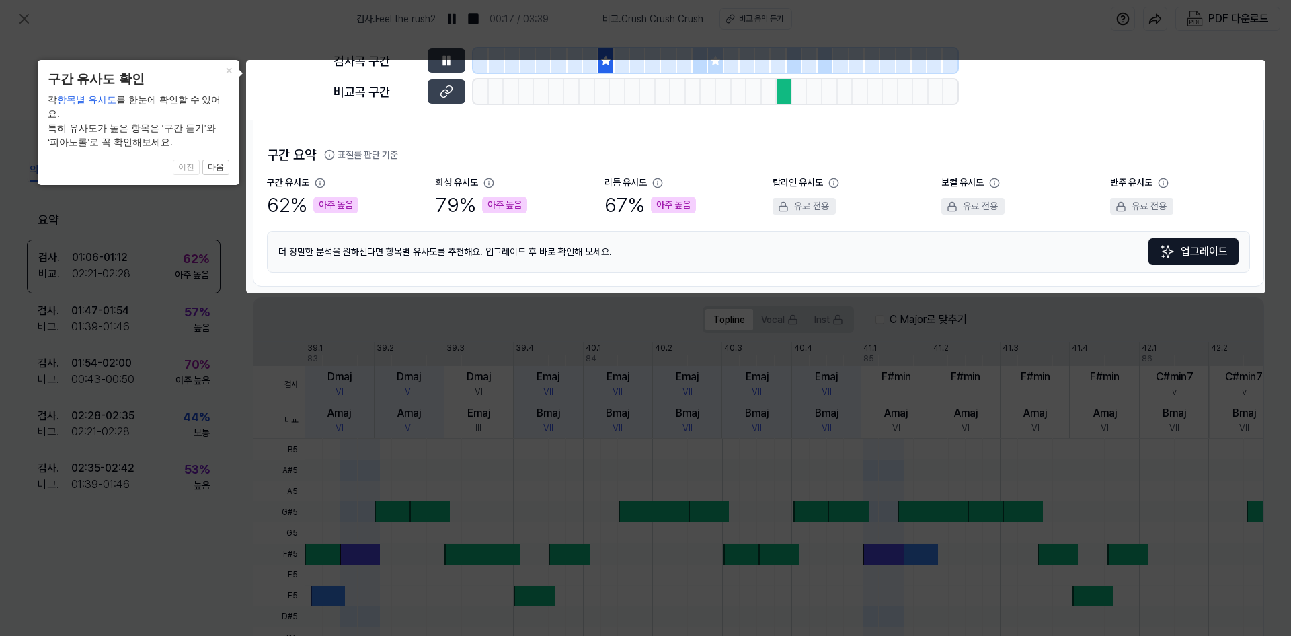
click at [449, 386] on icon at bounding box center [645, 318] width 1291 height 636
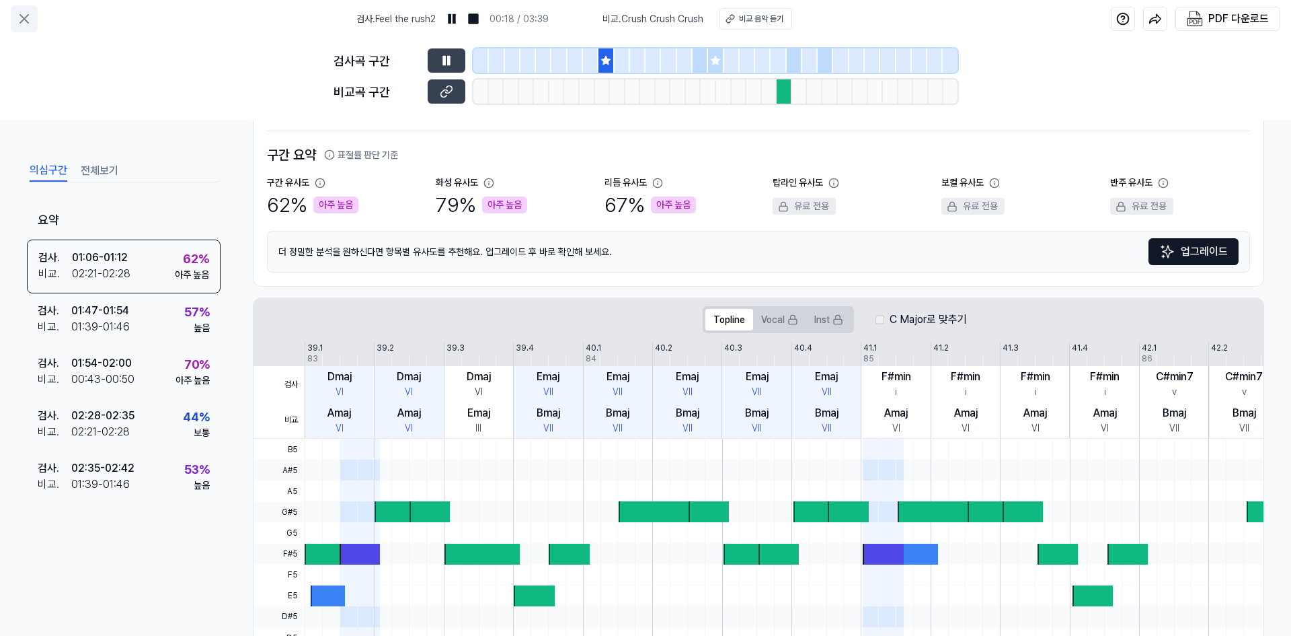
click at [23, 22] on icon at bounding box center [24, 19] width 16 height 16
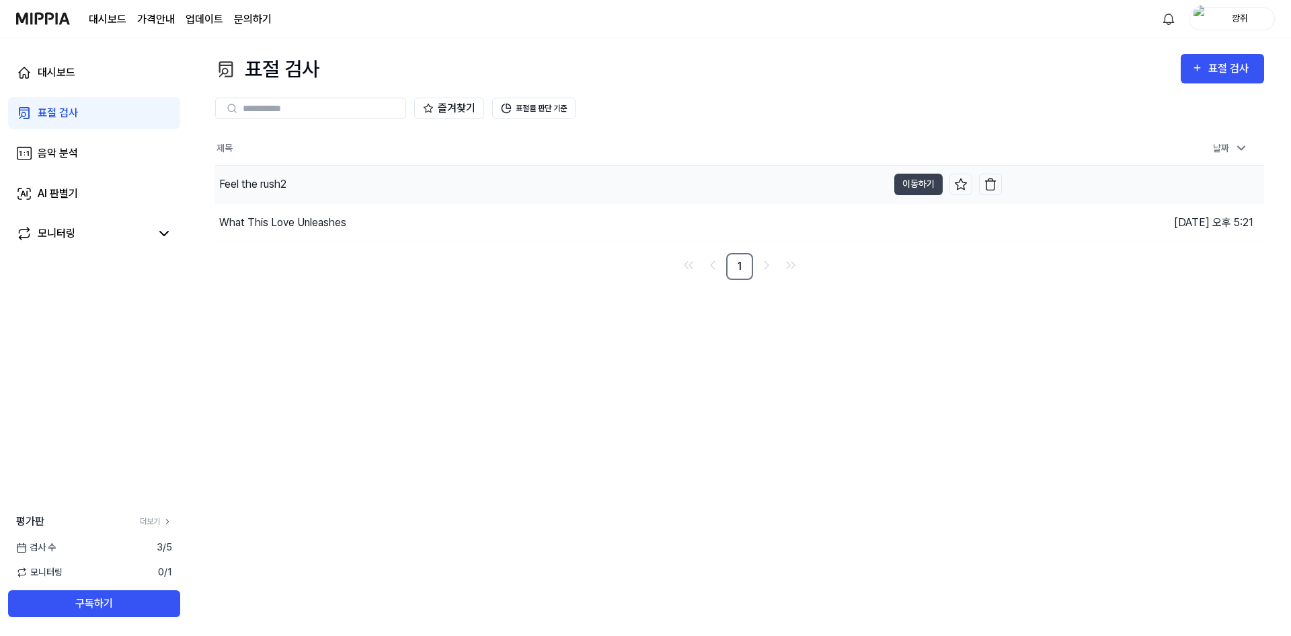
click at [340, 187] on div "Feel the rush2" at bounding box center [551, 184] width 673 height 38
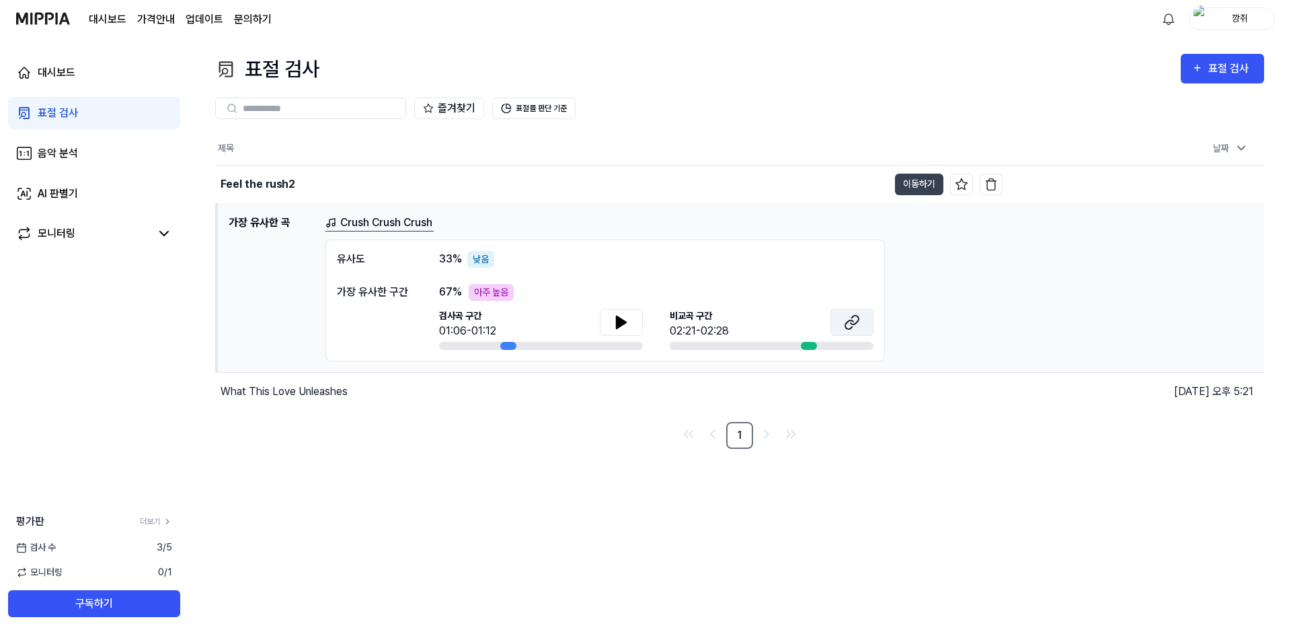
click at [841, 322] on button at bounding box center [852, 322] width 43 height 27
click at [630, 322] on button at bounding box center [621, 322] width 43 height 27
click at [617, 327] on icon at bounding box center [621, 322] width 16 height 16
click at [633, 318] on button at bounding box center [621, 322] width 43 height 27
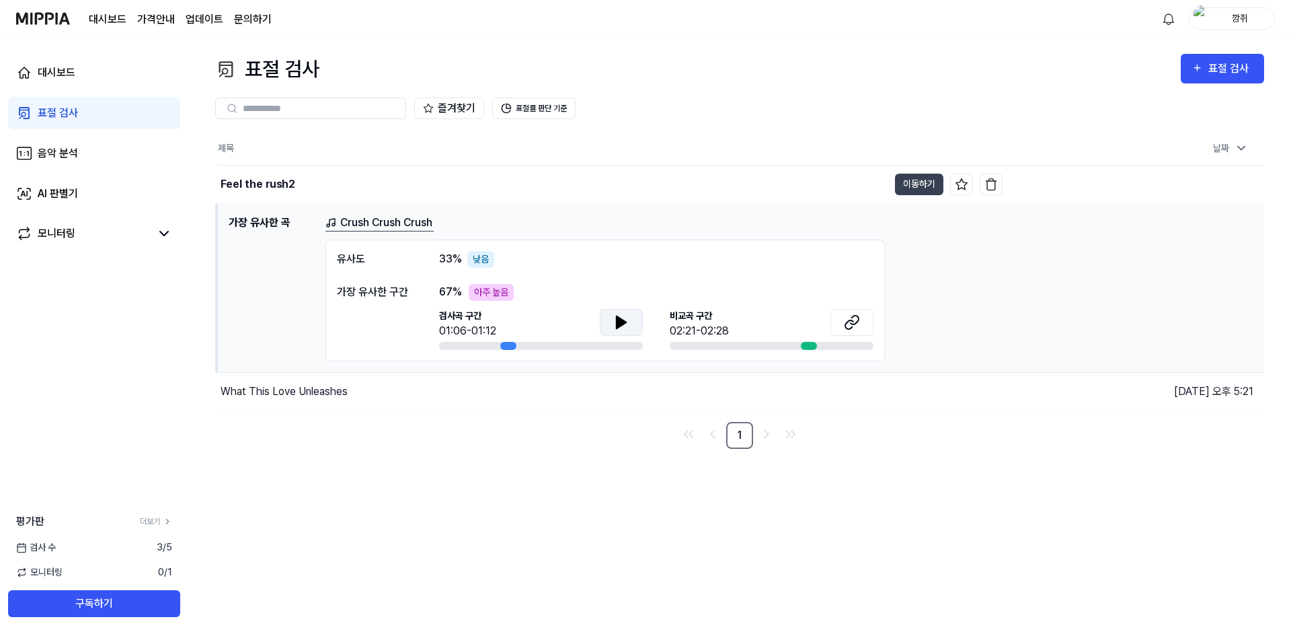
click at [630, 316] on button at bounding box center [621, 322] width 43 height 27
click at [544, 281] on div "유사도 33 % 낮음 가장 유사한 구간 67 % 아주 높음 검사곡 구간 01:10/01:12 [GEOGRAPHIC_DATA] 구간 02:21-…" at bounding box center [606, 300] width 560 height 122
click at [519, 256] on div "[DEMOGRAPHIC_DATA]도 33 % 낮음" at bounding box center [605, 259] width 537 height 17
drag, startPoint x: 410, startPoint y: 262, endPoint x: 344, endPoint y: 229, distance: 74.3
click at [410, 262] on div "유사도" at bounding box center [374, 259] width 75 height 17
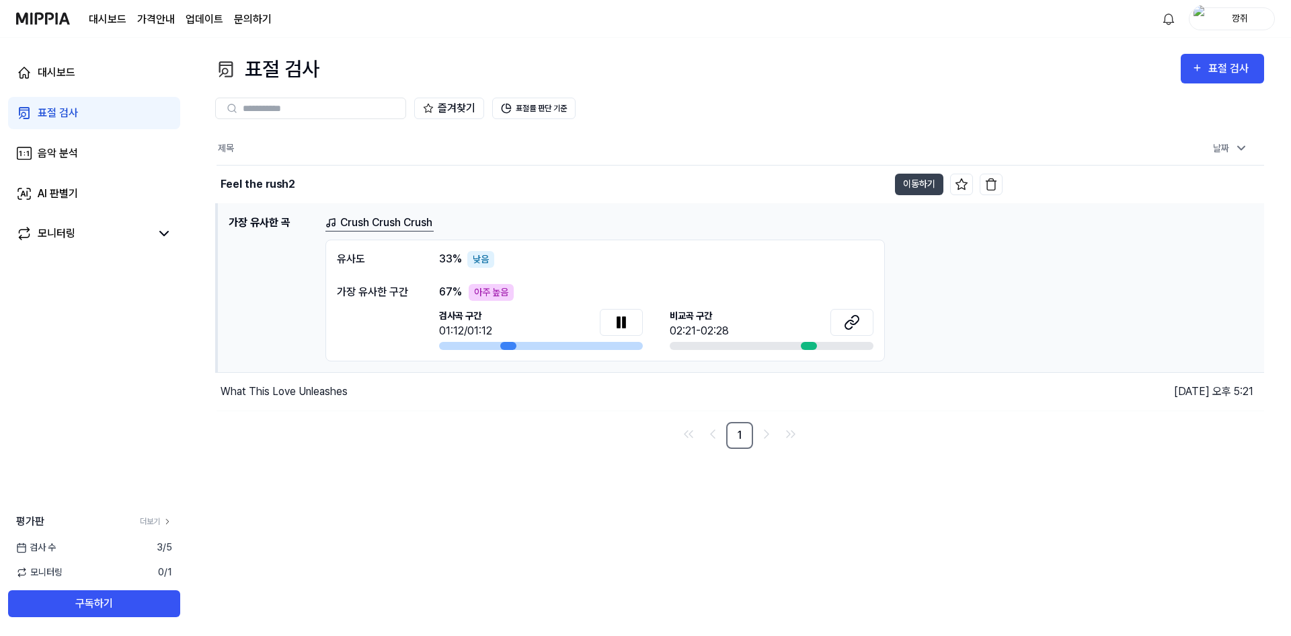
click at [344, 227] on link "Crush Crush Crush" at bounding box center [380, 223] width 108 height 17
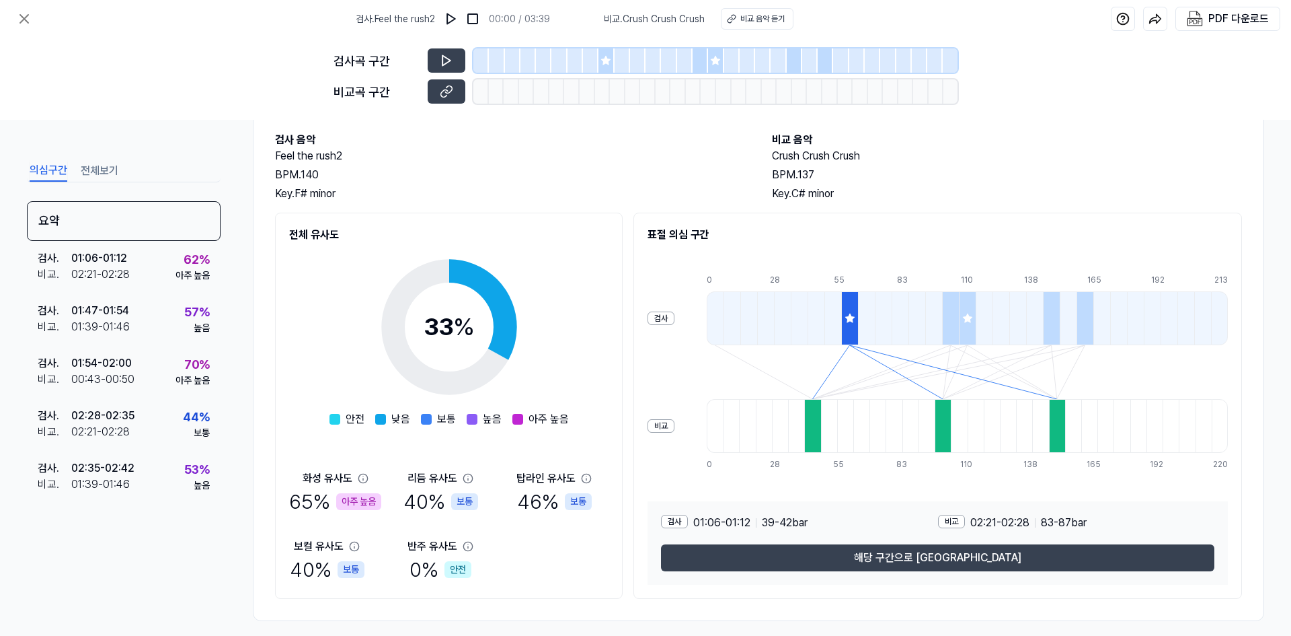
scroll to position [80, 0]
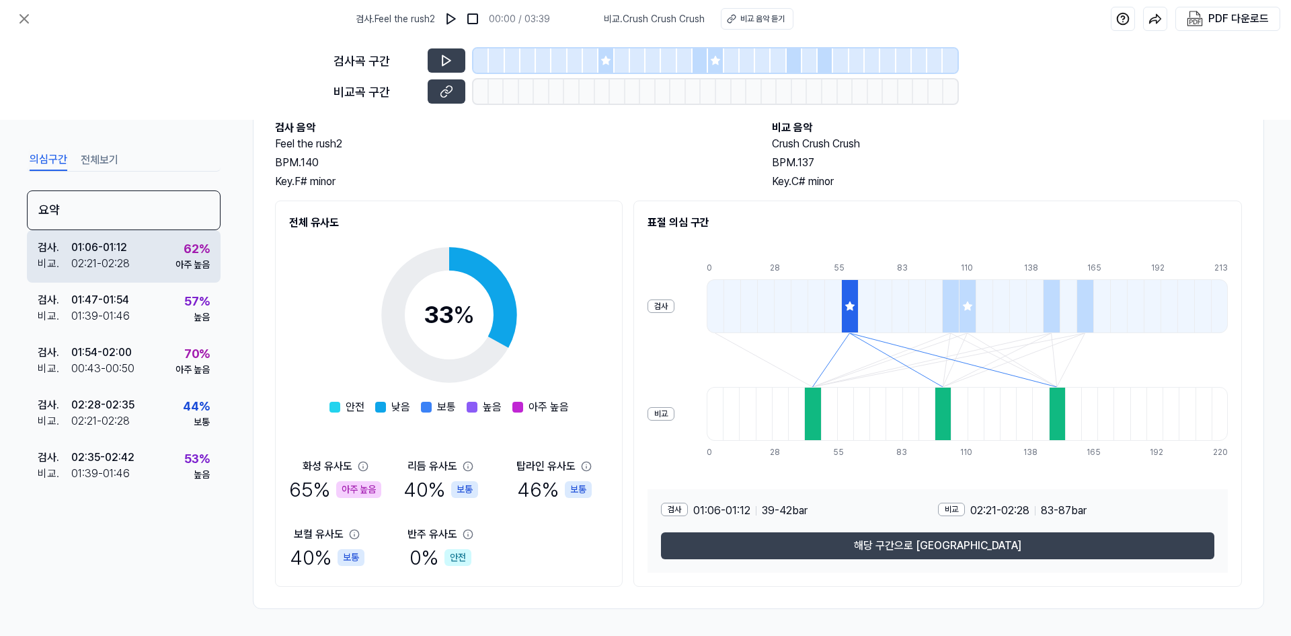
click at [136, 277] on div "검사 . 01:06 - 01:12 비교 . 02:21 - 02:28 62 % 아주 높음" at bounding box center [124, 256] width 194 height 52
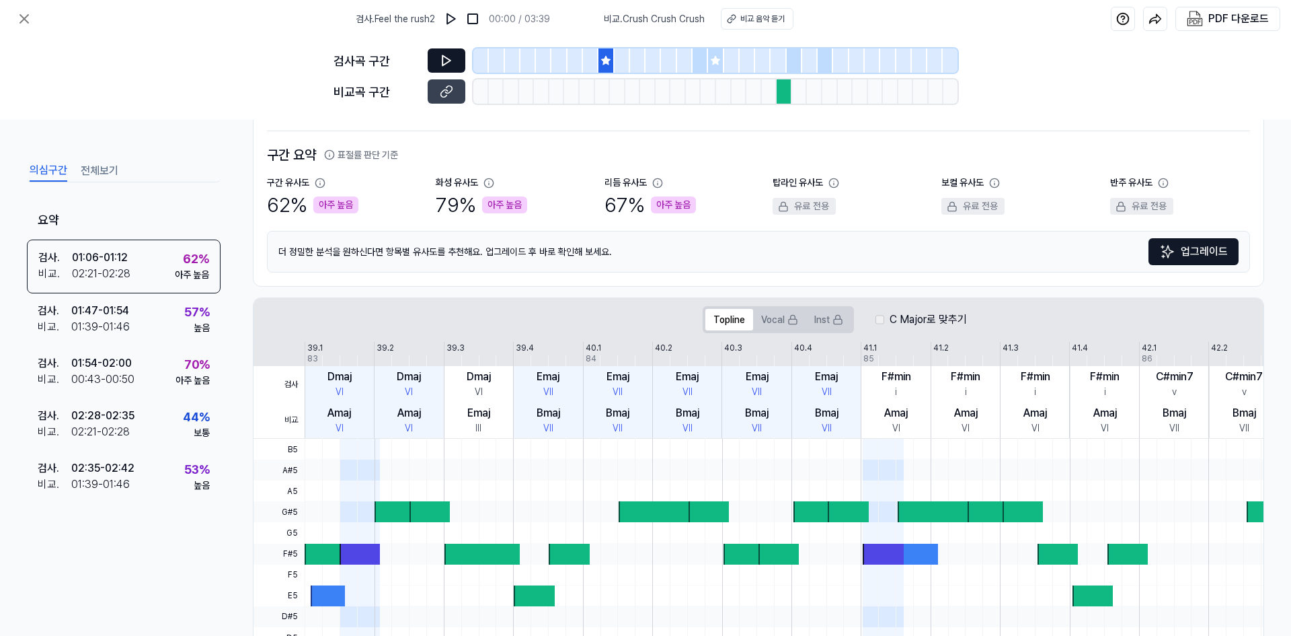
click at [441, 59] on icon at bounding box center [446, 60] width 13 height 13
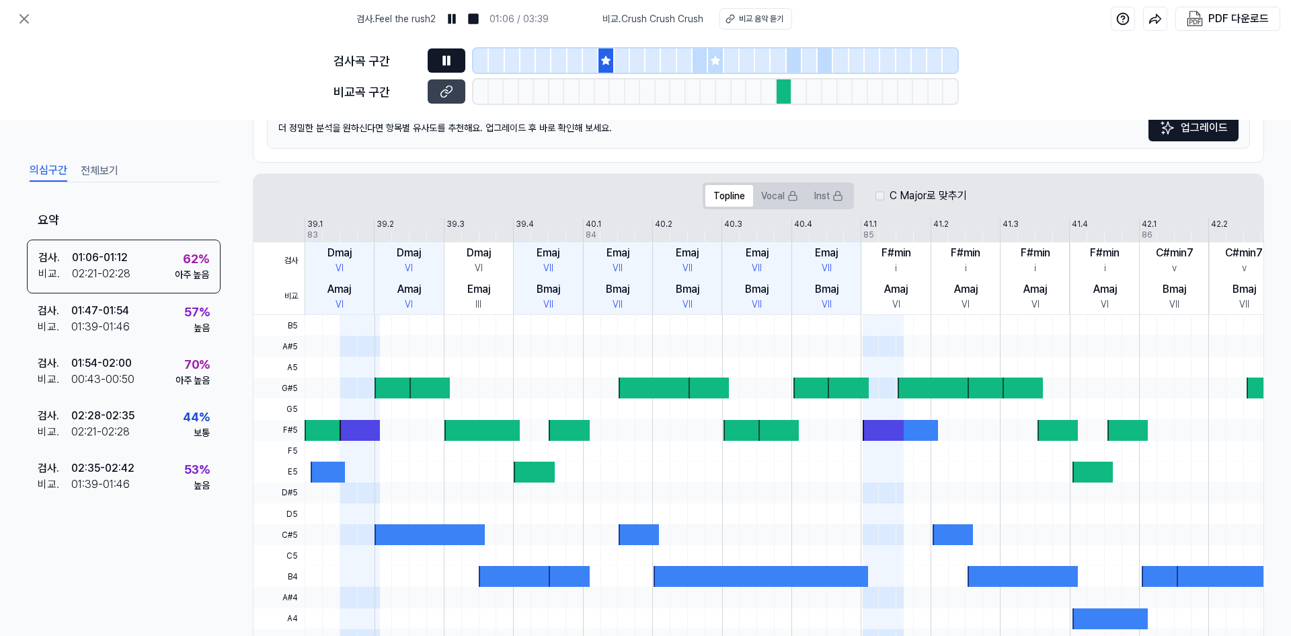
scroll to position [215, 0]
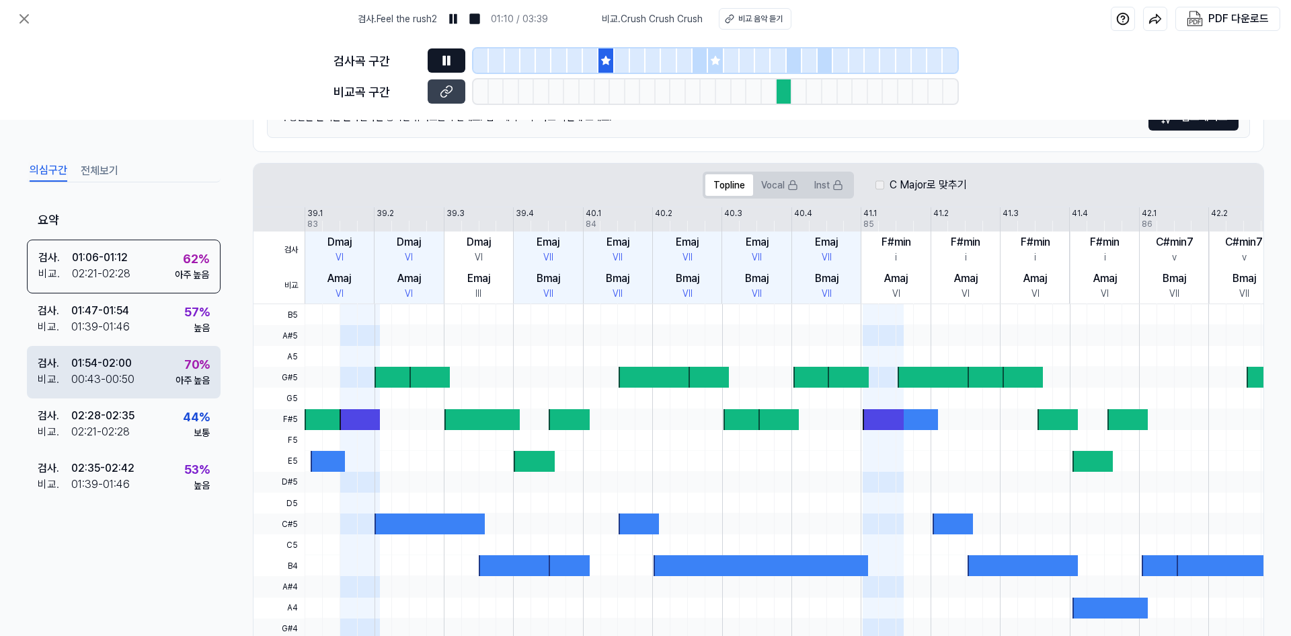
click at [116, 347] on div "검사 . 01:54 - 02:00 비교 . 00:43 - 00:50 70 % 아주 높음" at bounding box center [124, 372] width 194 height 52
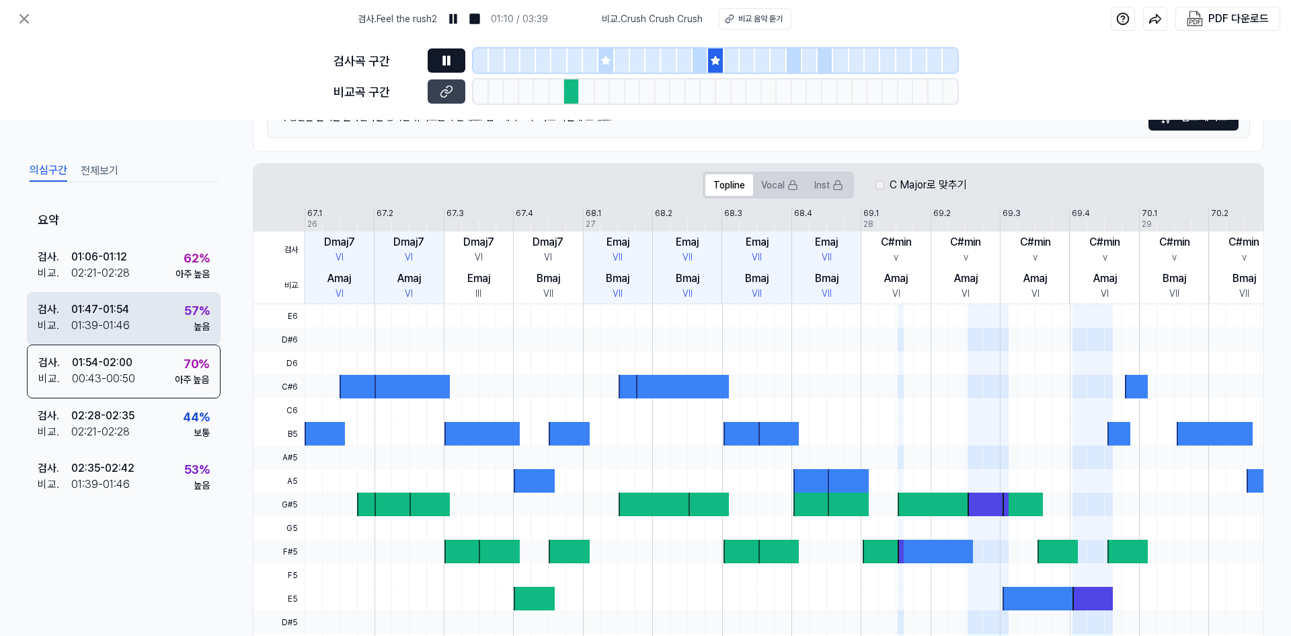
click at [143, 317] on div "검사 . 01:47 - 01:54 비교 . 01:39 - 01:46 57 % 높음" at bounding box center [124, 318] width 194 height 52
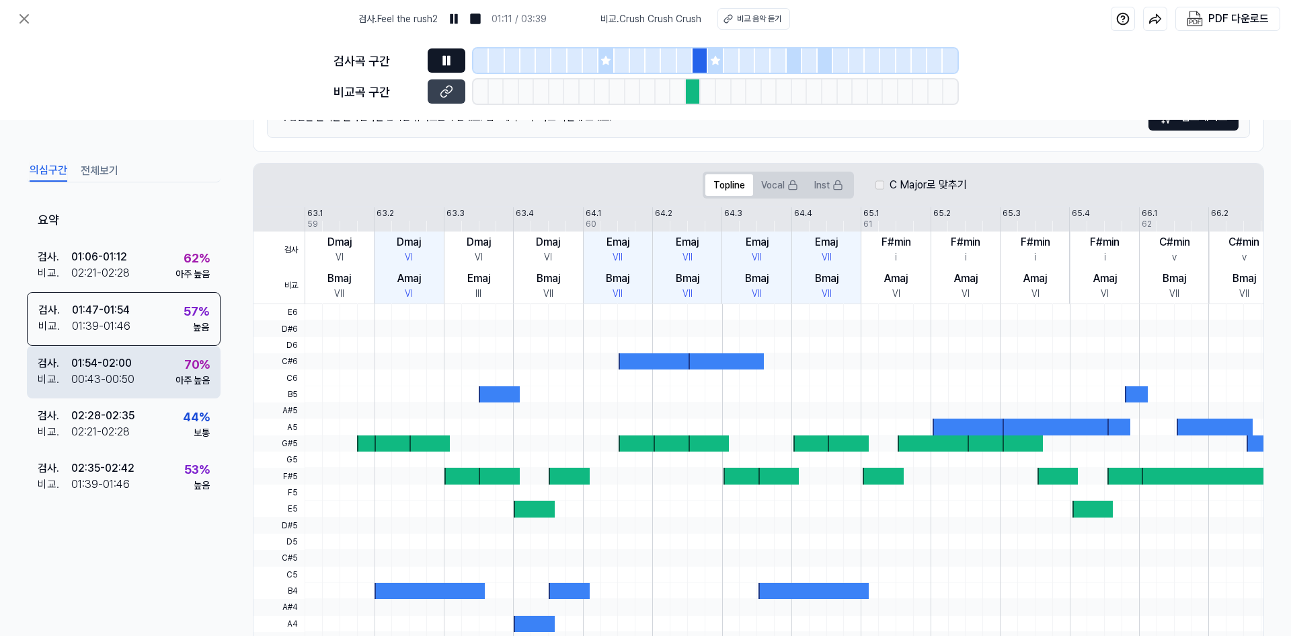
click at [190, 391] on div "검사 . 01:54 - 02:00 비교 . 00:43 - 00:50 70 % 아주 높음" at bounding box center [124, 372] width 194 height 52
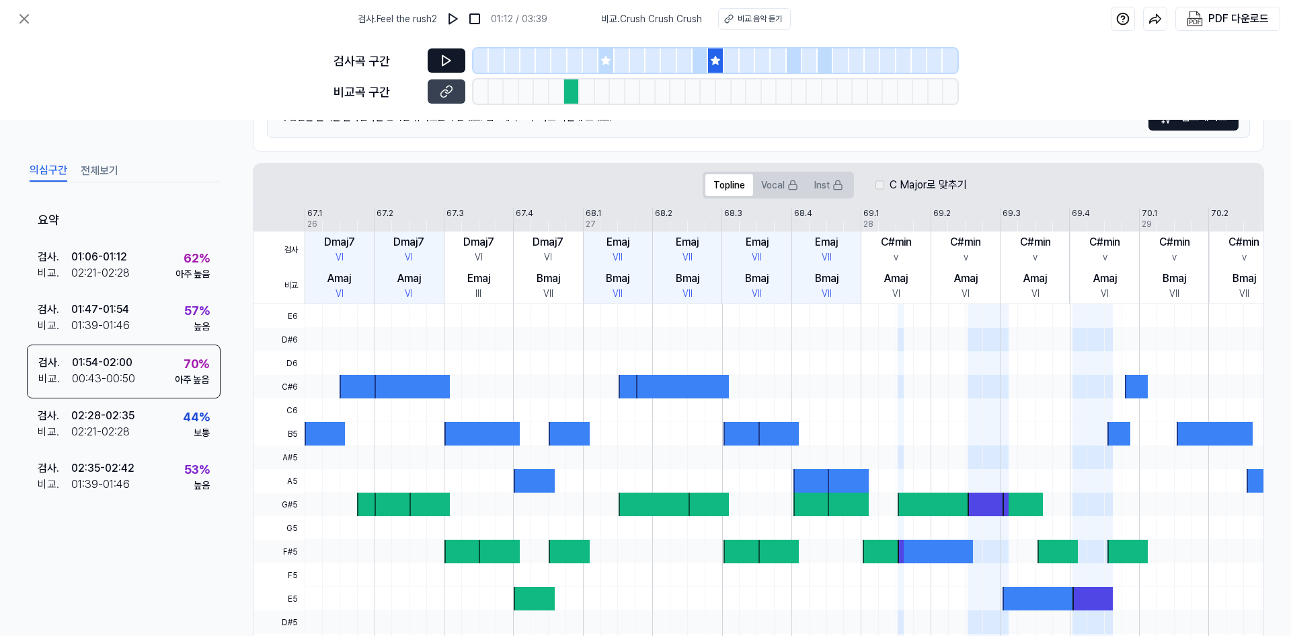
click at [424, 61] on div "검사곡 구간" at bounding box center [646, 60] width 624 height 24
click at [430, 61] on button at bounding box center [447, 60] width 38 height 24
click at [454, 94] on button at bounding box center [447, 91] width 38 height 24
click at [430, 62] on button at bounding box center [447, 60] width 38 height 24
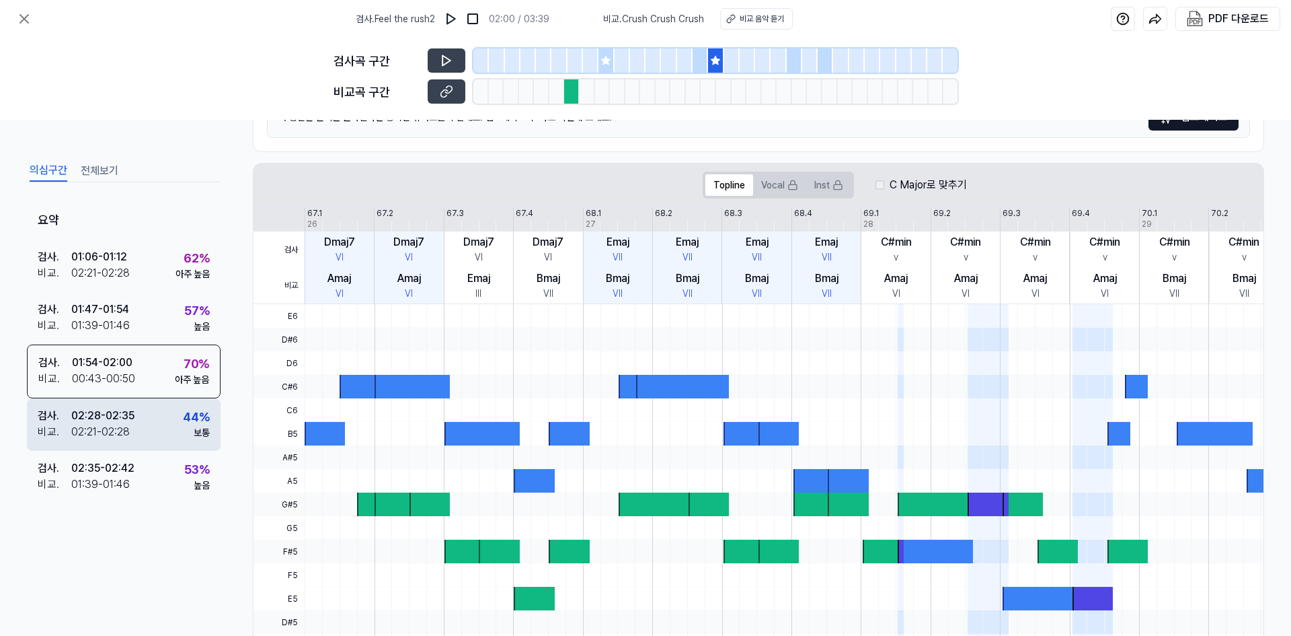
click at [143, 418] on div "검사 . 02:28 - 02:35 비교 . 02:21 - 02:28 44 % 보통" at bounding box center [124, 424] width 194 height 52
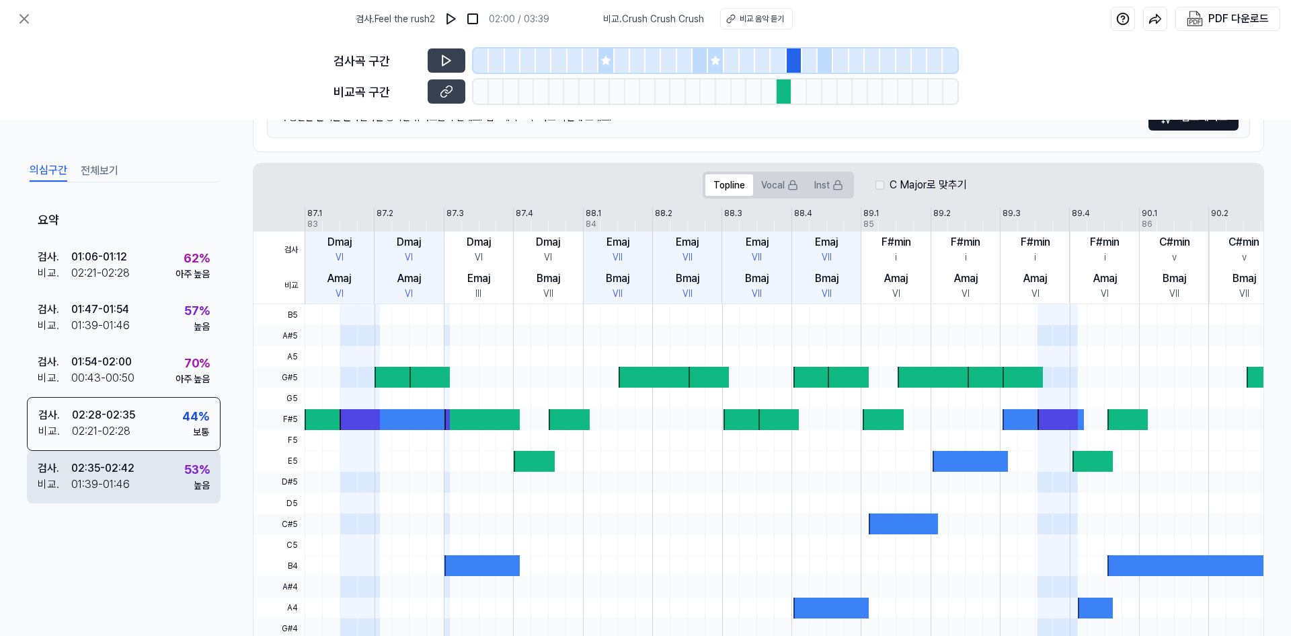
click at [137, 481] on div "검사 . 02:35 - 02:42 비교 . 01:39 - 01:46 53 % 높음" at bounding box center [124, 477] width 194 height 52
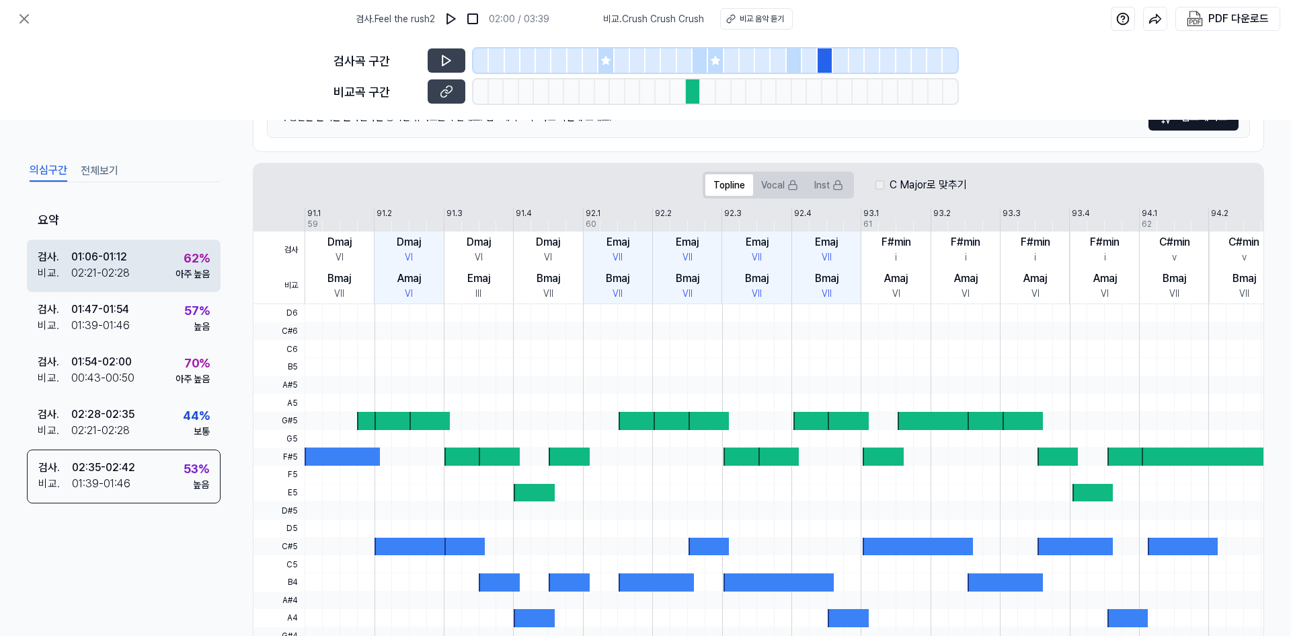
click at [142, 257] on div "검사 . 01:06 - 01:12 비교 . 02:21 - 02:28 62 % 아주 높음" at bounding box center [124, 265] width 194 height 52
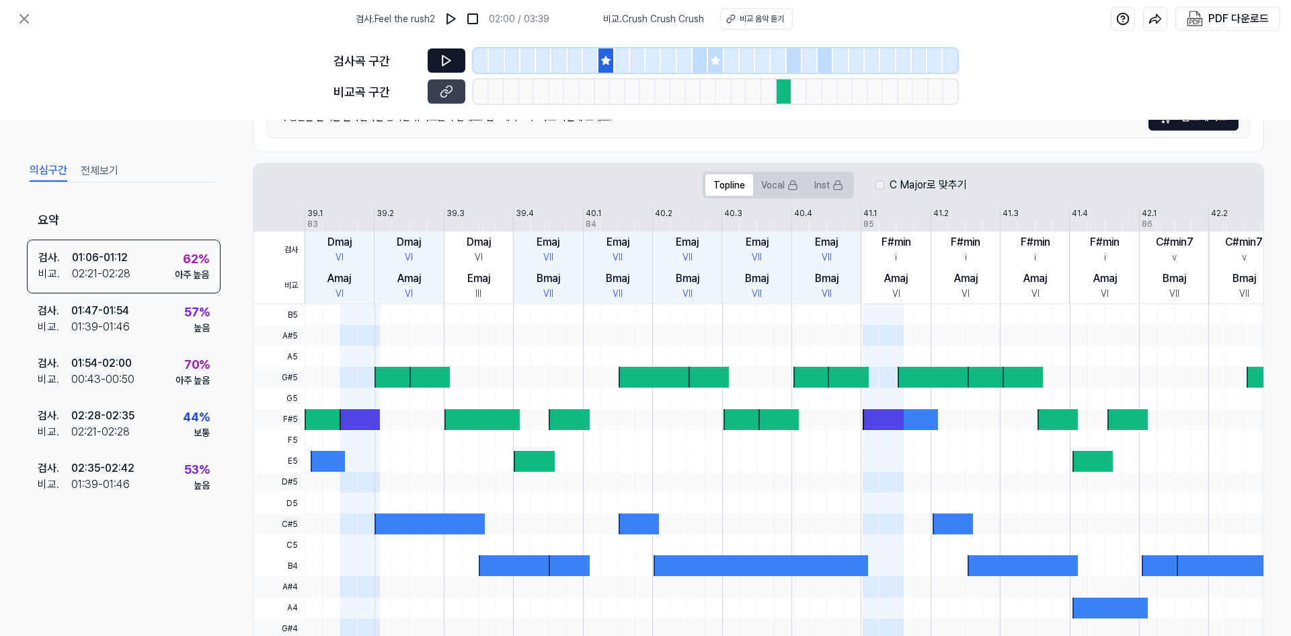
click at [441, 52] on button at bounding box center [447, 60] width 38 height 24
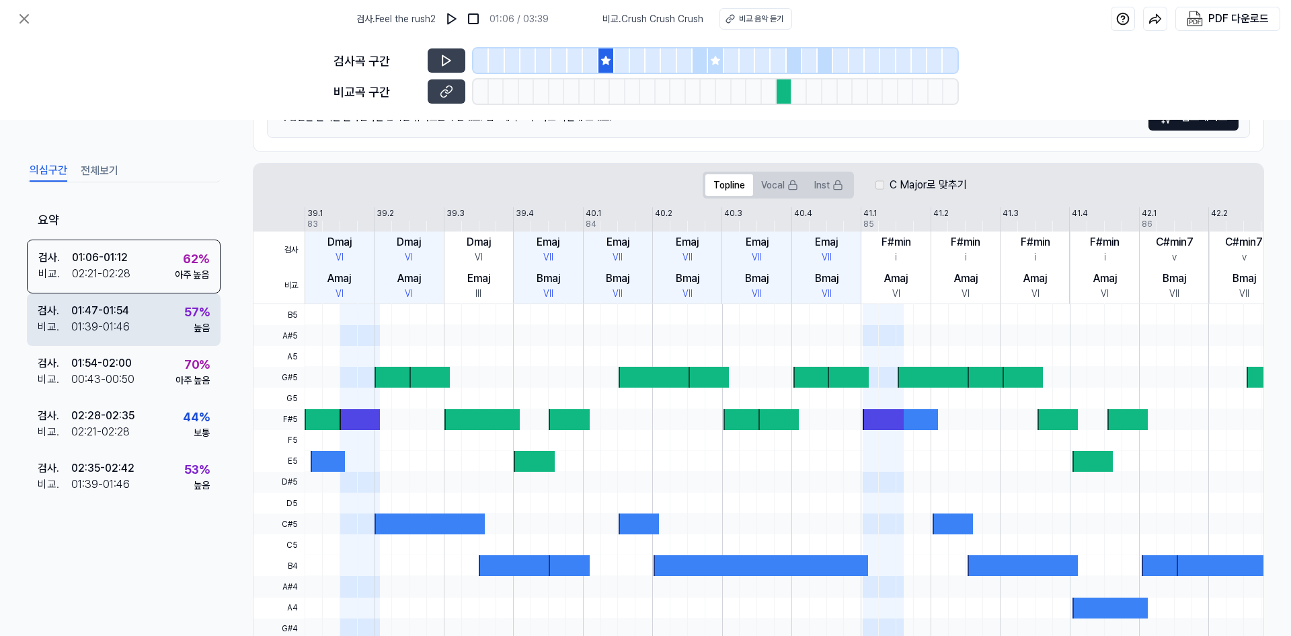
click at [136, 333] on div "검사 . 01:47 - 01:54 비교 . 01:39 - 01:46 57 % 높음" at bounding box center [124, 319] width 194 height 52
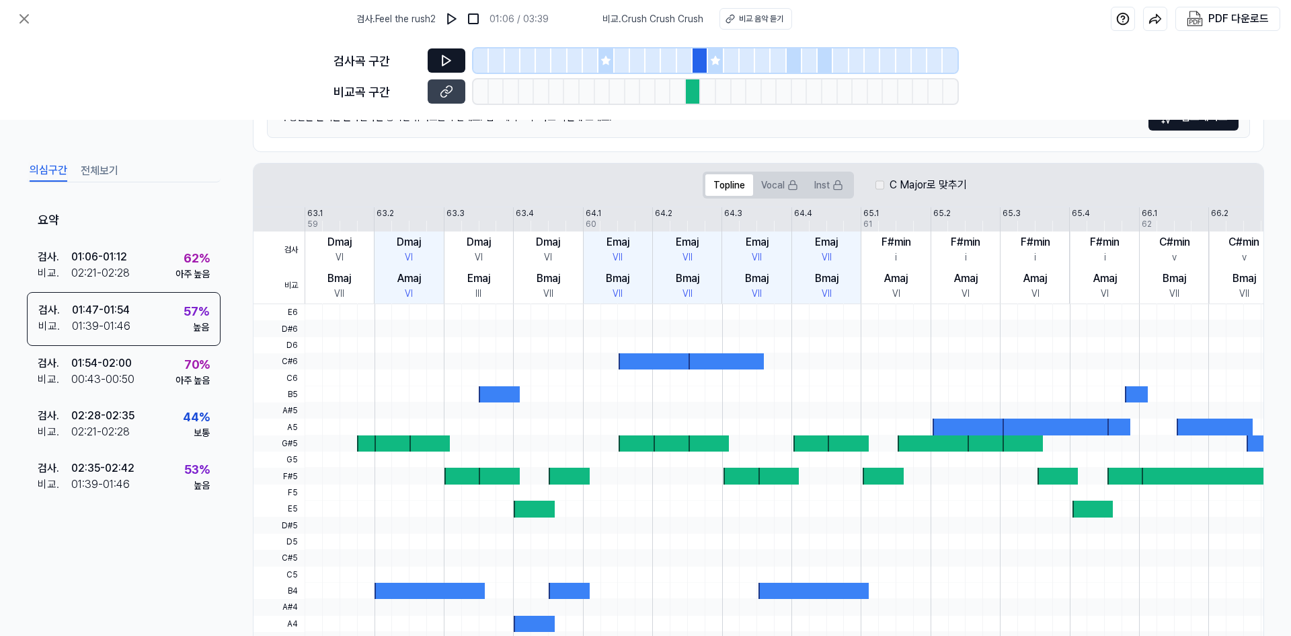
click at [455, 58] on button at bounding box center [447, 60] width 38 height 24
click at [25, 18] on icon at bounding box center [24, 19] width 8 height 8
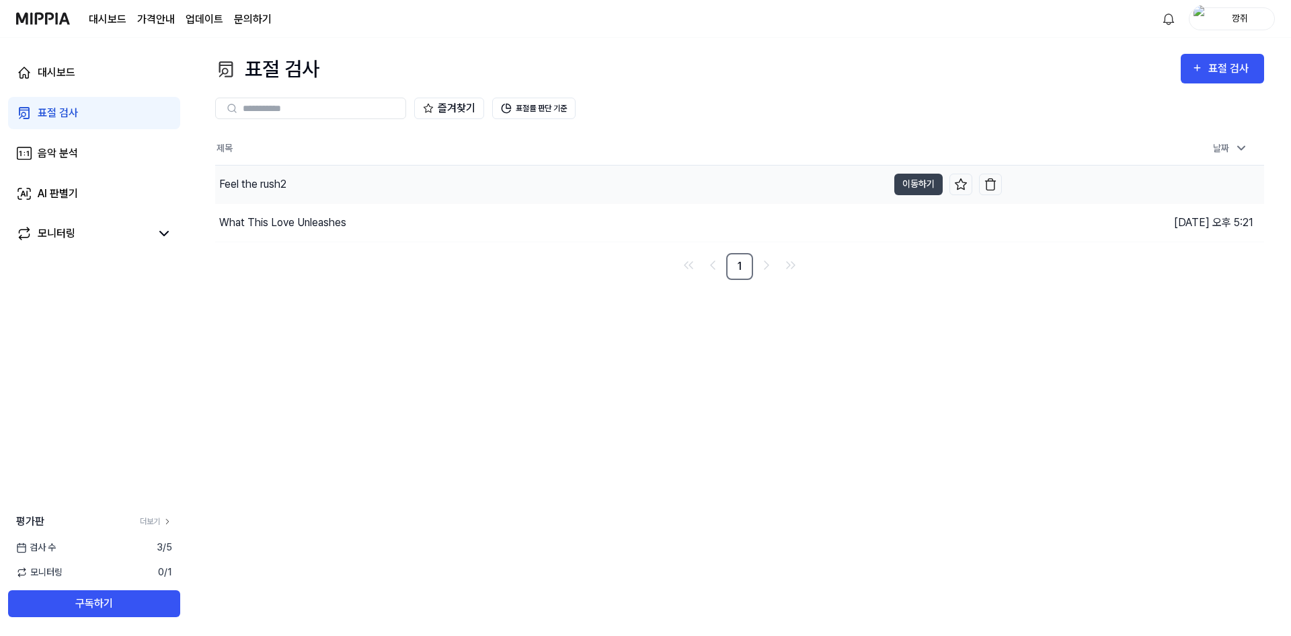
click at [281, 190] on div "Feel the rush2" at bounding box center [252, 184] width 67 height 16
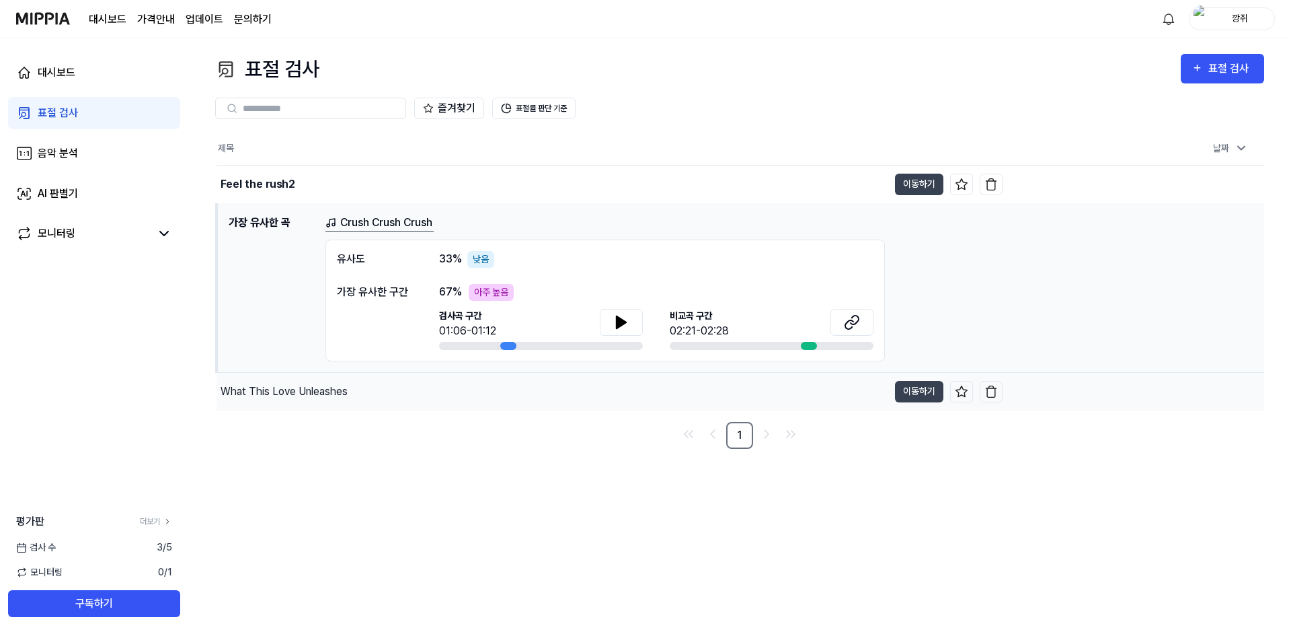
click at [375, 386] on div "What This Love Unleashes" at bounding box center [553, 392] width 672 height 38
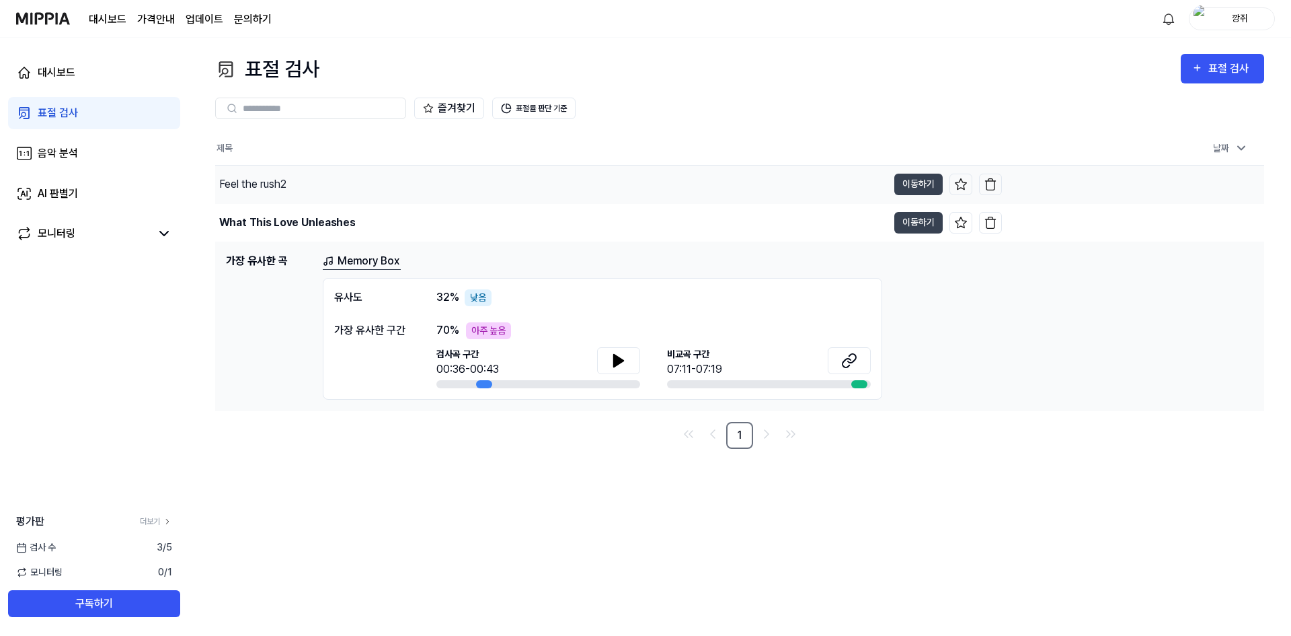
click at [414, 182] on div "Feel the rush2" at bounding box center [551, 184] width 673 height 38
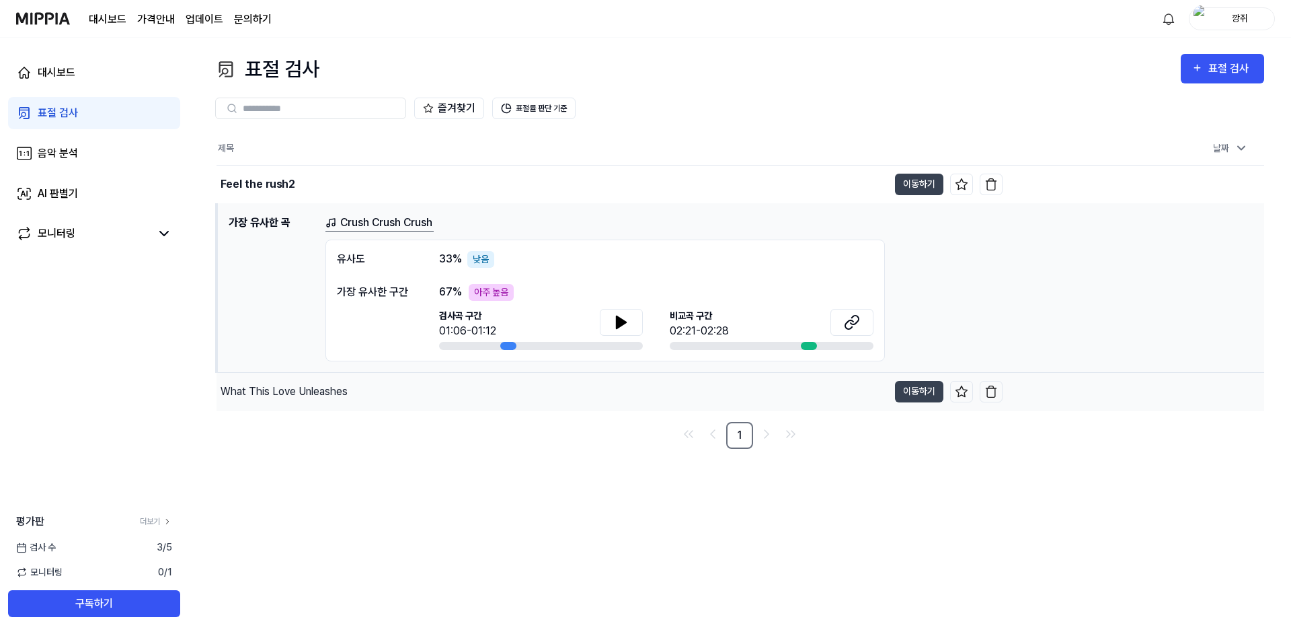
click at [395, 402] on div "What This Love Unleashes" at bounding box center [553, 392] width 672 height 38
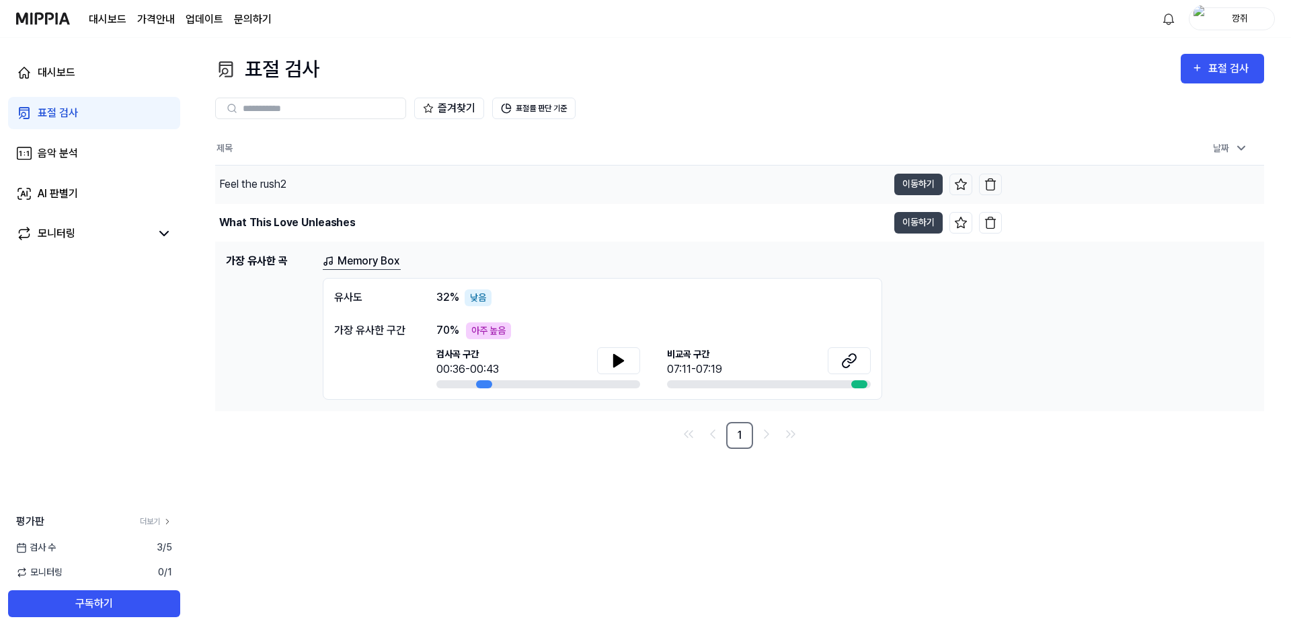
click at [775, 166] on div "Feel the rush2" at bounding box center [551, 184] width 673 height 38
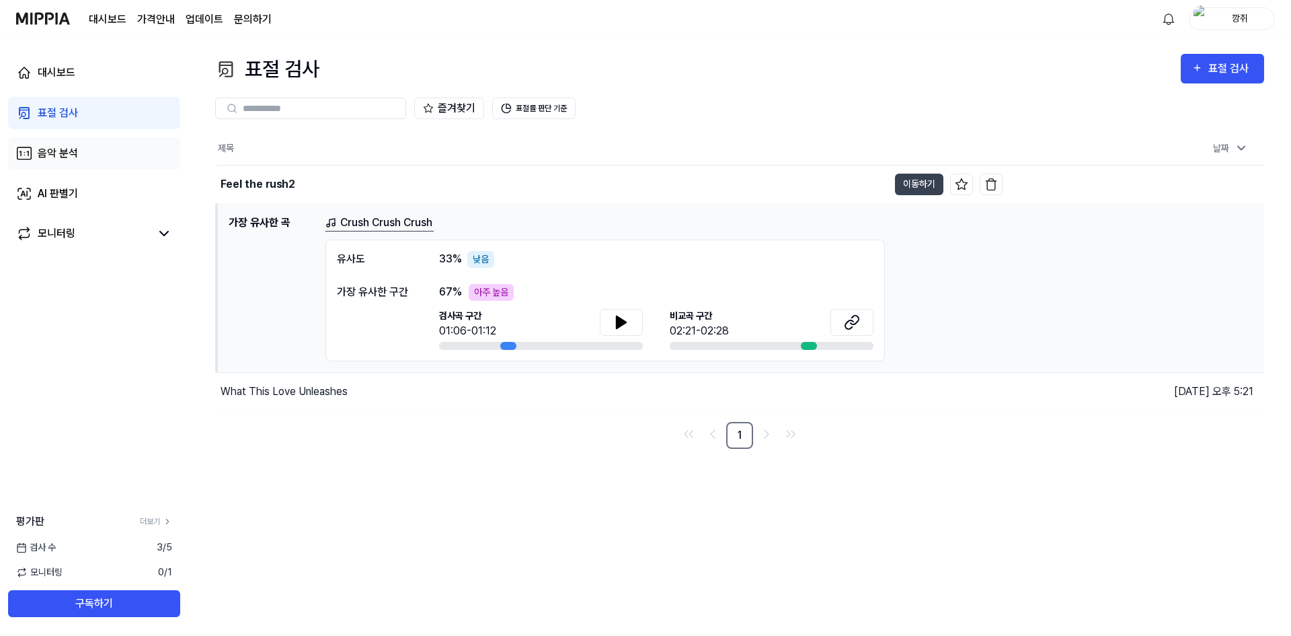
click at [103, 167] on link "음악 분석" at bounding box center [94, 153] width 172 height 32
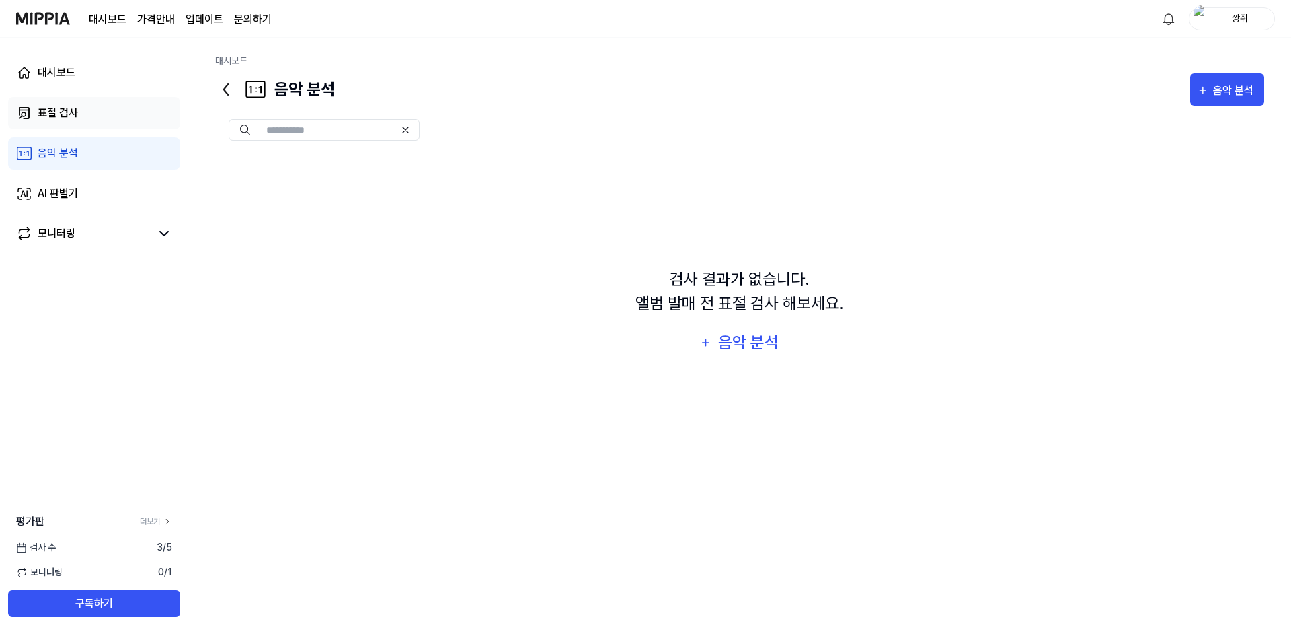
click at [102, 120] on link "표절 검사" at bounding box center [94, 113] width 172 height 32
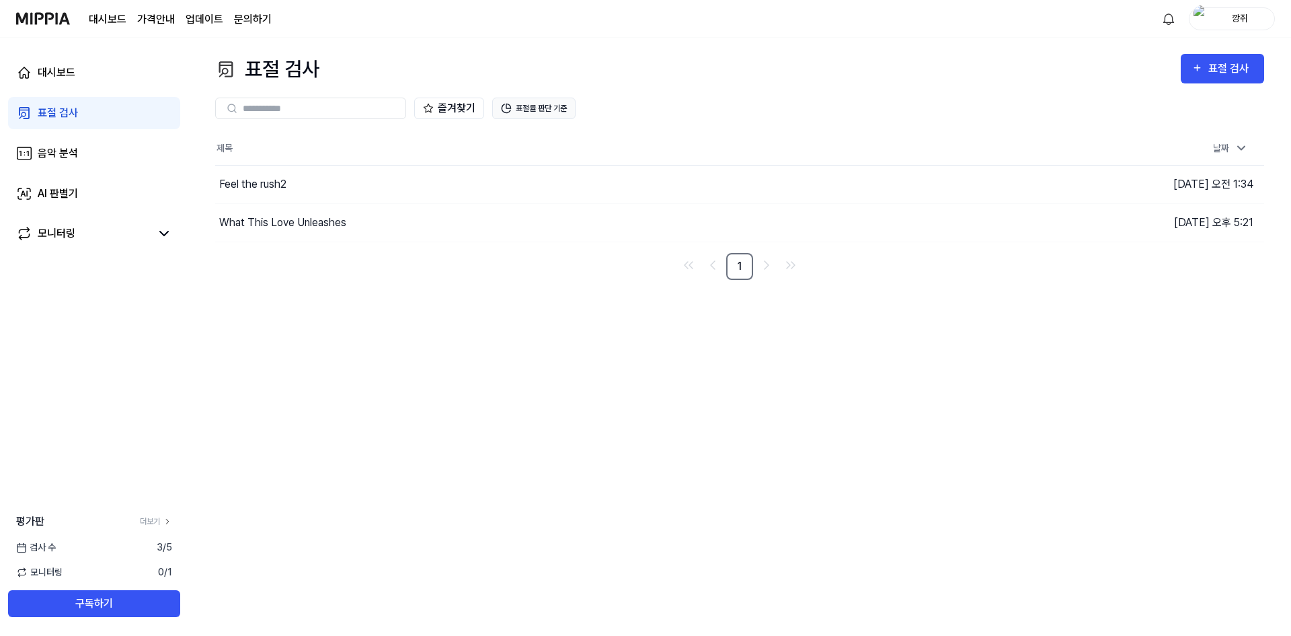
click at [562, 104] on button "표절률 판단 기준" at bounding box center [533, 109] width 83 height 22
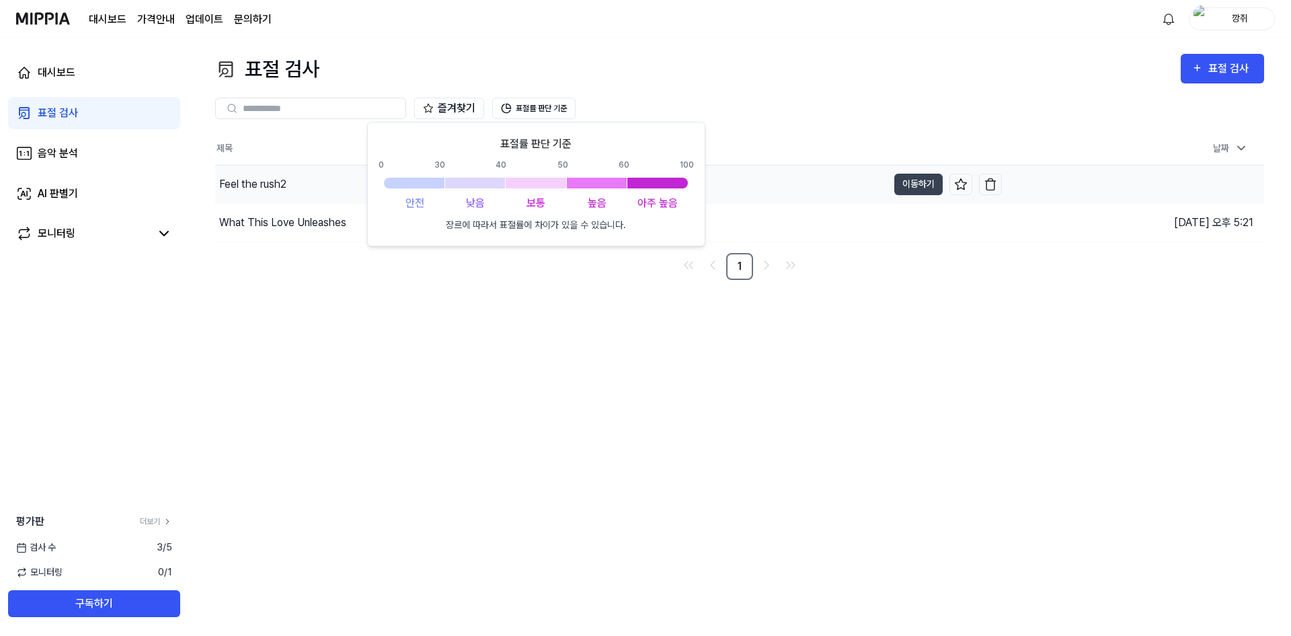
click at [325, 196] on div "Feel the rush2" at bounding box center [551, 184] width 673 height 38
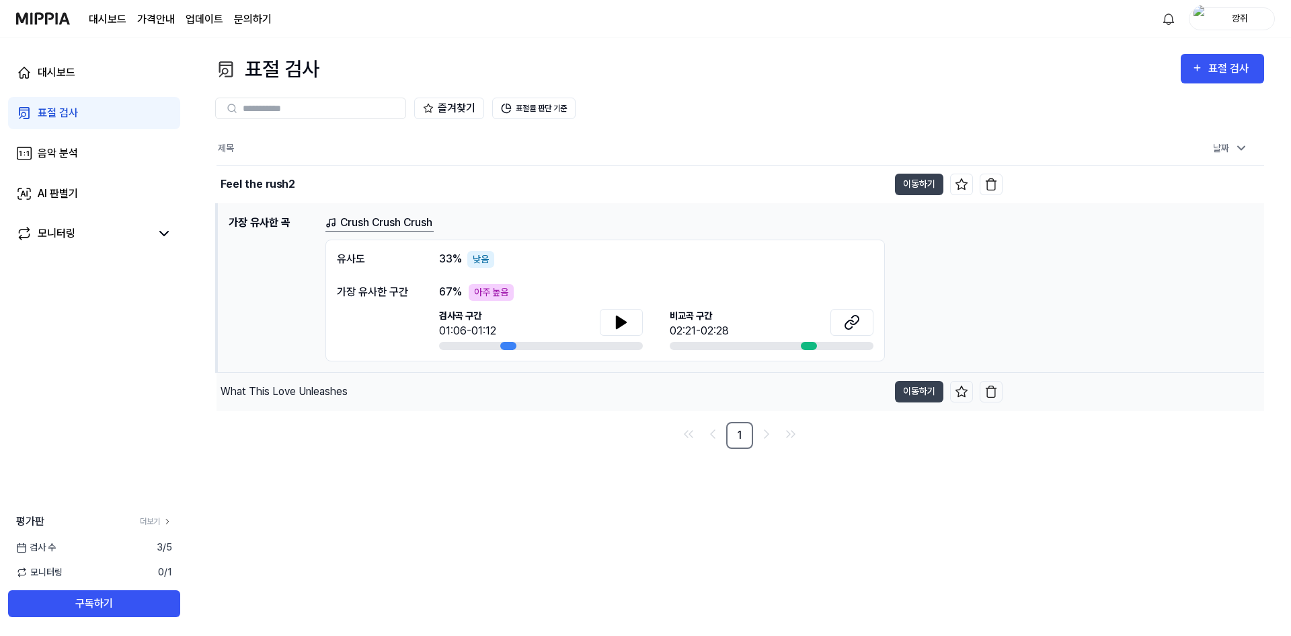
click at [379, 385] on div "What This Love Unleashes" at bounding box center [553, 392] width 672 height 38
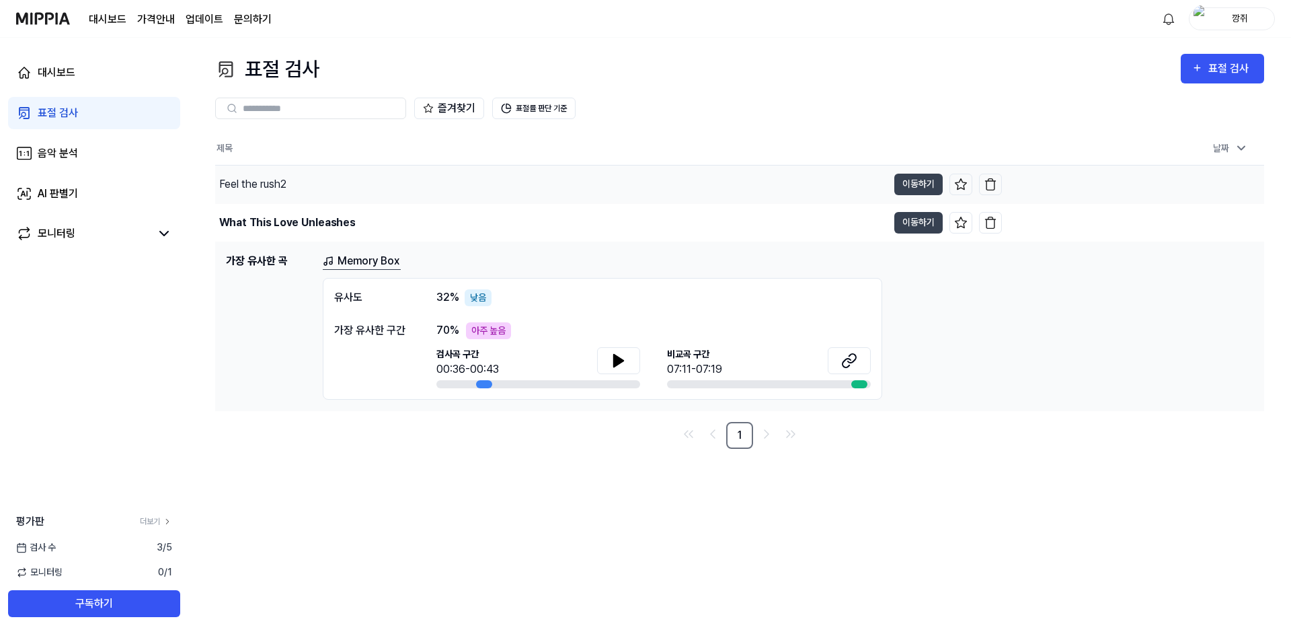
click at [377, 186] on div "Feel the rush2" at bounding box center [551, 184] width 673 height 38
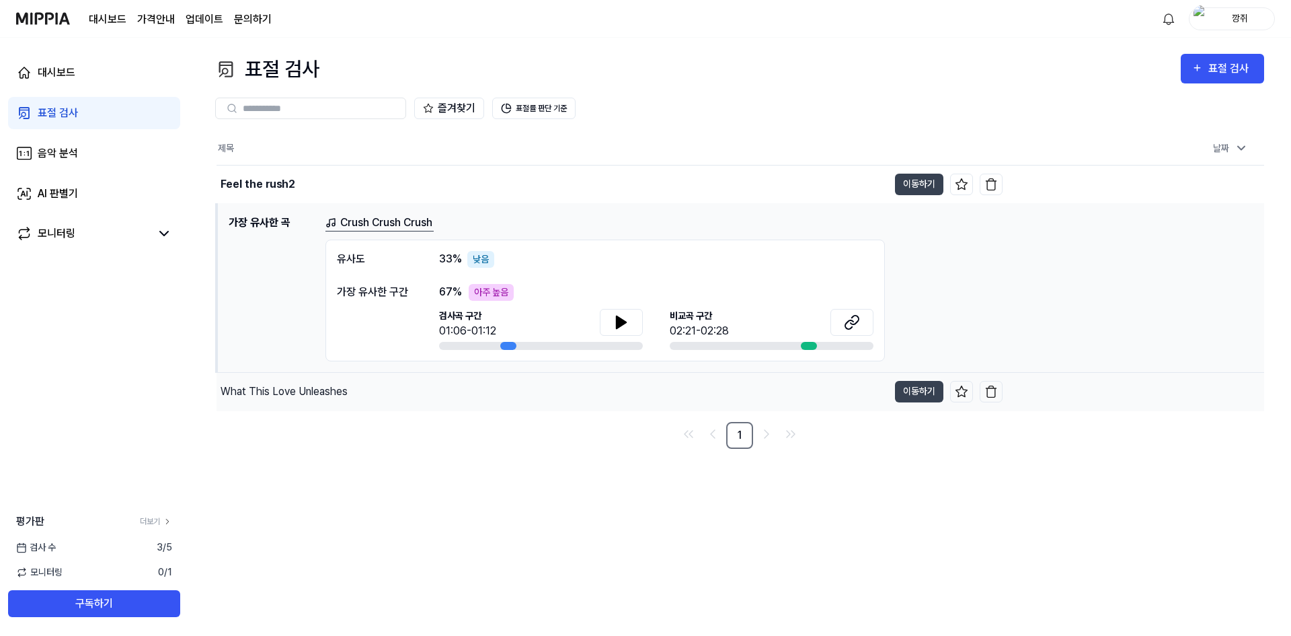
click at [408, 400] on div "What This Love Unleashes" at bounding box center [553, 392] width 672 height 38
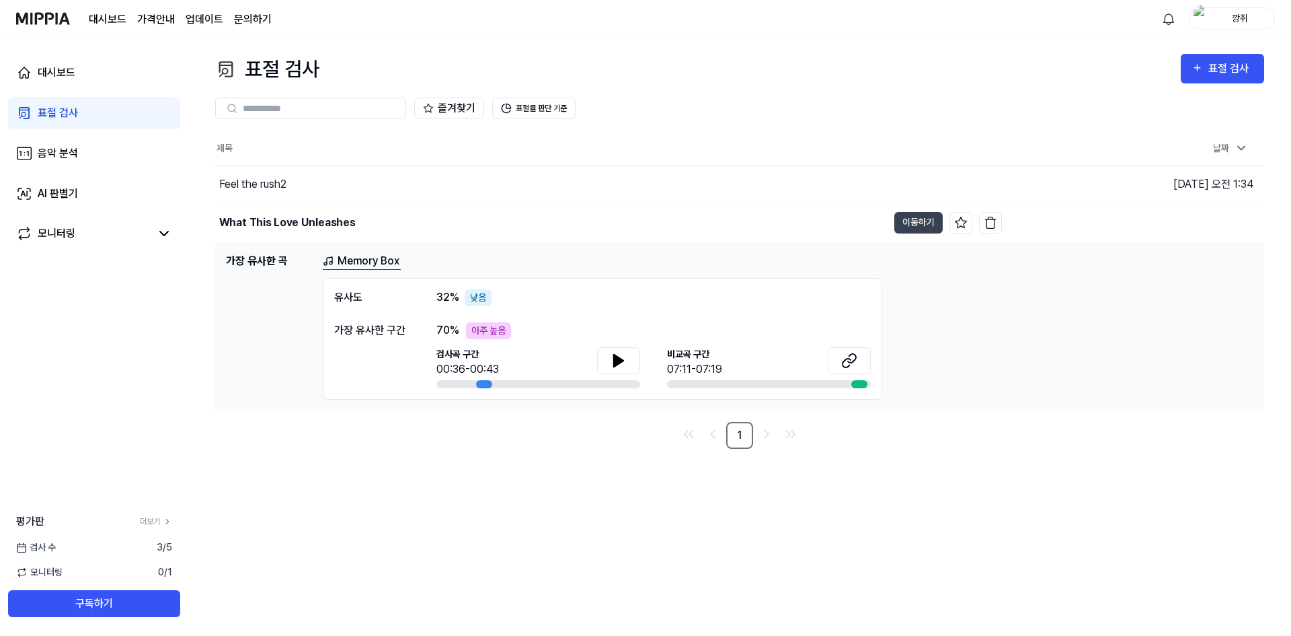
click at [89, 100] on link "표절 검사" at bounding box center [94, 113] width 172 height 32
click at [1218, 81] on button "표절 검사" at bounding box center [1222, 69] width 83 height 30
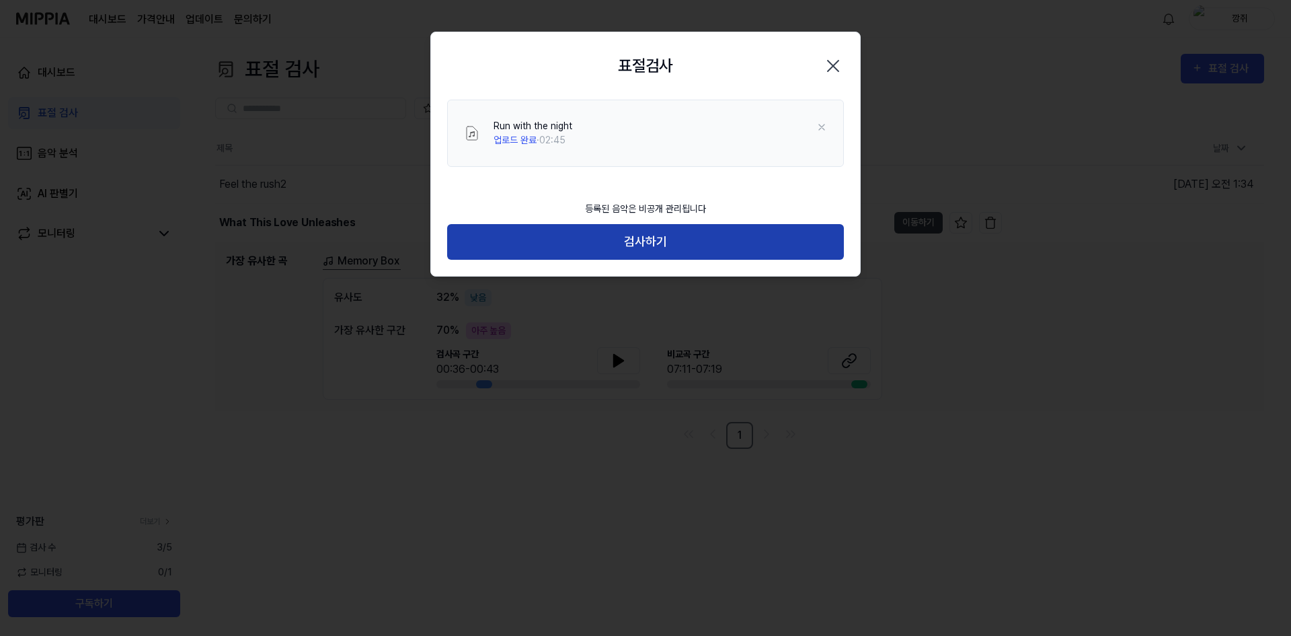
click at [733, 238] on button "검사하기" at bounding box center [645, 242] width 397 height 36
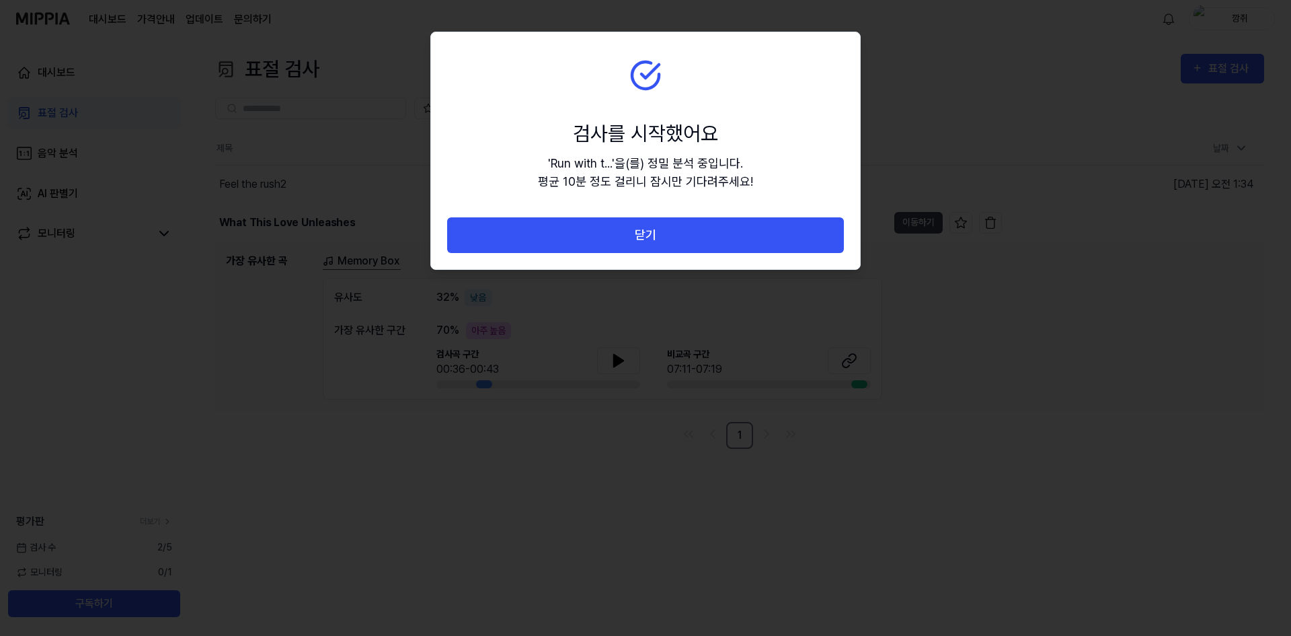
click at [733, 238] on button "닫기" at bounding box center [645, 235] width 397 height 36
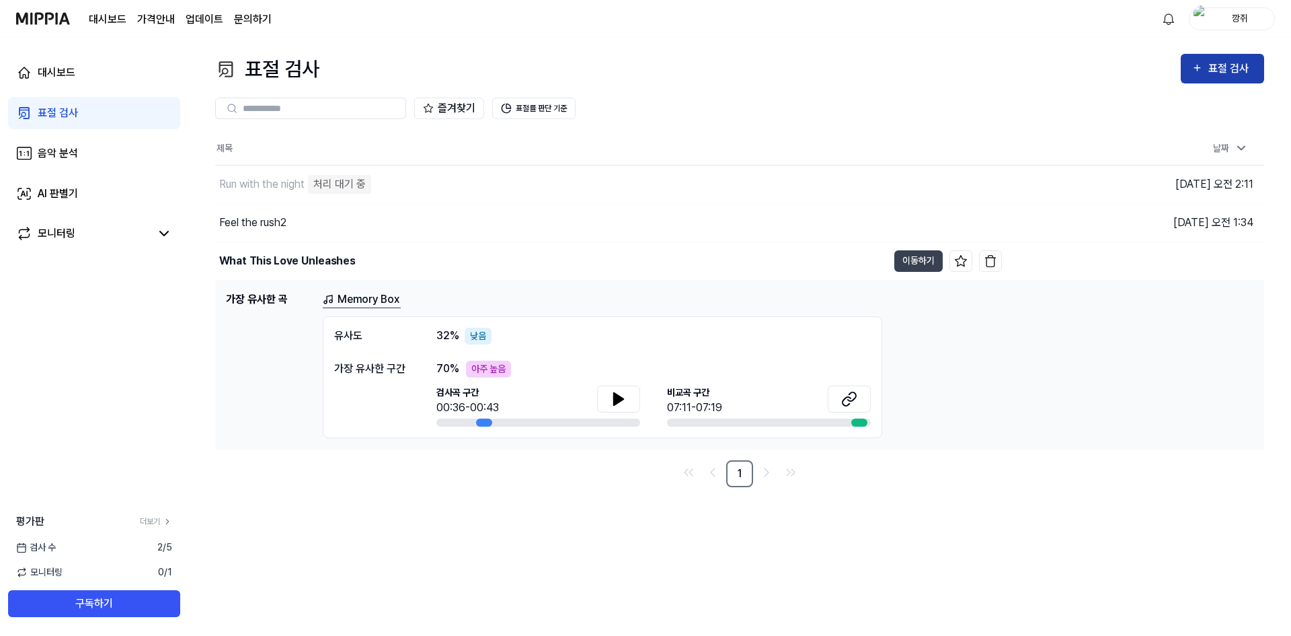
click at [1234, 65] on div "표절 검사" at bounding box center [1231, 68] width 45 height 17
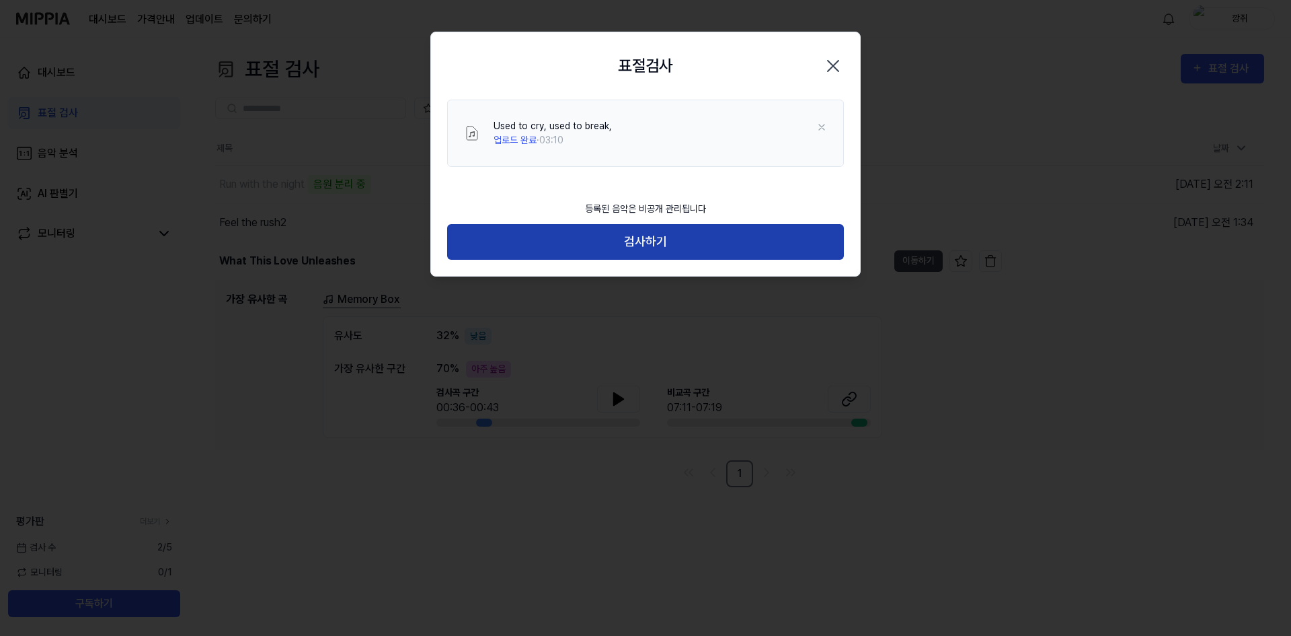
click at [697, 250] on button "검사하기" at bounding box center [645, 242] width 397 height 36
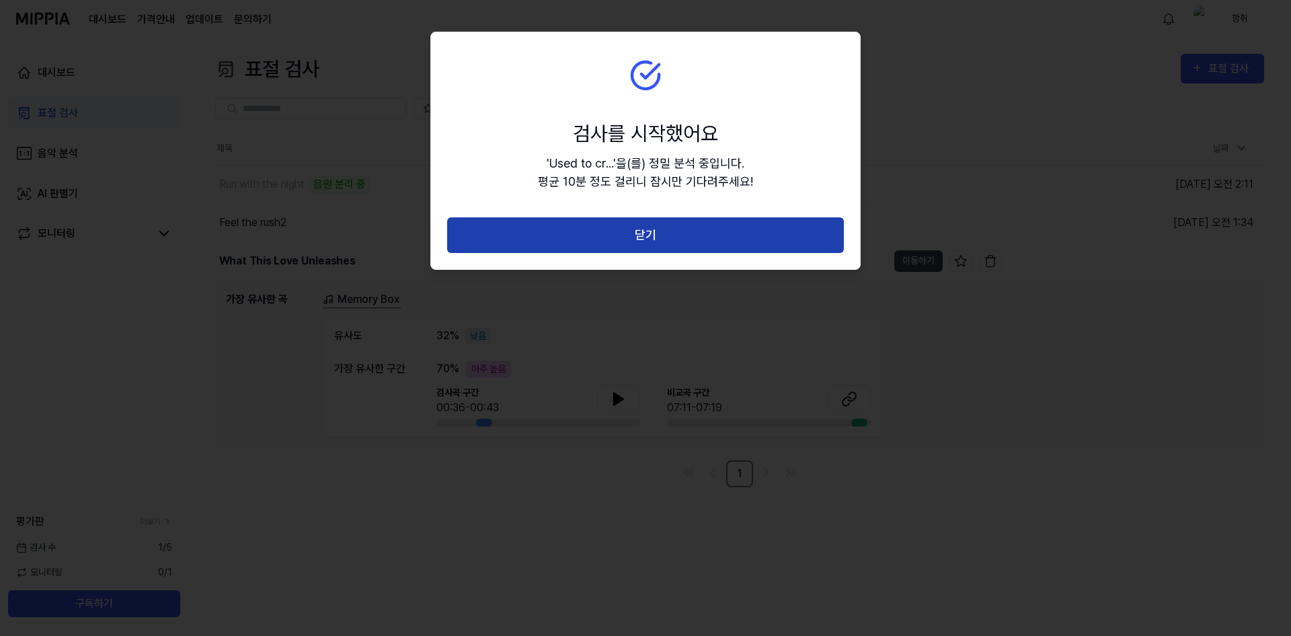
click at [717, 244] on button "닫기" at bounding box center [645, 235] width 397 height 36
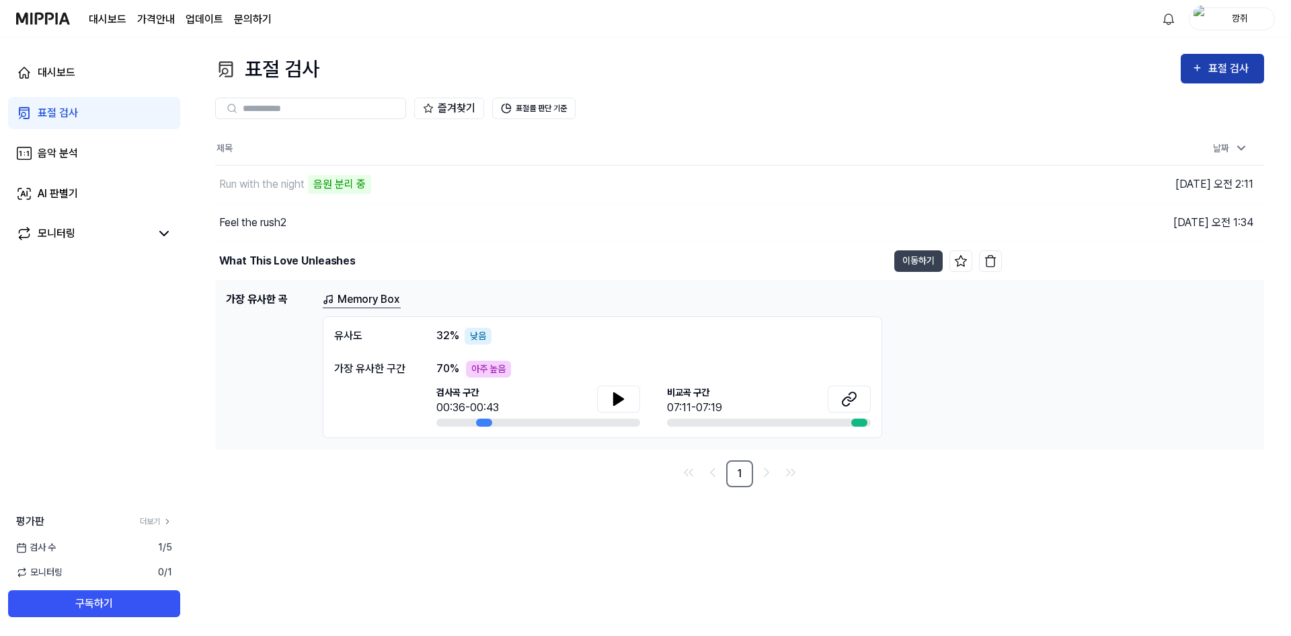
click at [1248, 76] on div "표절 검사" at bounding box center [1231, 68] width 45 height 17
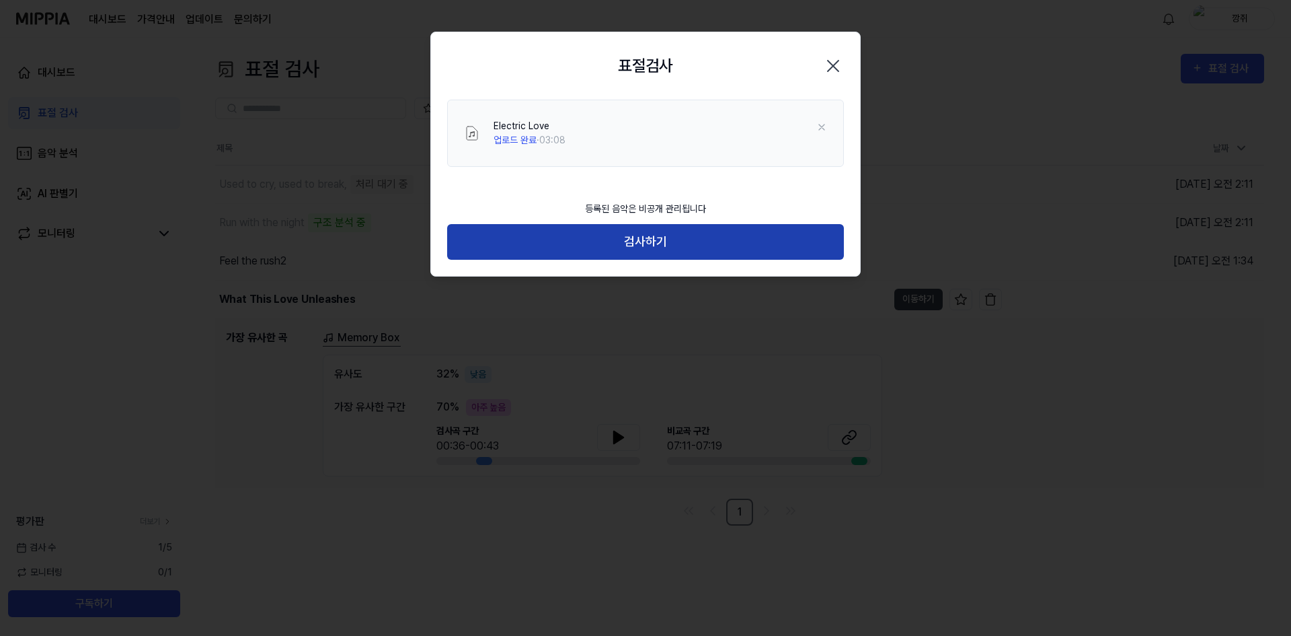
click at [714, 245] on button "검사하기" at bounding box center [645, 242] width 397 height 36
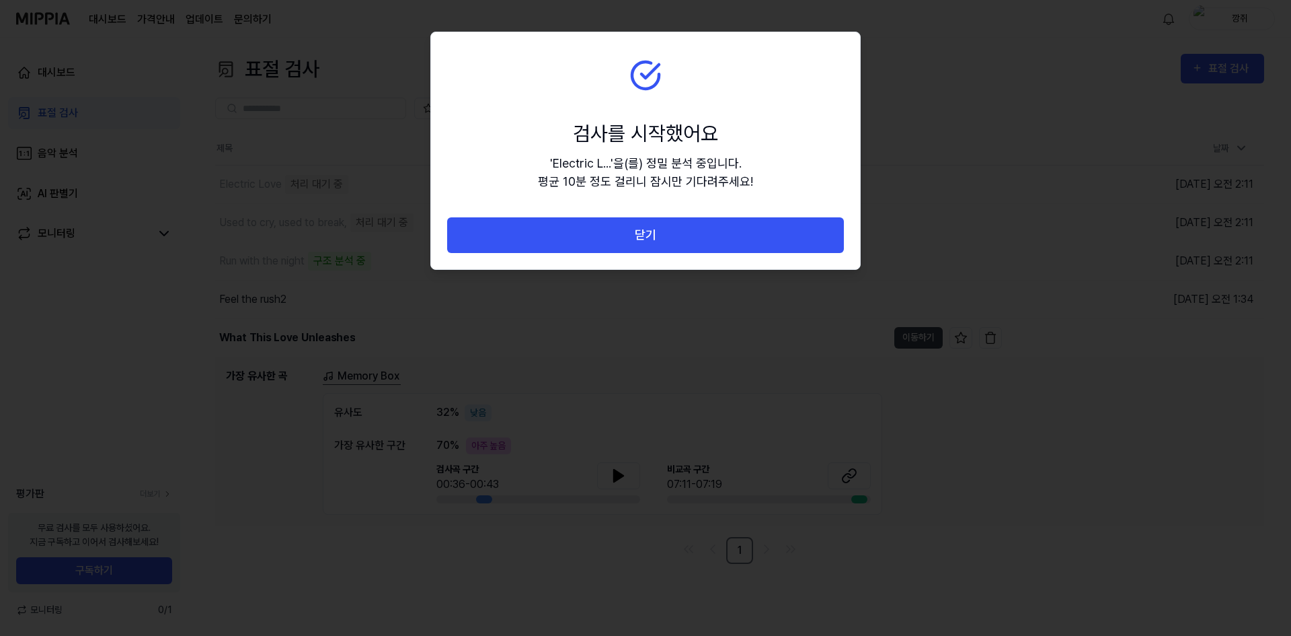
click at [714, 245] on button "닫기" at bounding box center [645, 235] width 397 height 36
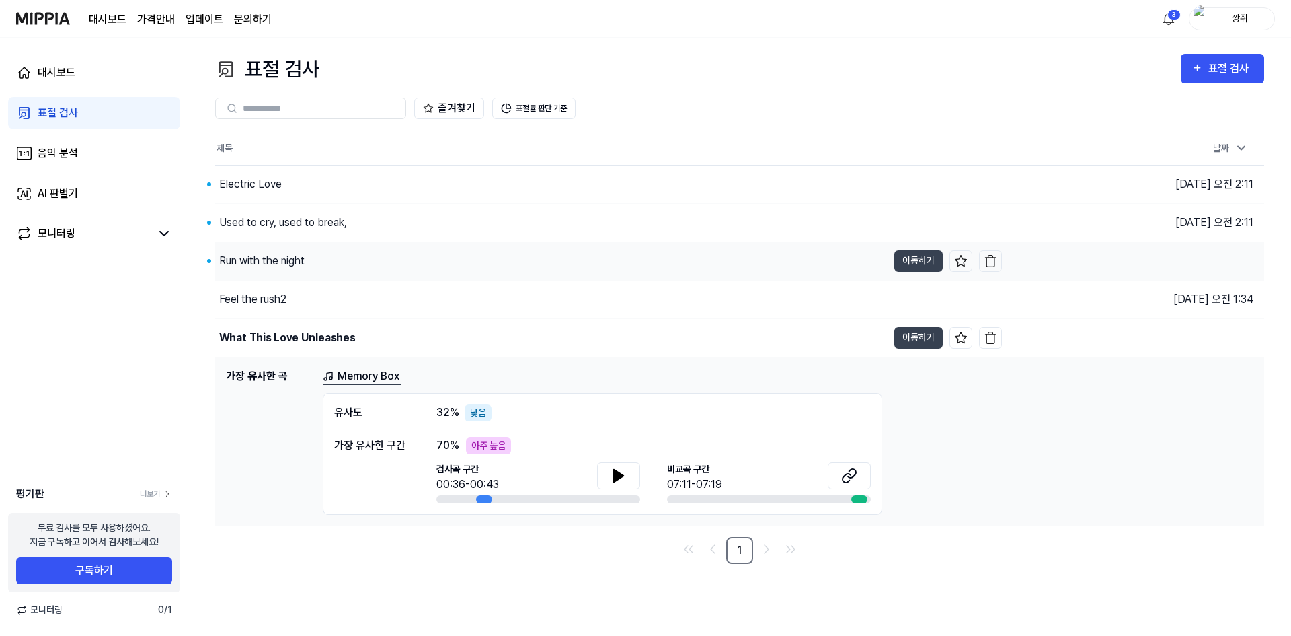
click at [304, 268] on div "Run with the night" at bounding box center [261, 261] width 85 height 16
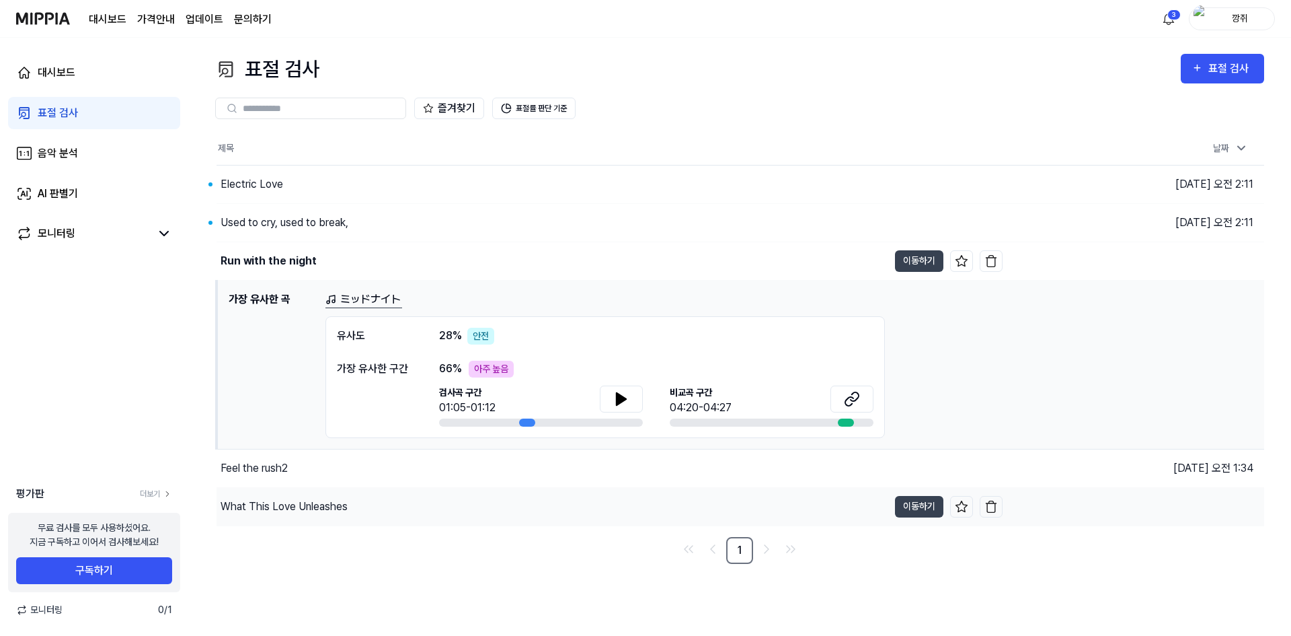
click at [317, 514] on div "What This Love Unleashes" at bounding box center [284, 506] width 127 height 16
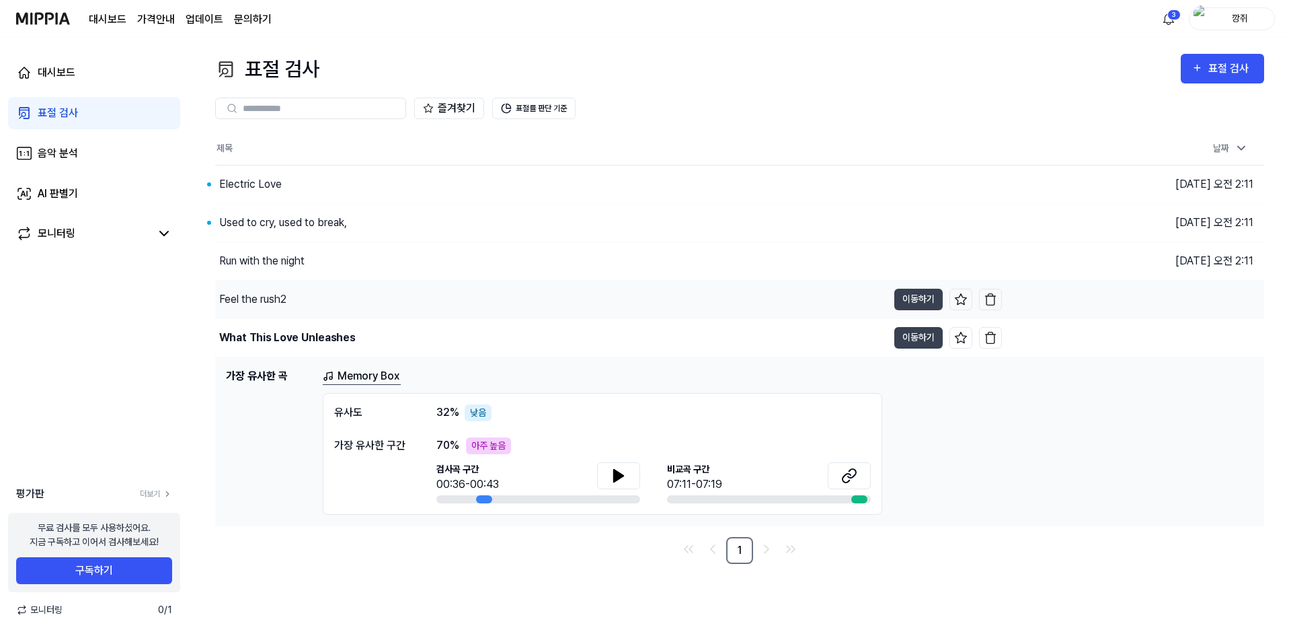
click at [281, 305] on div "Feel the rush2" at bounding box center [252, 299] width 67 height 16
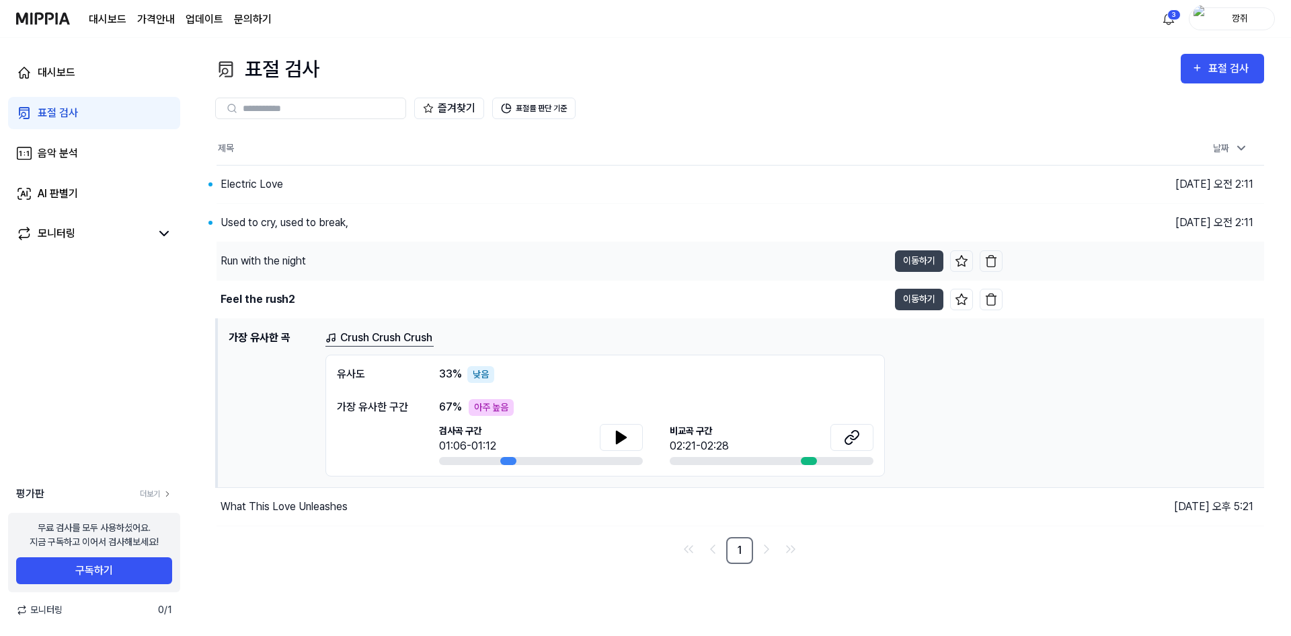
click at [285, 264] on div "Run with the night" at bounding box center [263, 261] width 85 height 16
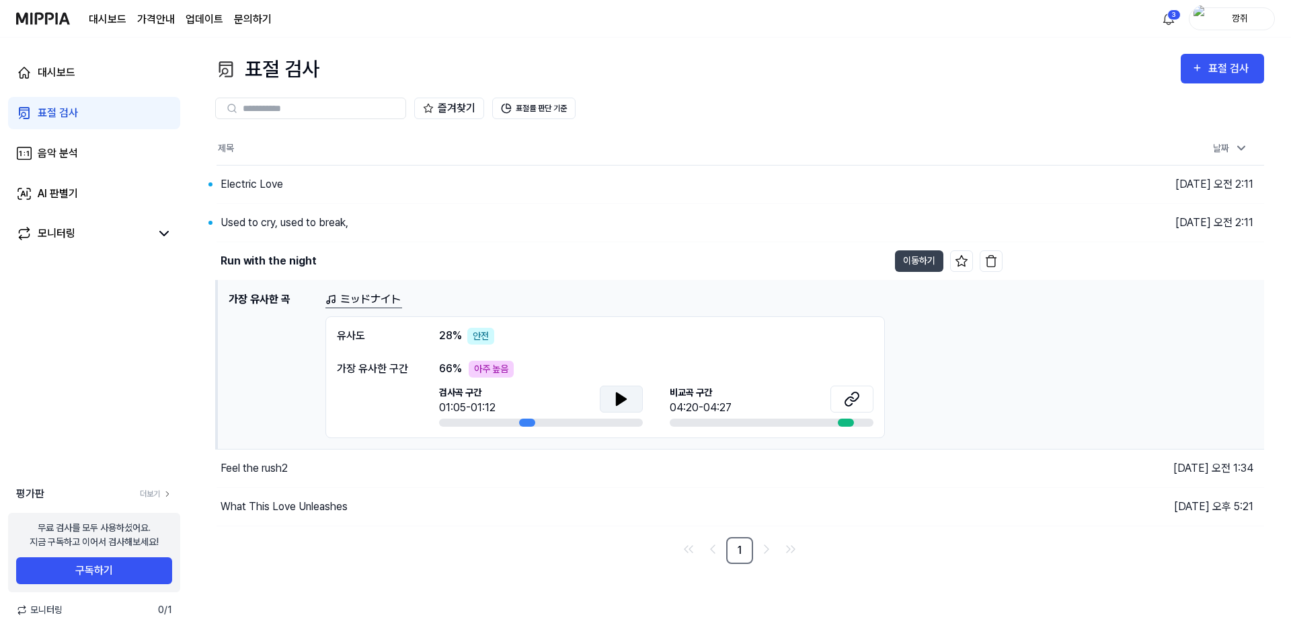
click at [610, 394] on button at bounding box center [621, 398] width 43 height 27
click at [632, 406] on button at bounding box center [621, 398] width 43 height 27
click at [856, 394] on icon at bounding box center [852, 399] width 16 height 16
click at [632, 395] on button at bounding box center [621, 398] width 43 height 27
click at [354, 223] on div "Used to cry, used to break," at bounding box center [553, 223] width 672 height 38
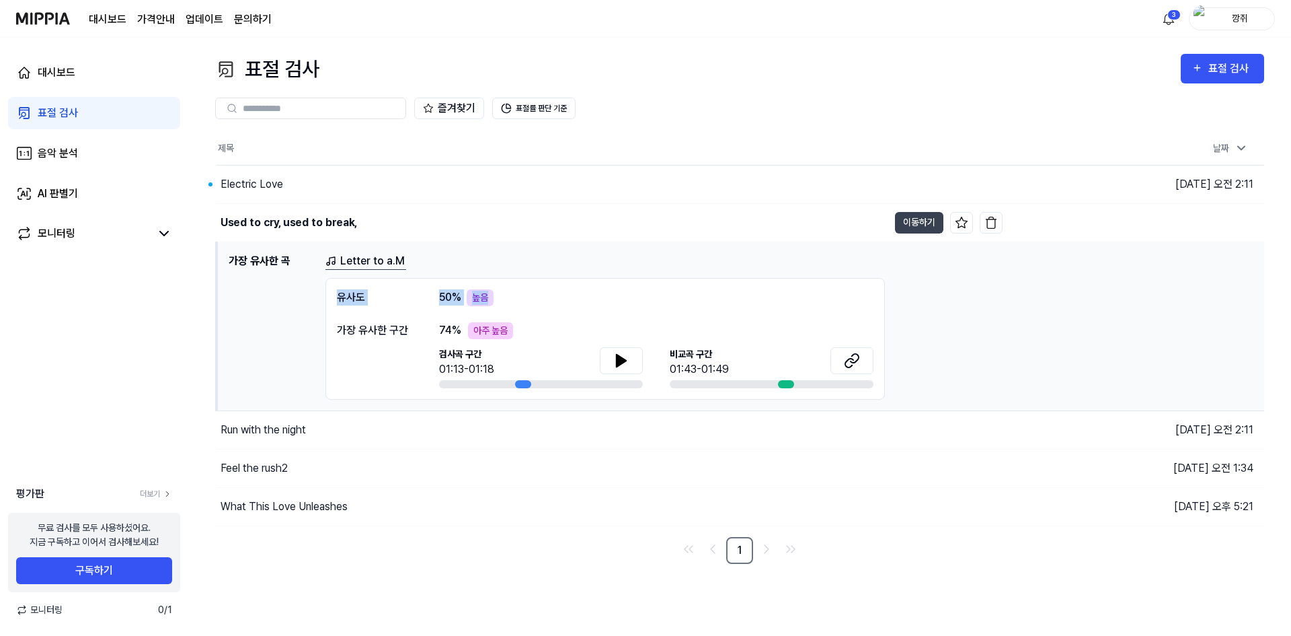
drag, startPoint x: 353, startPoint y: 291, endPoint x: 589, endPoint y: 290, distance: 235.4
click at [589, 290] on div "유사도 50 % 높음 가장 유사한 구간 74 % 아주 높음 검사곡 구간 01:13-01:18 [GEOGRAPHIC_DATA] 구간 01:43-…" at bounding box center [606, 339] width 560 height 122
click at [575, 293] on div "유사도 50 % 높음" at bounding box center [605, 297] width 537 height 17
click at [630, 361] on button at bounding box center [621, 360] width 43 height 27
click at [847, 363] on icon at bounding box center [852, 360] width 16 height 16
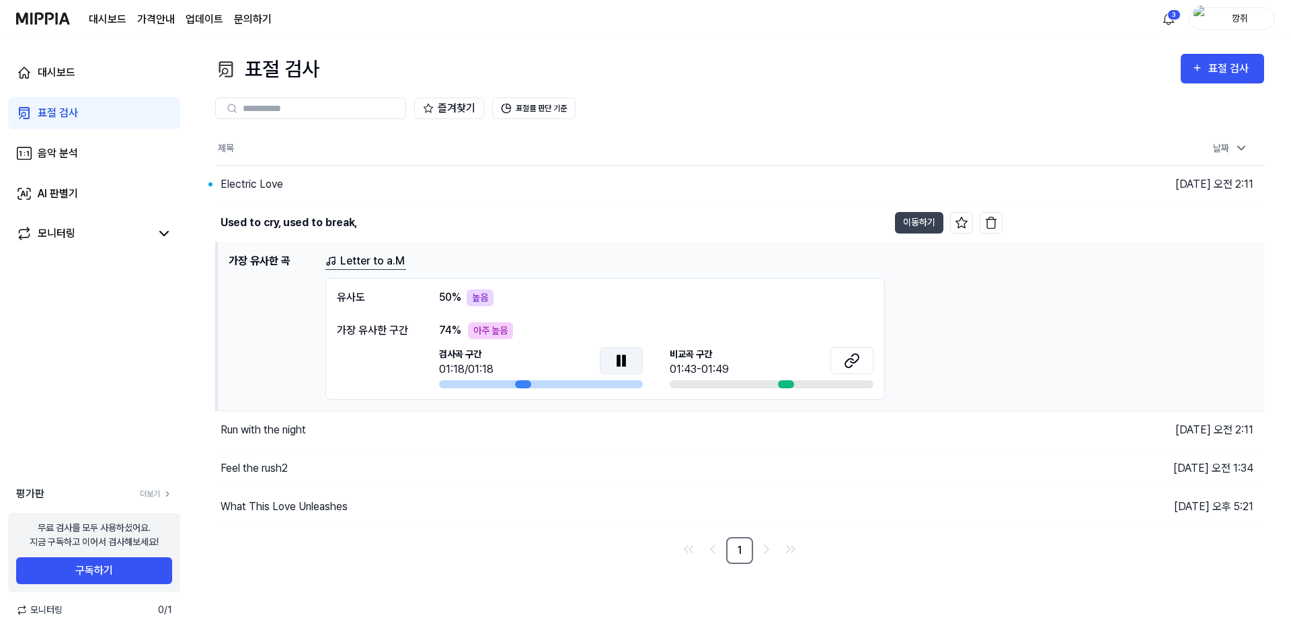
click at [620, 357] on icon at bounding box center [618, 359] width 3 height 11
click at [625, 361] on icon at bounding box center [621, 360] width 9 height 12
click at [475, 212] on div "Used to cry, used to break," at bounding box center [553, 223] width 672 height 38
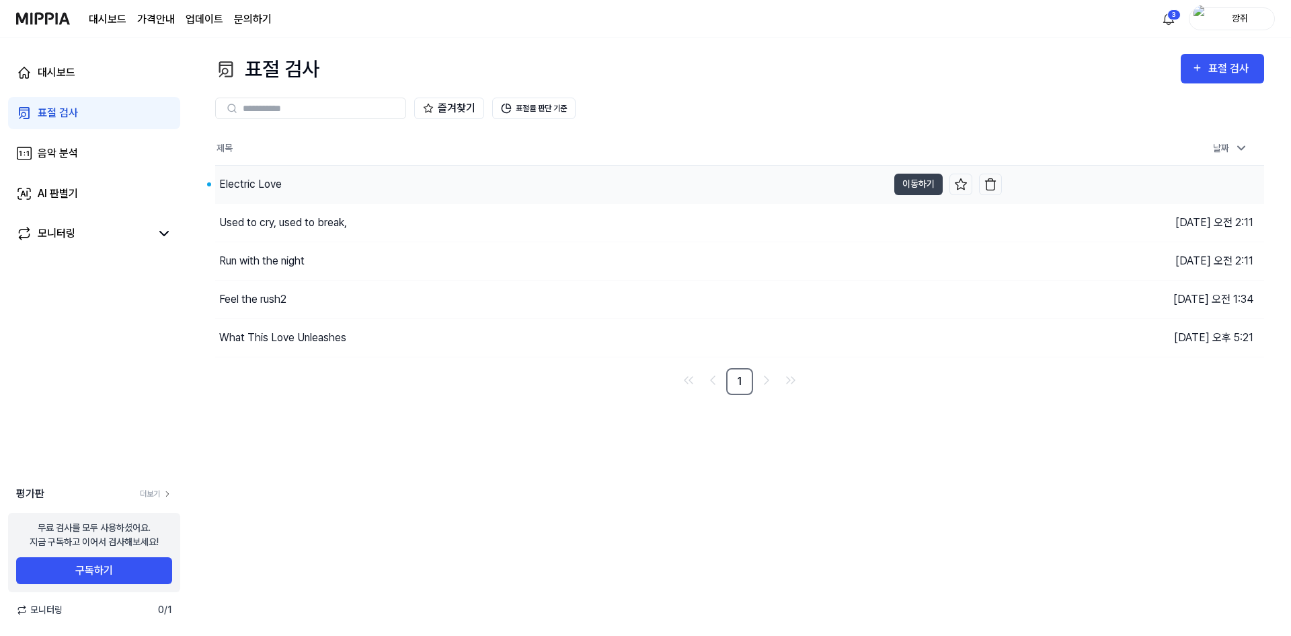
click at [486, 180] on div "Electric Love" at bounding box center [551, 184] width 673 height 38
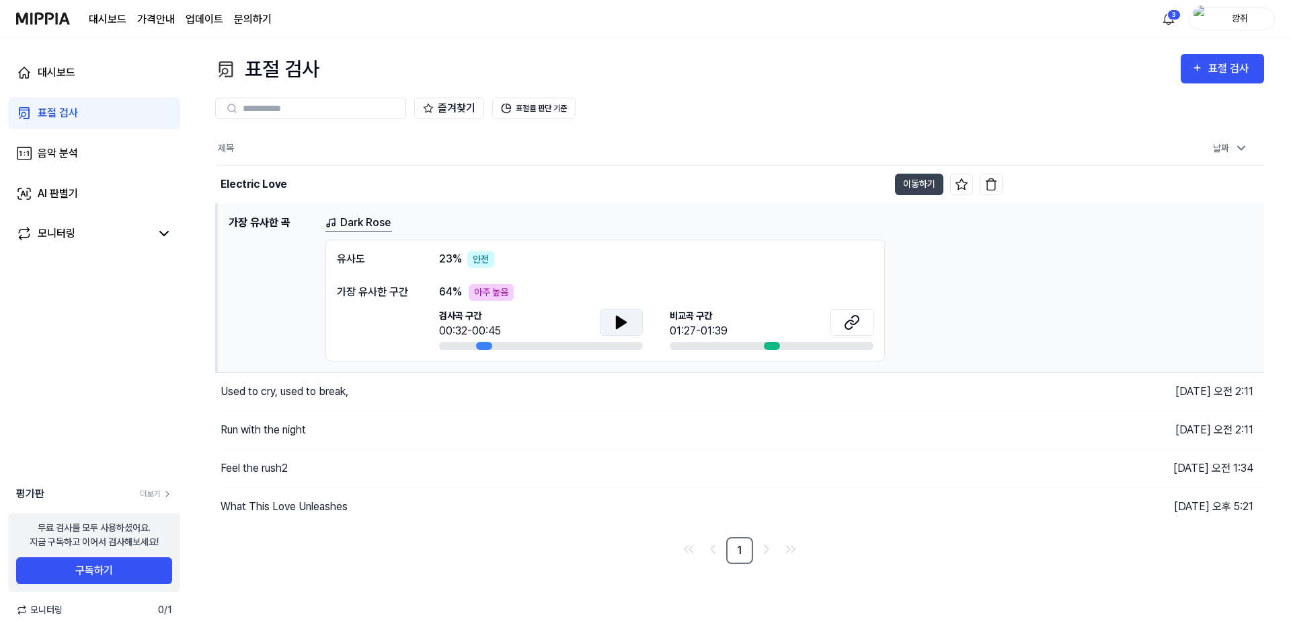
click at [628, 327] on icon at bounding box center [621, 322] width 16 height 16
click at [408, 522] on div "What This Love Unleashes" at bounding box center [553, 507] width 672 height 38
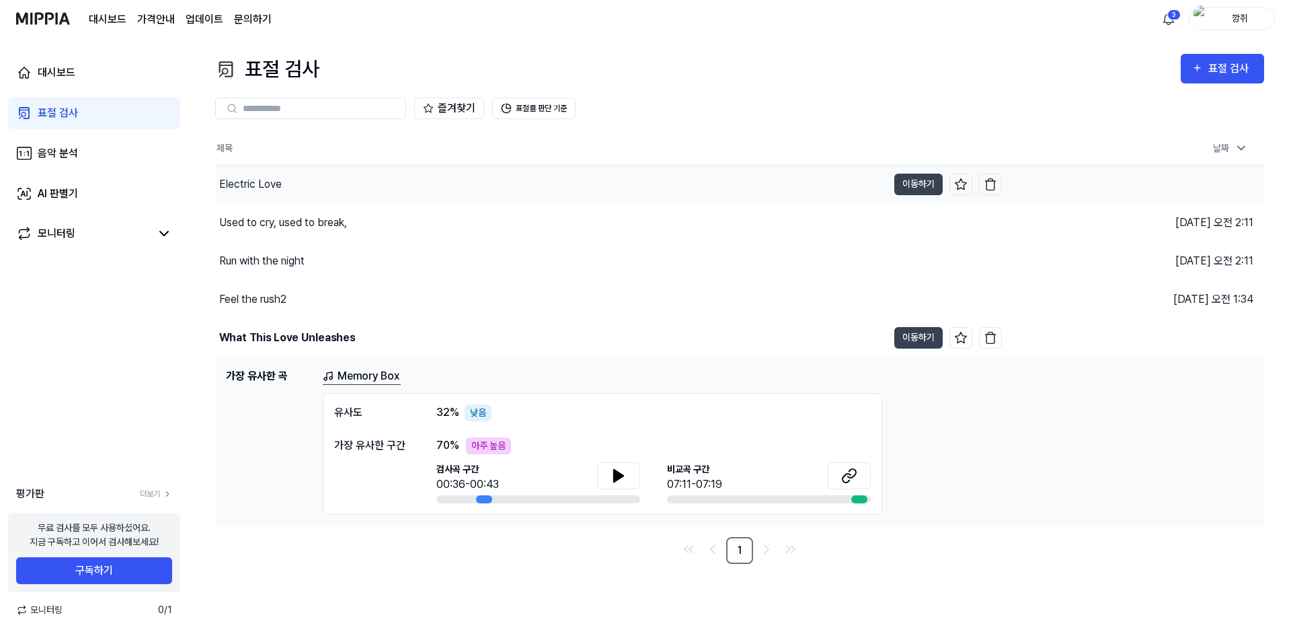
click at [395, 196] on div "Electric Love" at bounding box center [551, 184] width 673 height 38
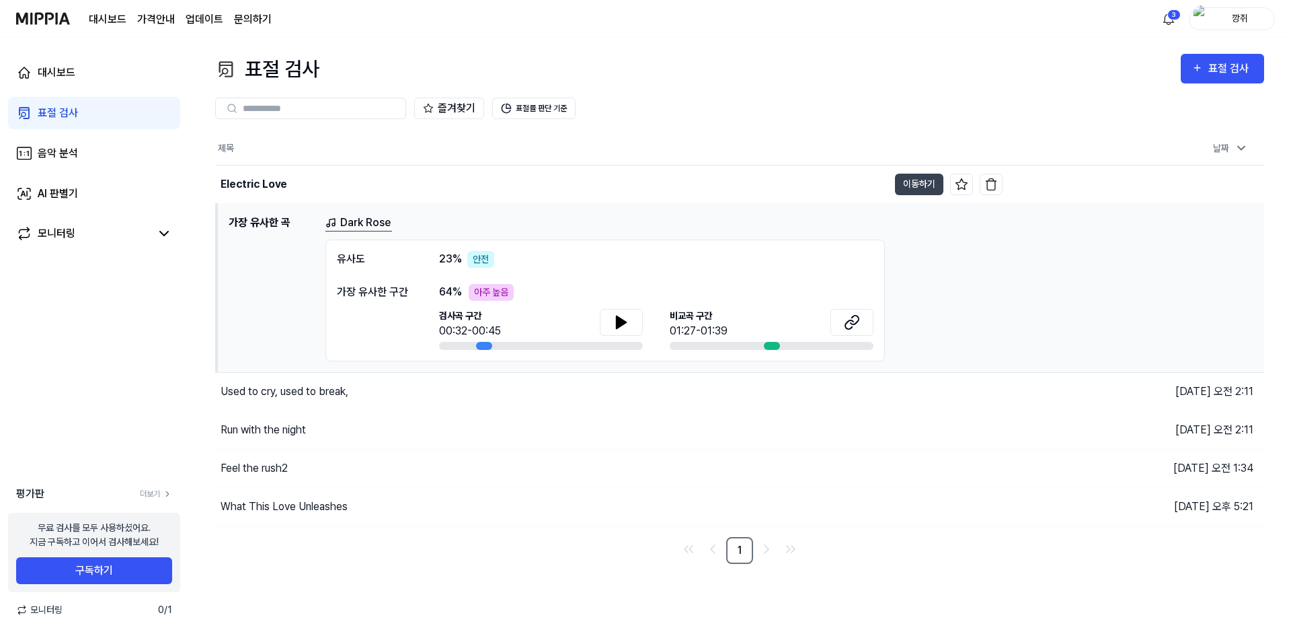
click at [644, 336] on div "검사곡 구간 00:32-00:45 [GEOGRAPHIC_DATA] 구간 01:27-01:39" at bounding box center [656, 329] width 435 height 41
click at [623, 329] on icon at bounding box center [621, 322] width 16 height 16
click at [449, 392] on div "Used to cry, used to break," at bounding box center [553, 392] width 672 height 38
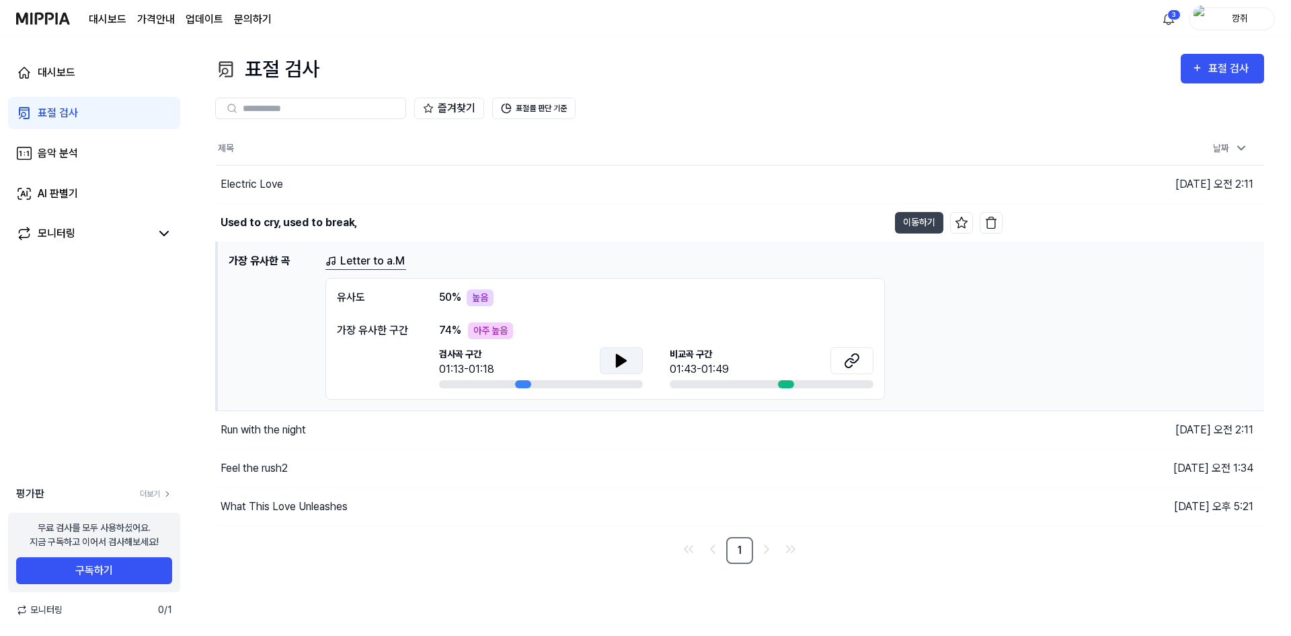
click at [606, 359] on button at bounding box center [621, 360] width 43 height 27
click at [624, 364] on icon at bounding box center [624, 359] width 3 height 11
click at [435, 189] on div "Electric Love" at bounding box center [553, 184] width 672 height 38
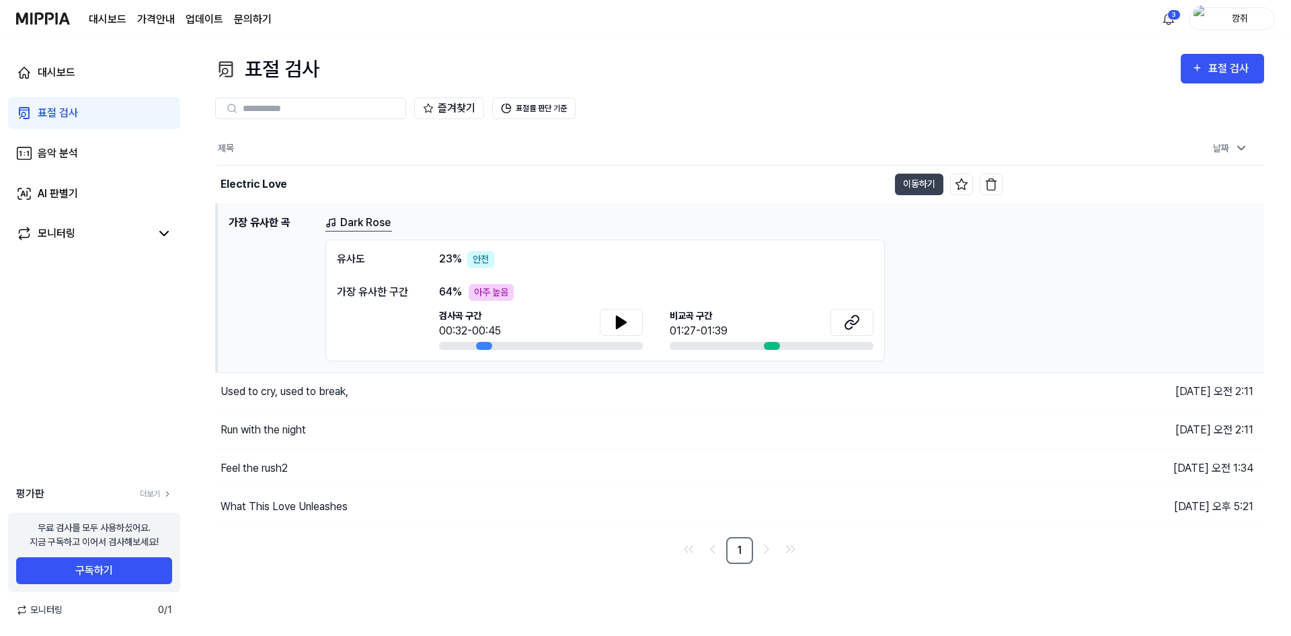
click at [615, 336] on div at bounding box center [621, 324] width 43 height 30
click at [621, 327] on icon at bounding box center [621, 322] width 16 height 16
click at [856, 334] on button at bounding box center [852, 322] width 43 height 27
click at [621, 317] on icon at bounding box center [621, 322] width 16 height 16
